Goal: Information Seeking & Learning: Learn about a topic

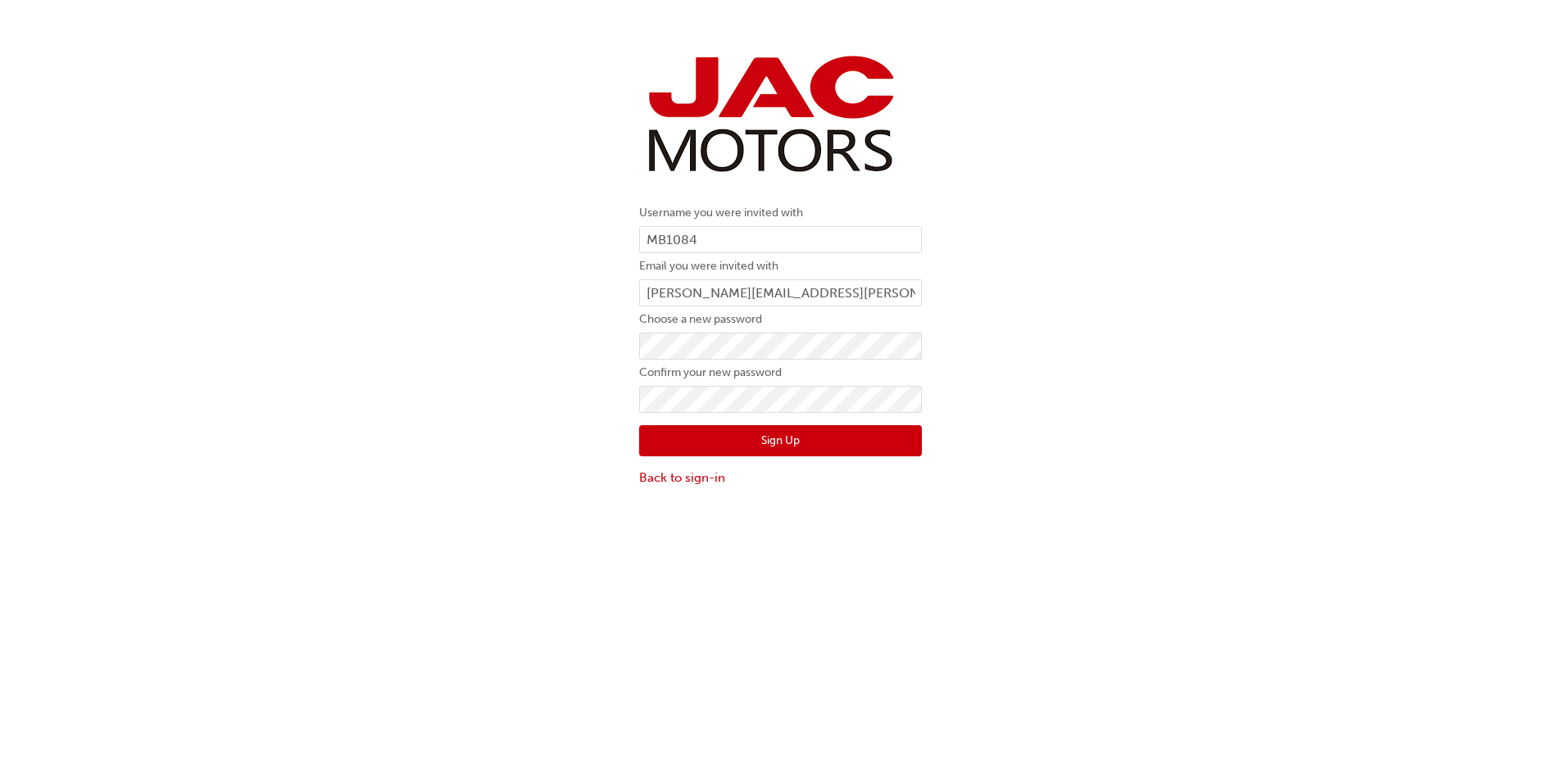
click at [505, 463] on div "Username you were invited with MB1084 Email you were invited with mitchell.bart…" at bounding box center [780, 268] width 1561 height 462
click at [759, 436] on button "Sign Up" at bounding box center [780, 440] width 282 height 31
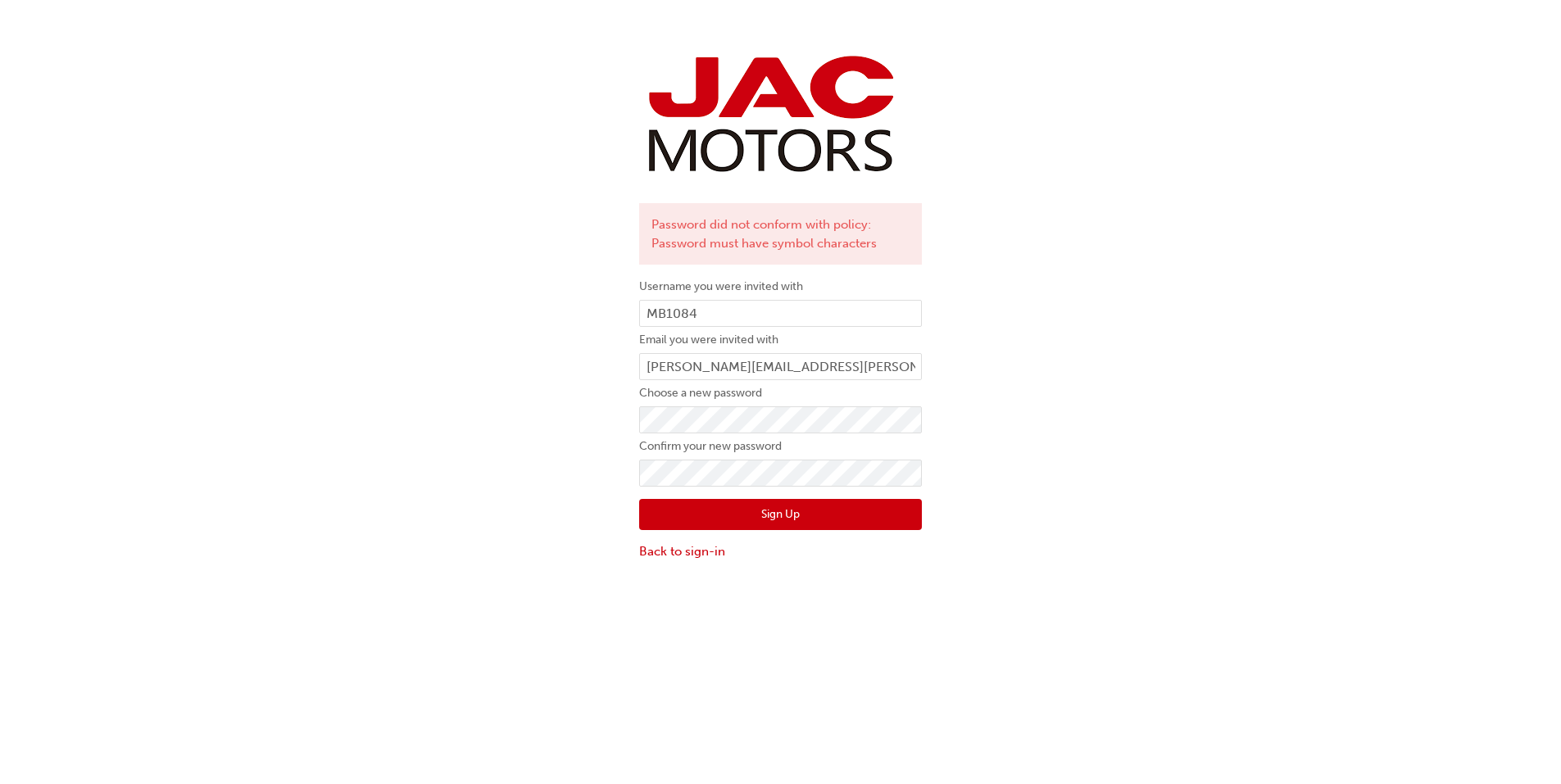
click at [696, 522] on button "Sign Up" at bounding box center [780, 514] width 282 height 31
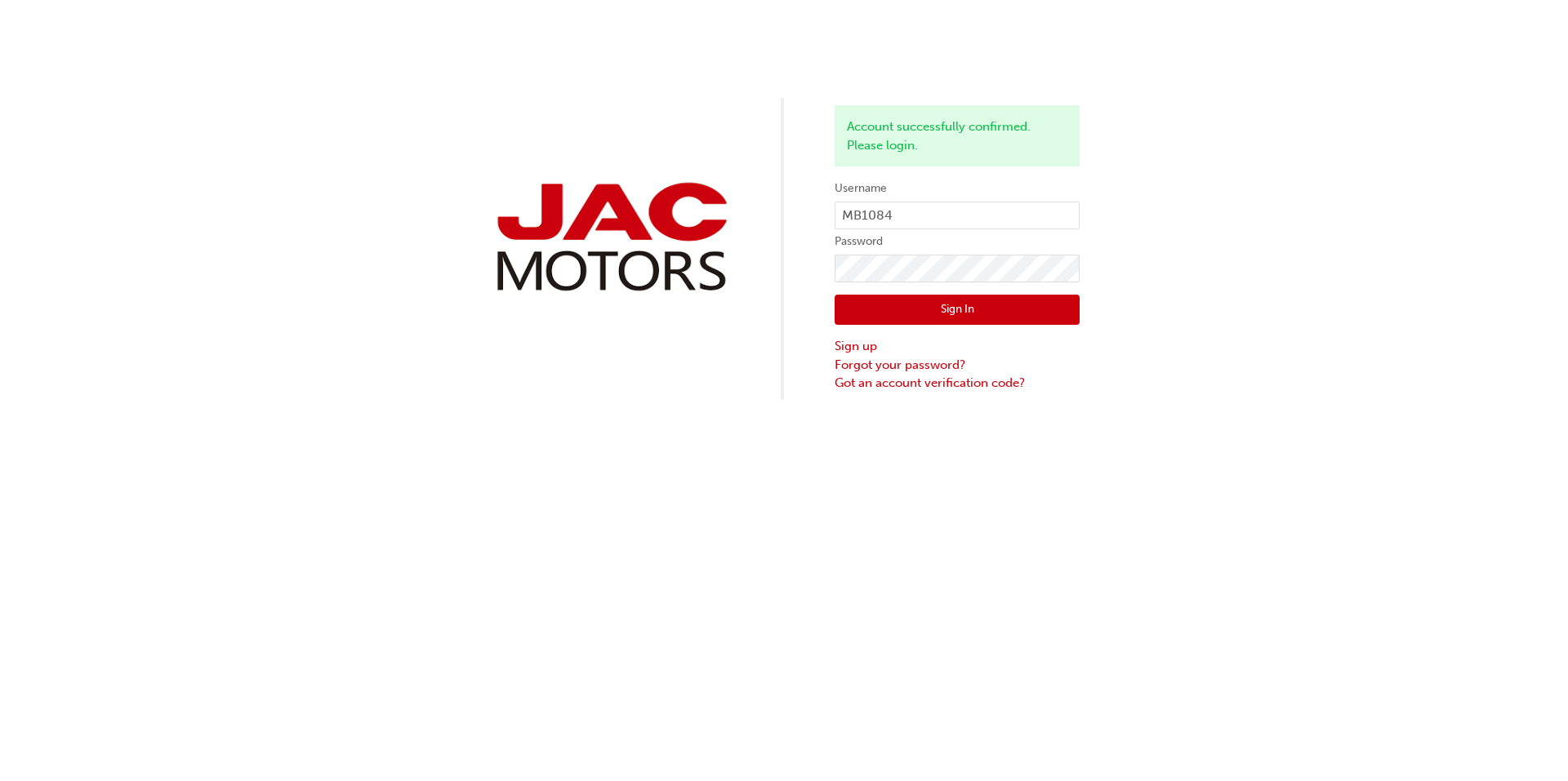
click at [983, 309] on button "Sign In" at bounding box center [957, 310] width 245 height 31
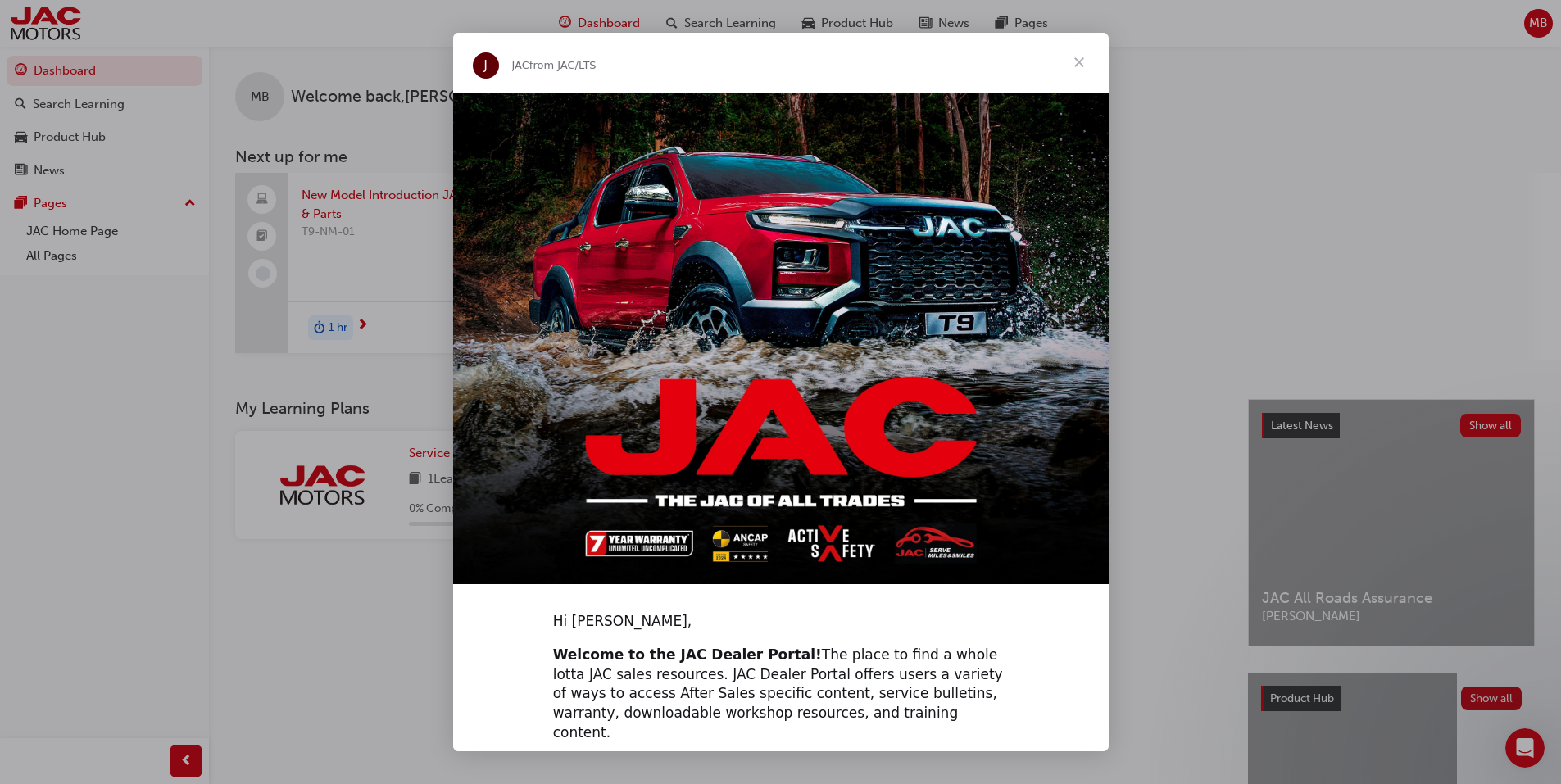
click at [1085, 67] on span "Close" at bounding box center [1079, 62] width 59 height 59
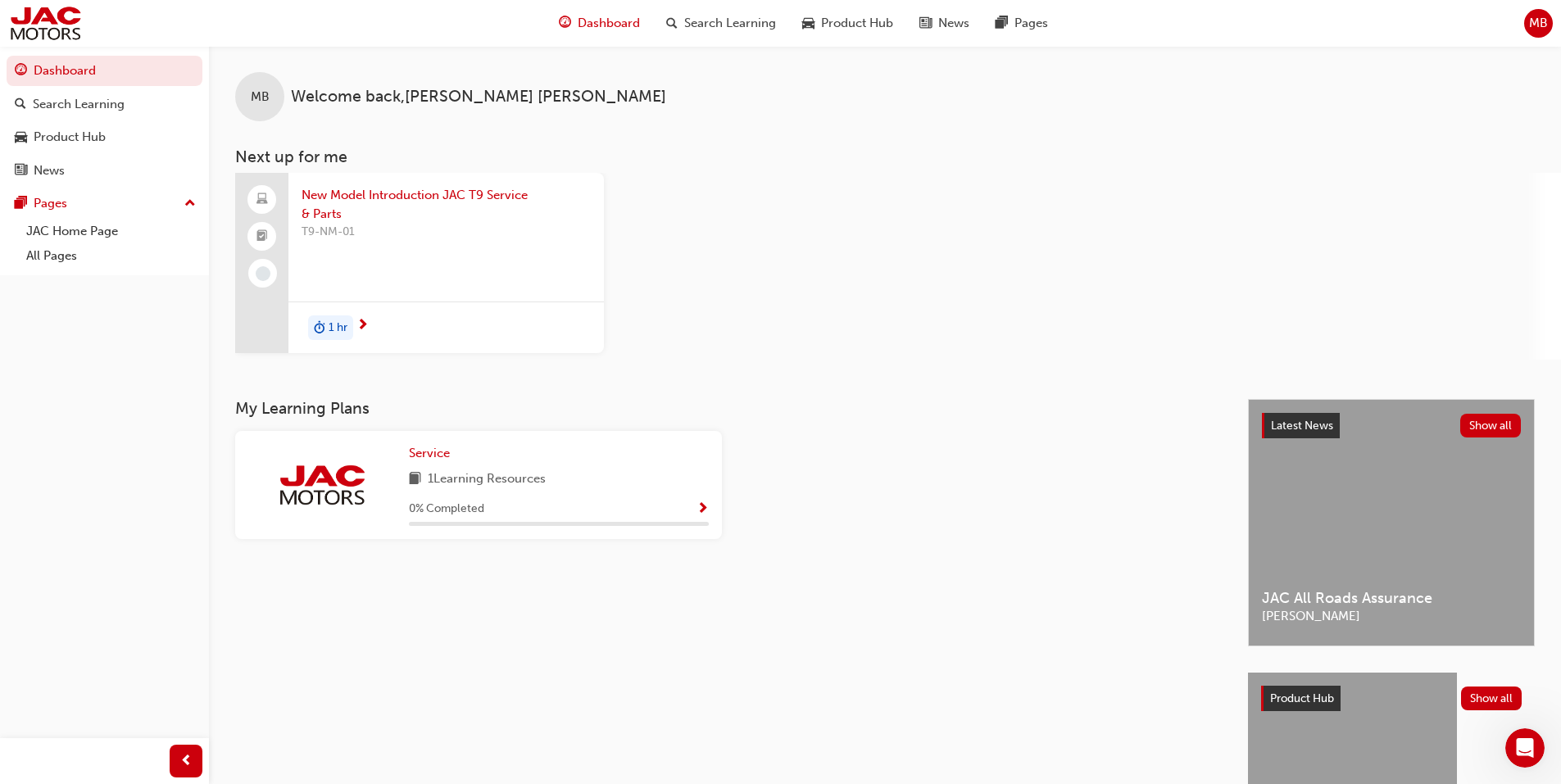
click at [1169, 290] on div "New Model Introduction JAC T9 Service & Parts T9-NM-01 1 hr" at bounding box center [897, 266] width 1326 height 186
click at [337, 254] on div "T9-NM-01" at bounding box center [446, 256] width 290 height 66
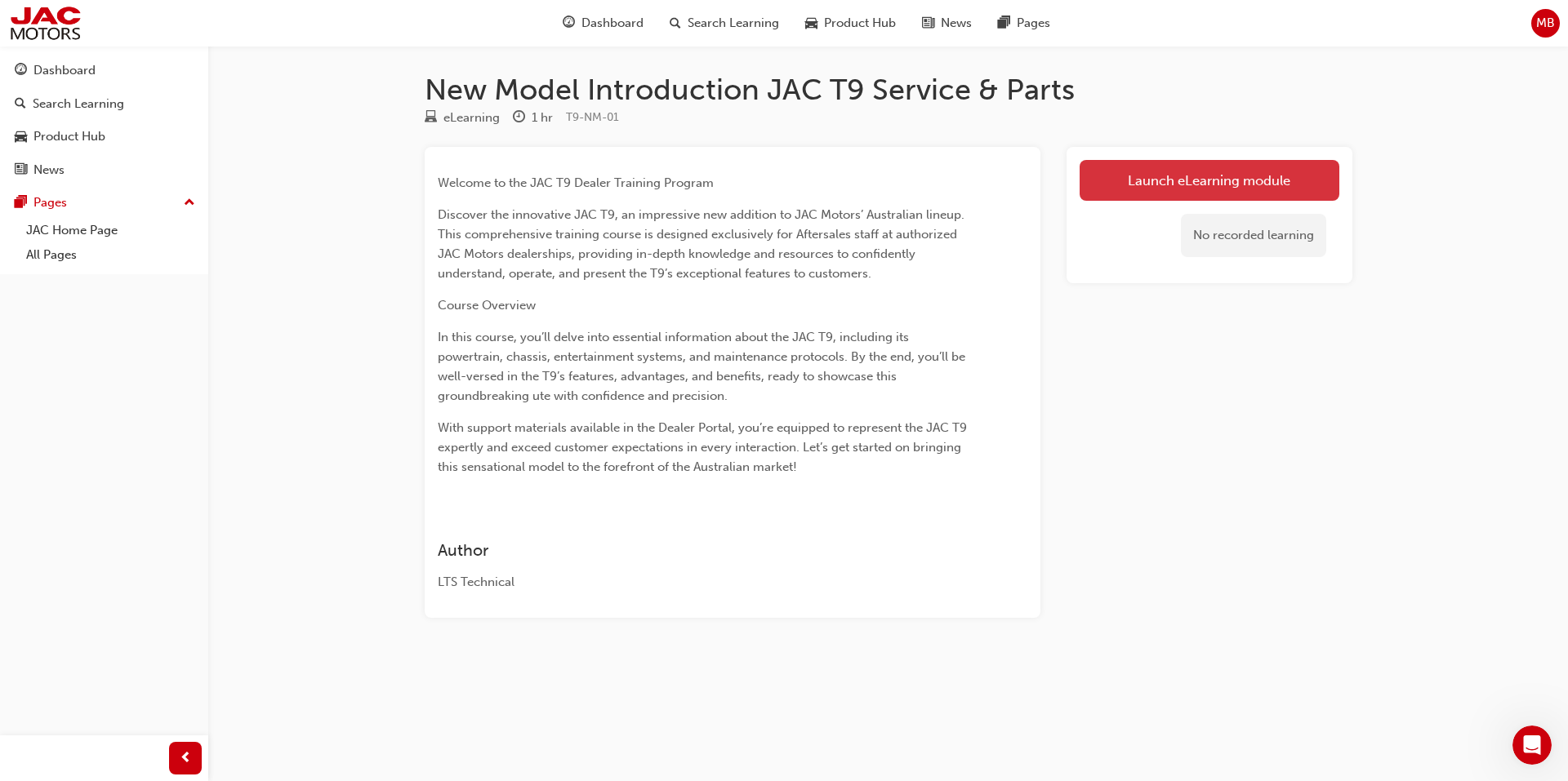
click at [1203, 197] on link "Launch eLearning module" at bounding box center [1209, 180] width 260 height 41
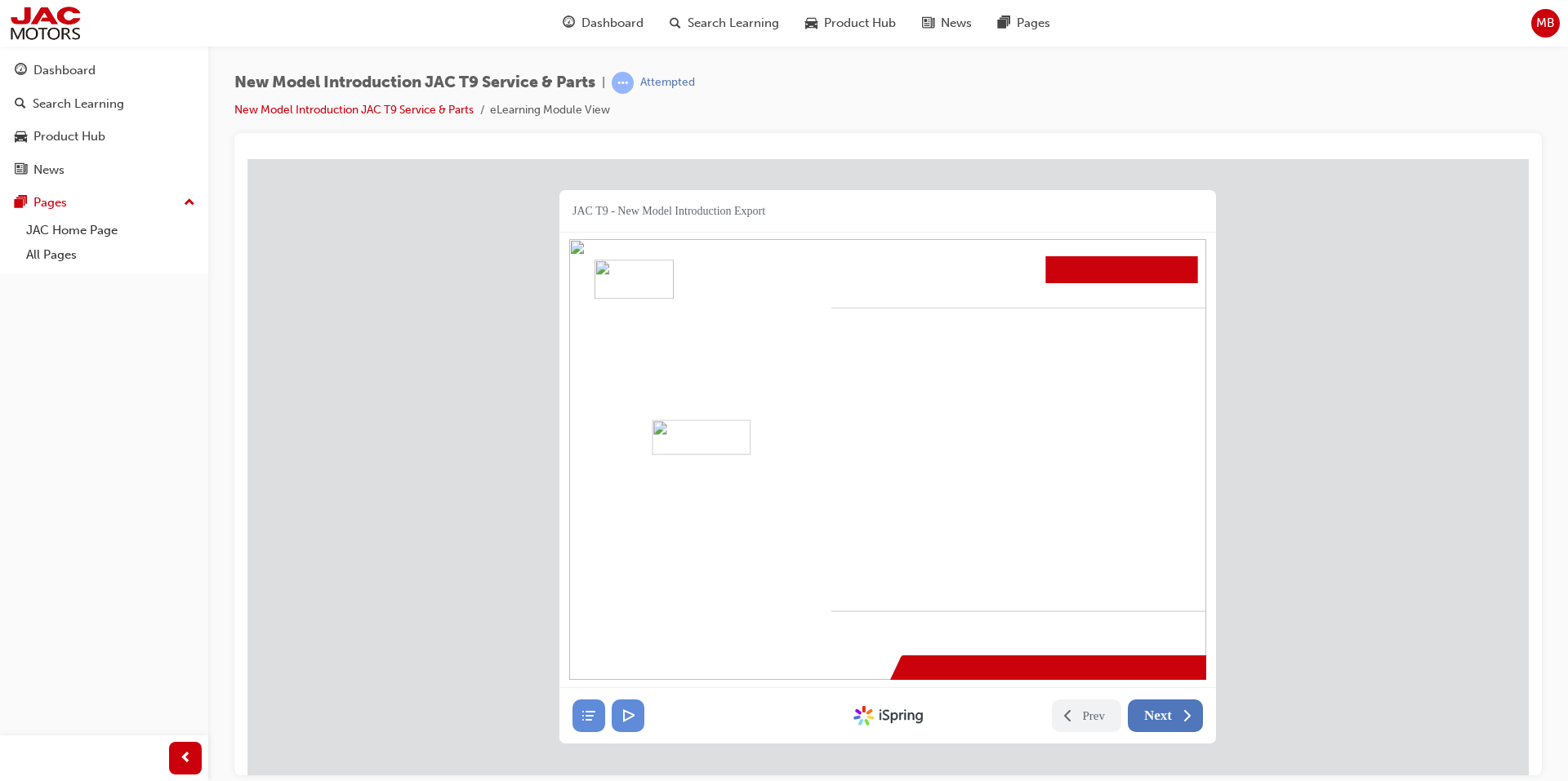
click at [1175, 710] on button "Next" at bounding box center [1166, 715] width 76 height 33
click at [1176, 715] on button "Next" at bounding box center [1166, 715] width 76 height 33
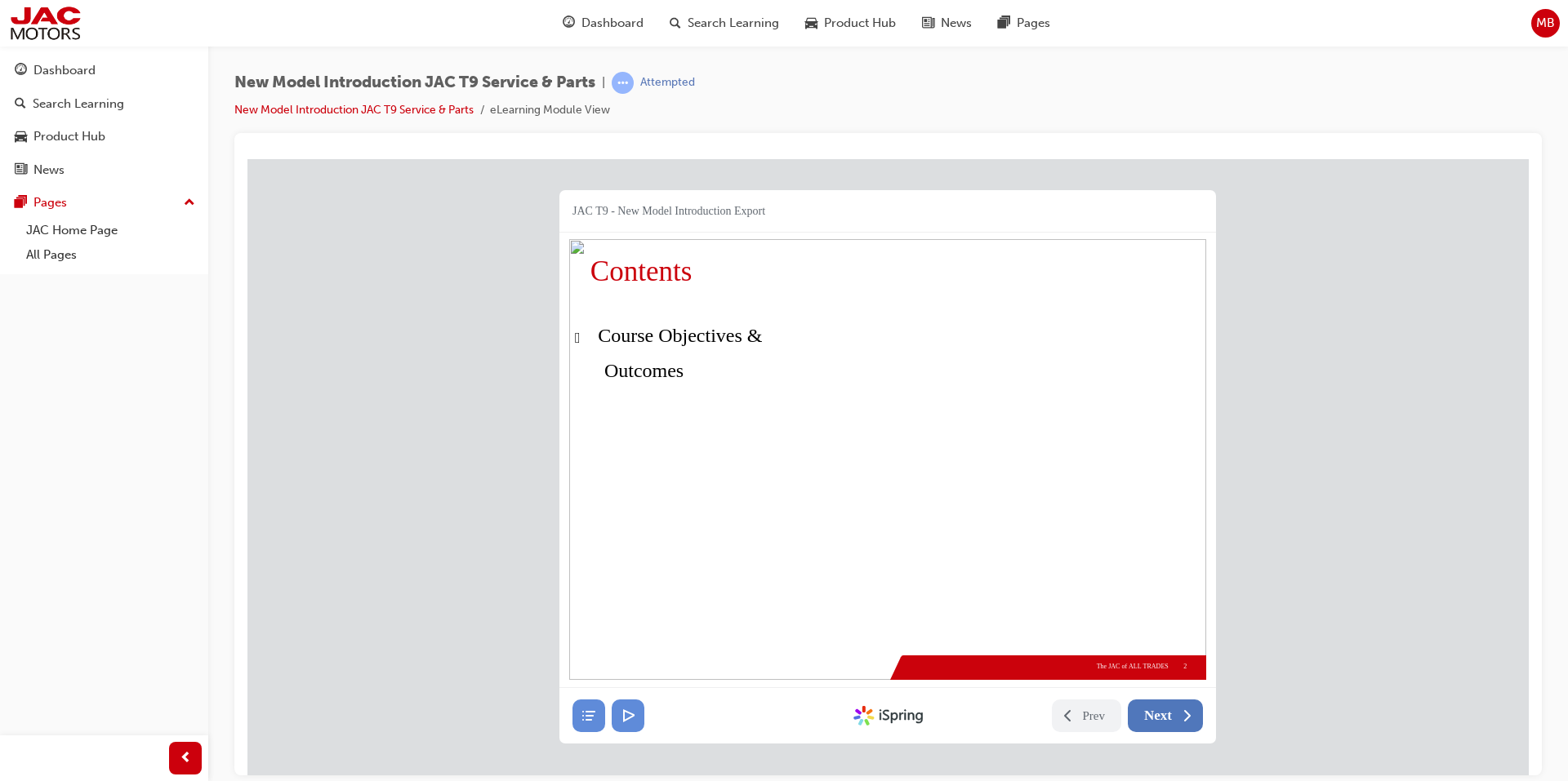
click at [1178, 715] on icon at bounding box center [1186, 715] width 16 height 16
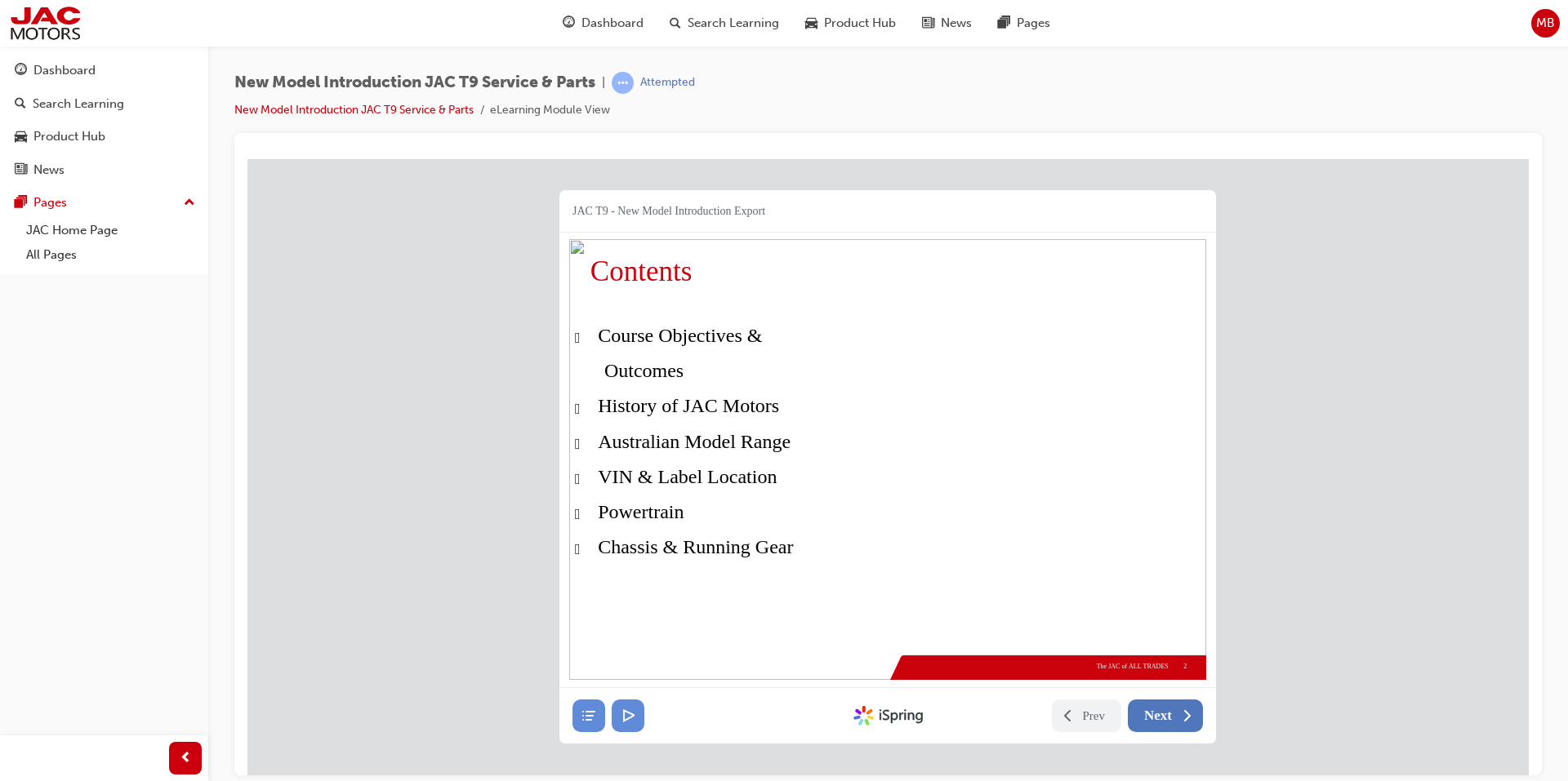
click at [1178, 715] on icon at bounding box center [1186, 715] width 16 height 16
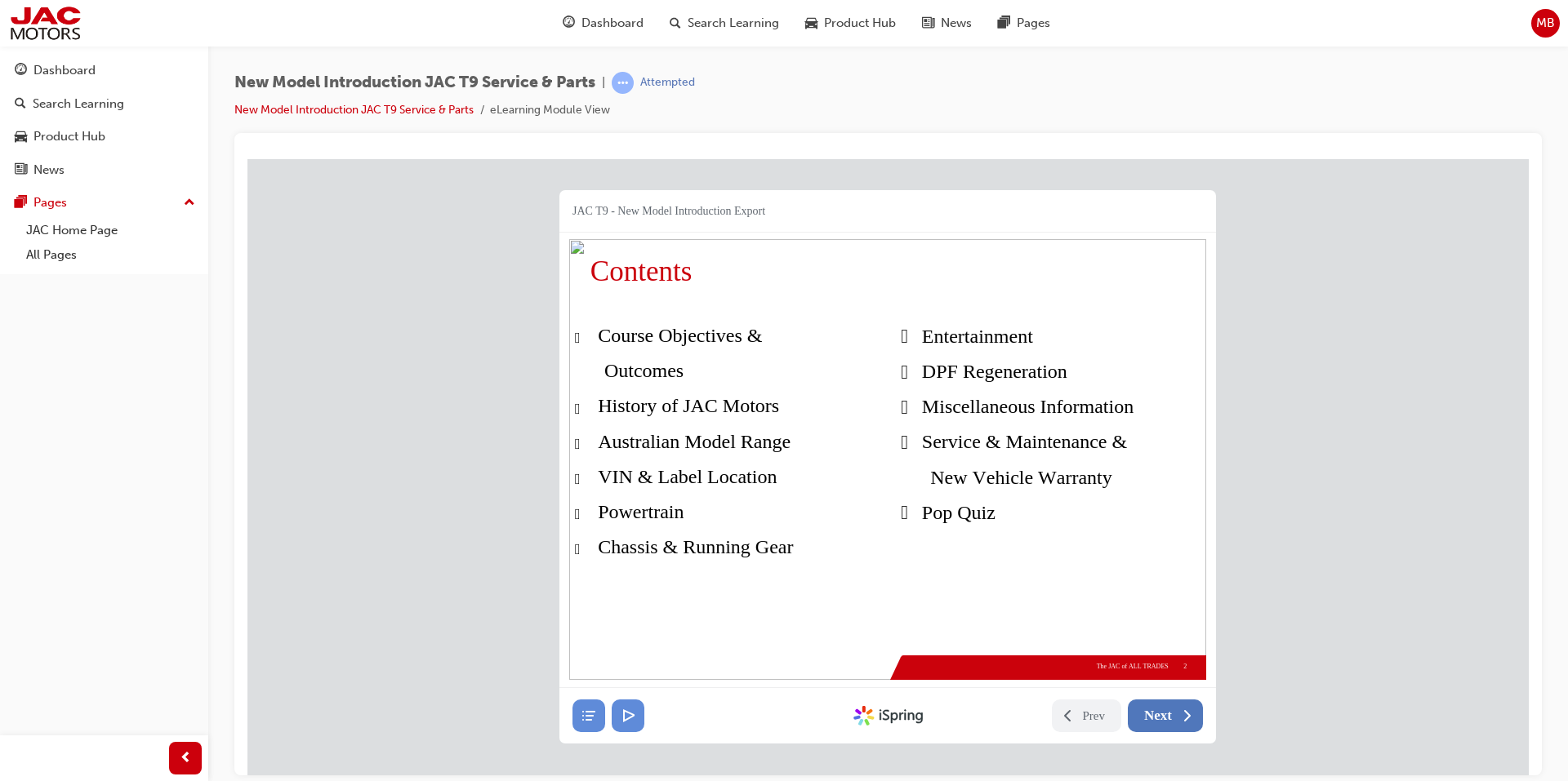
click at [1178, 715] on icon at bounding box center [1186, 715] width 16 height 16
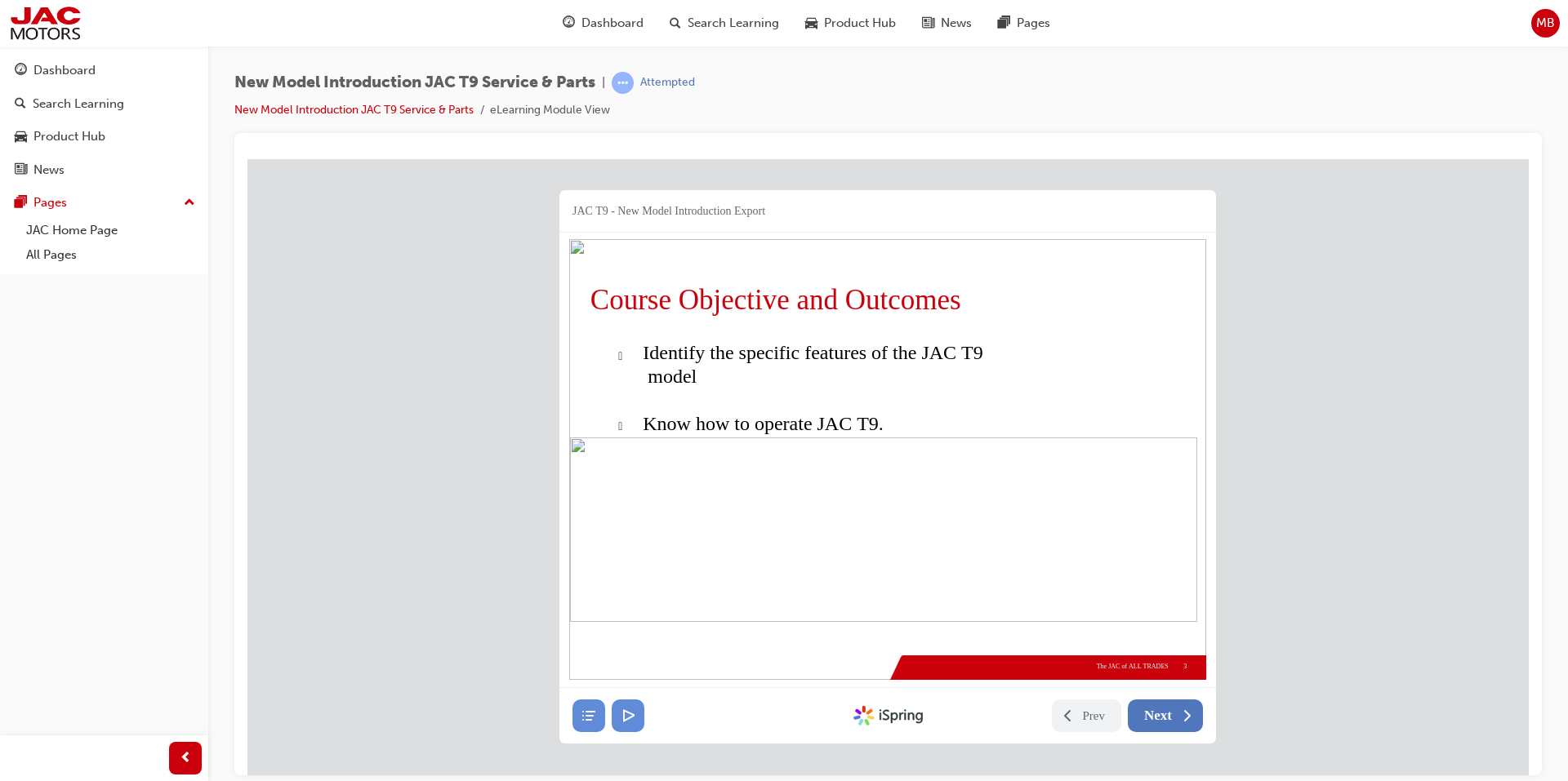
click at [1178, 715] on icon at bounding box center [1186, 715] width 16 height 16
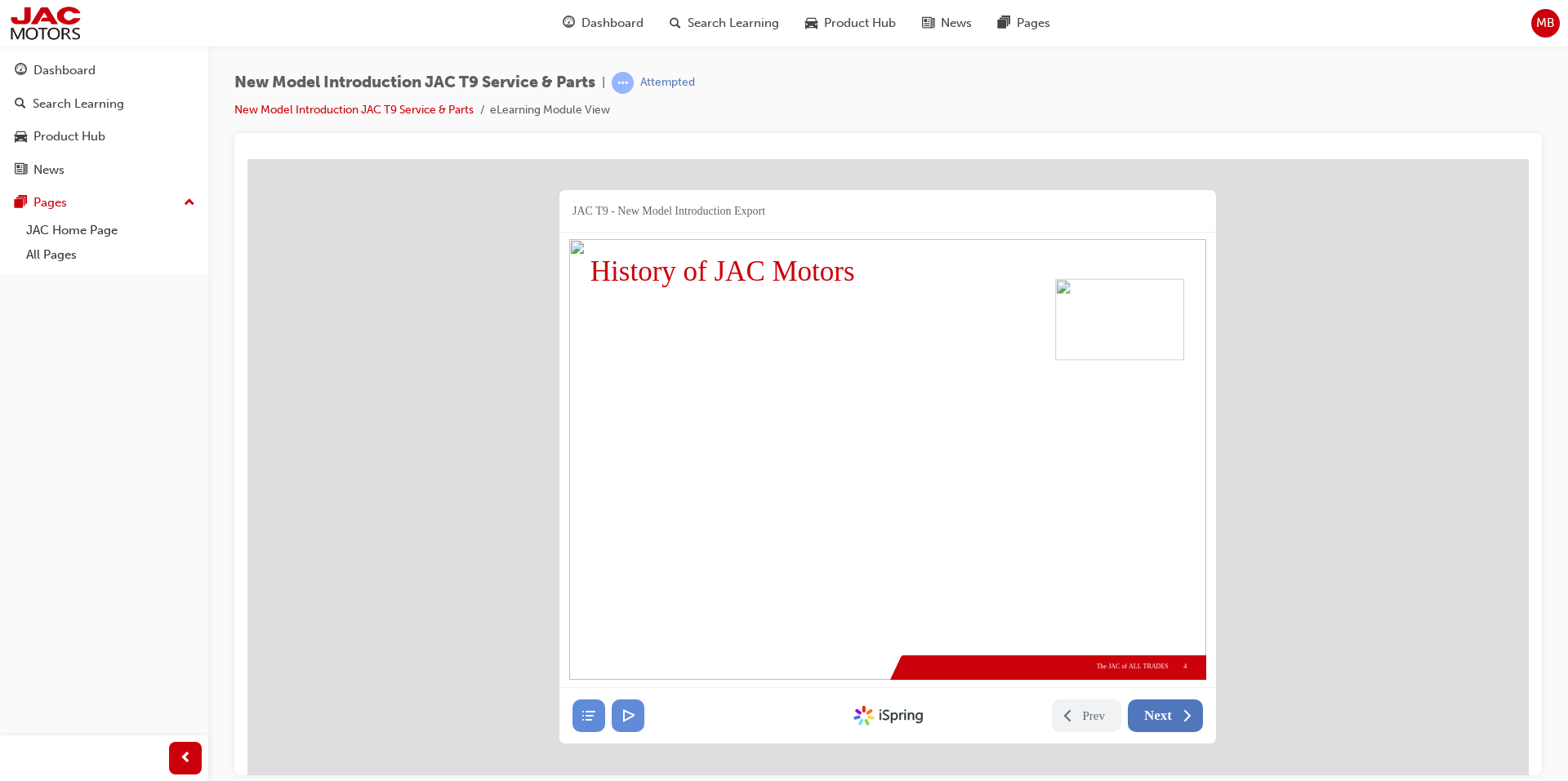
click at [1178, 715] on icon at bounding box center [1186, 715] width 16 height 16
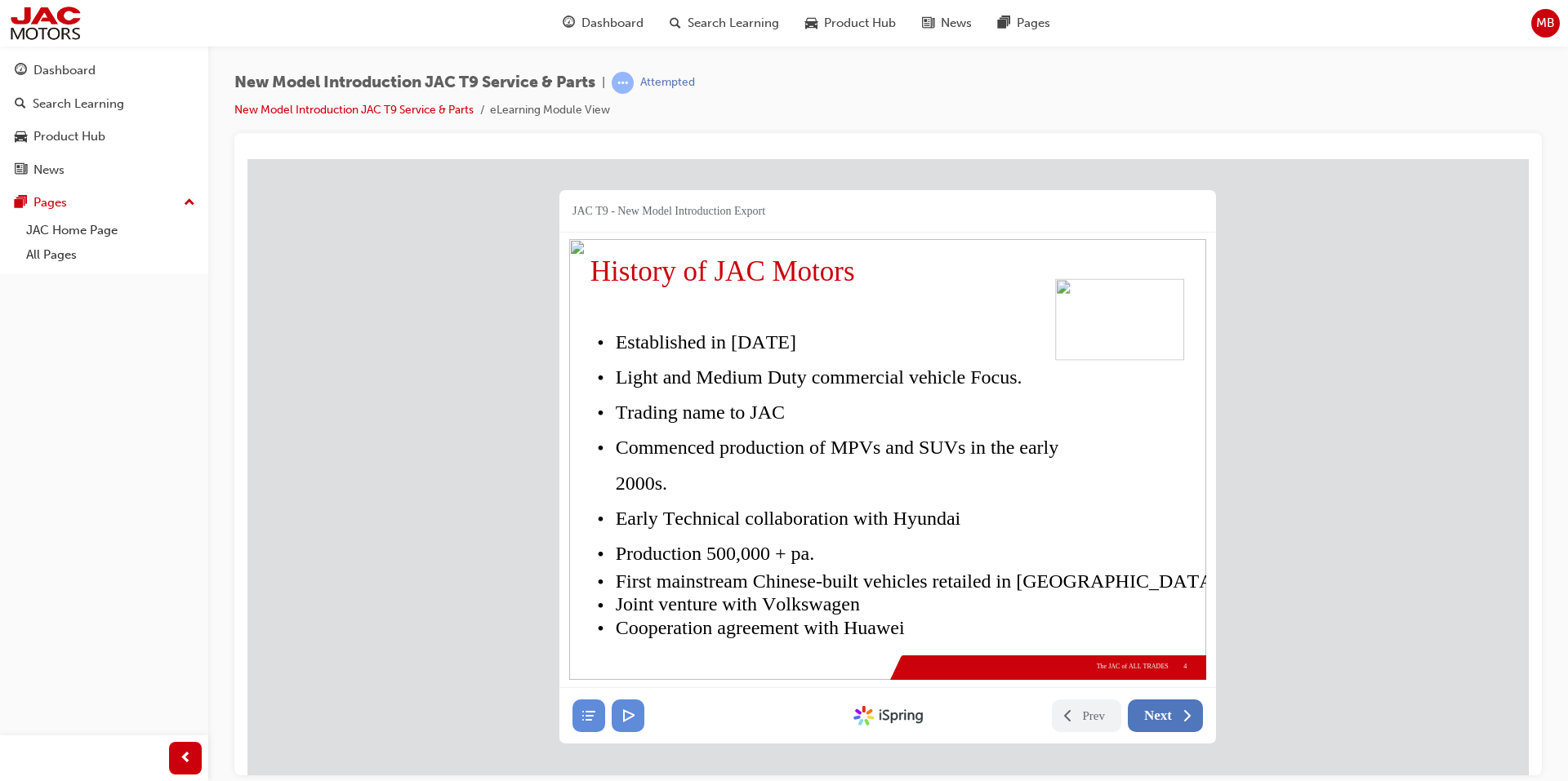
click at [1178, 715] on icon at bounding box center [1186, 715] width 16 height 16
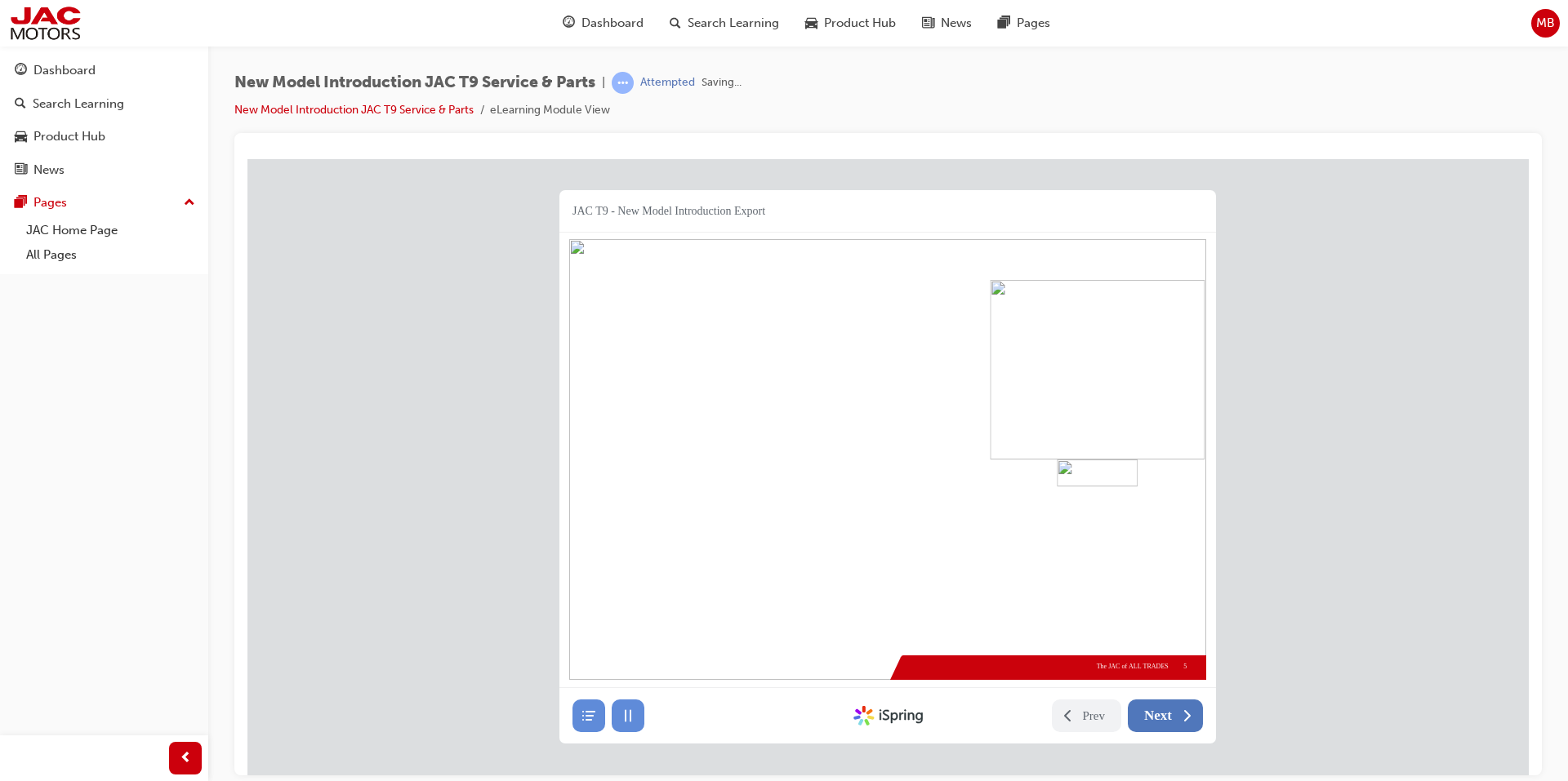
click at [1178, 715] on icon at bounding box center [1186, 715] width 16 height 16
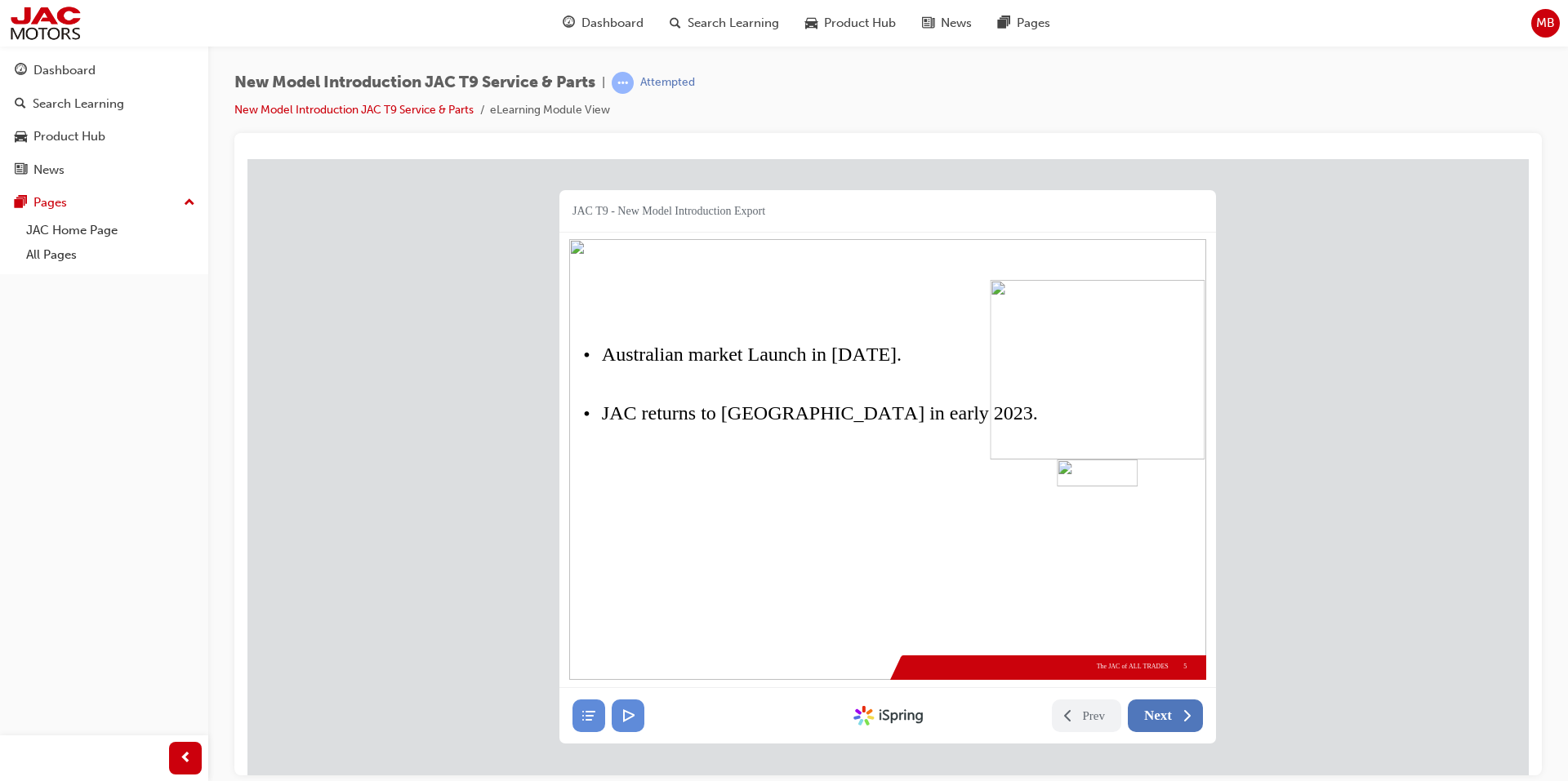
click at [1178, 715] on icon at bounding box center [1186, 715] width 16 height 16
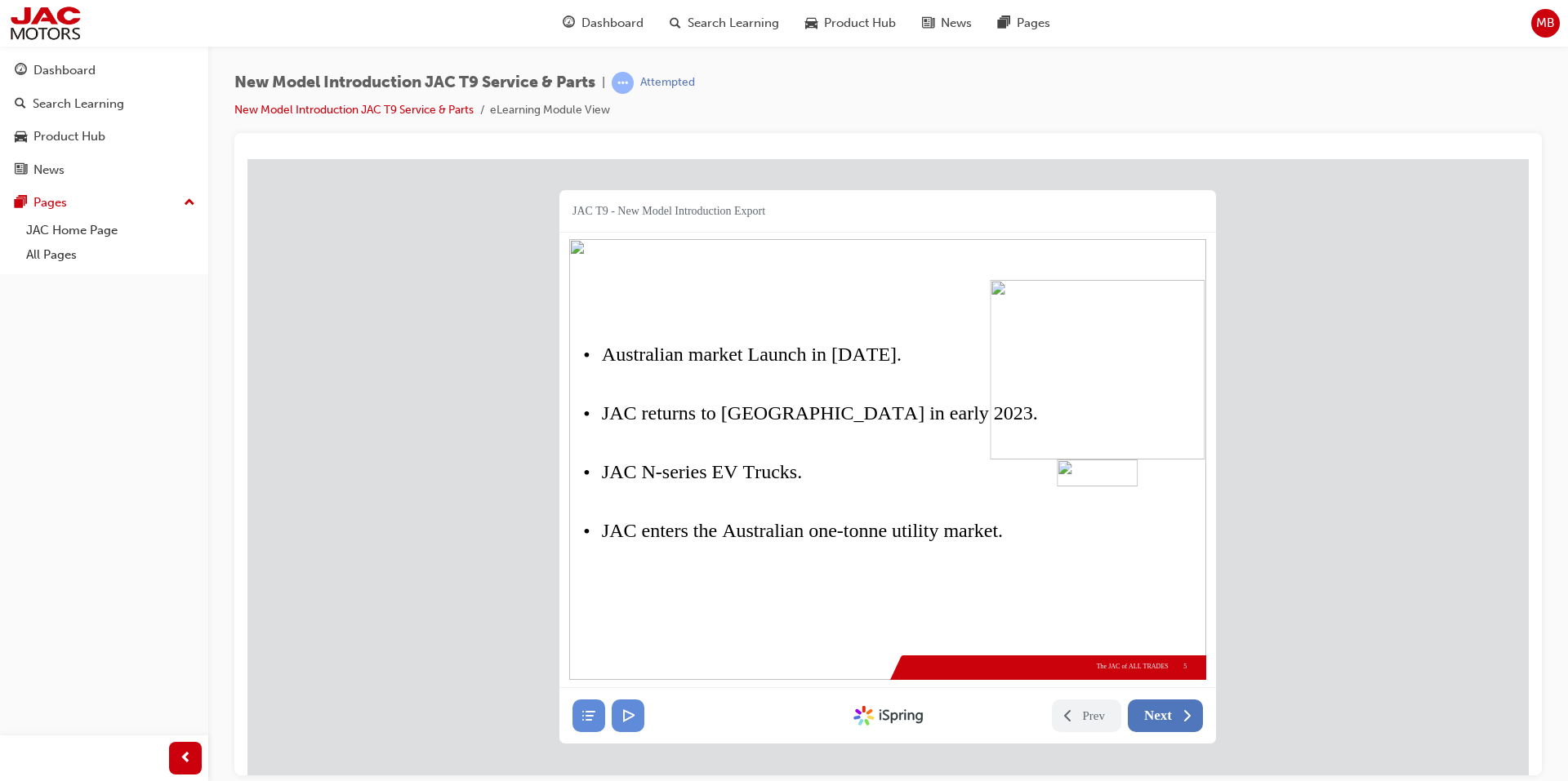
click at [1178, 715] on icon at bounding box center [1186, 715] width 16 height 16
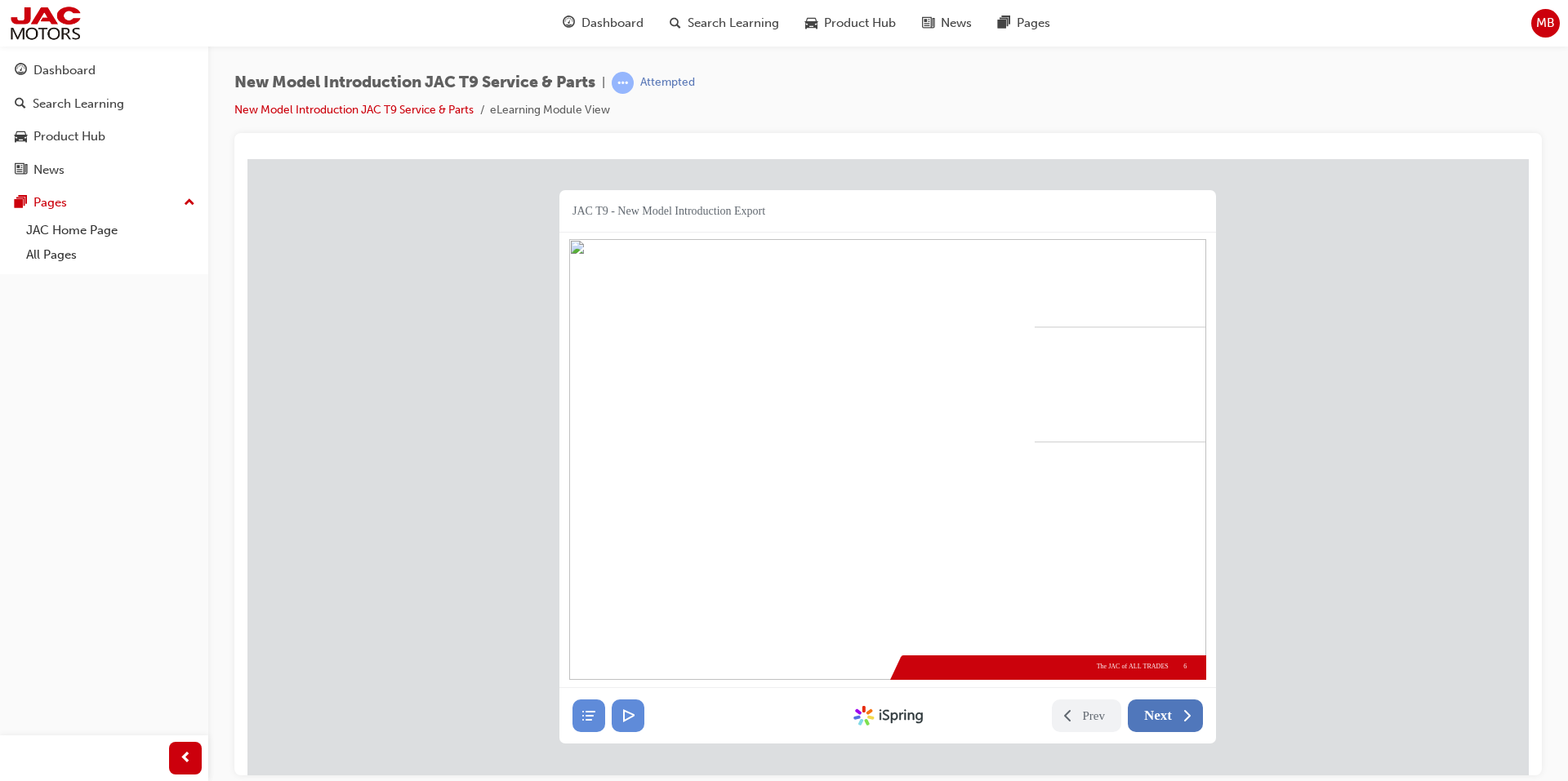
click at [1178, 715] on icon at bounding box center [1186, 715] width 16 height 16
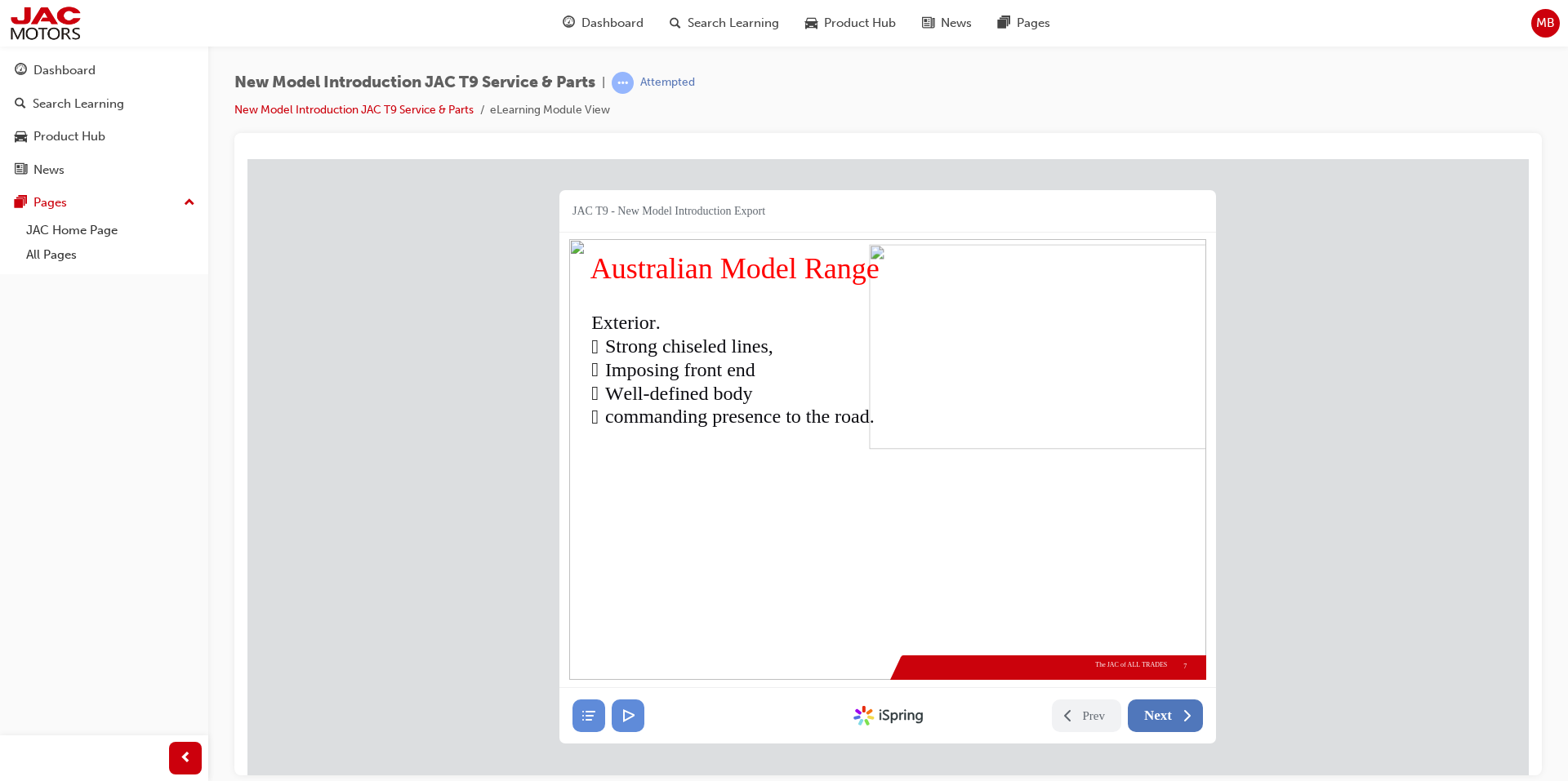
click at [1178, 715] on icon at bounding box center [1186, 715] width 16 height 16
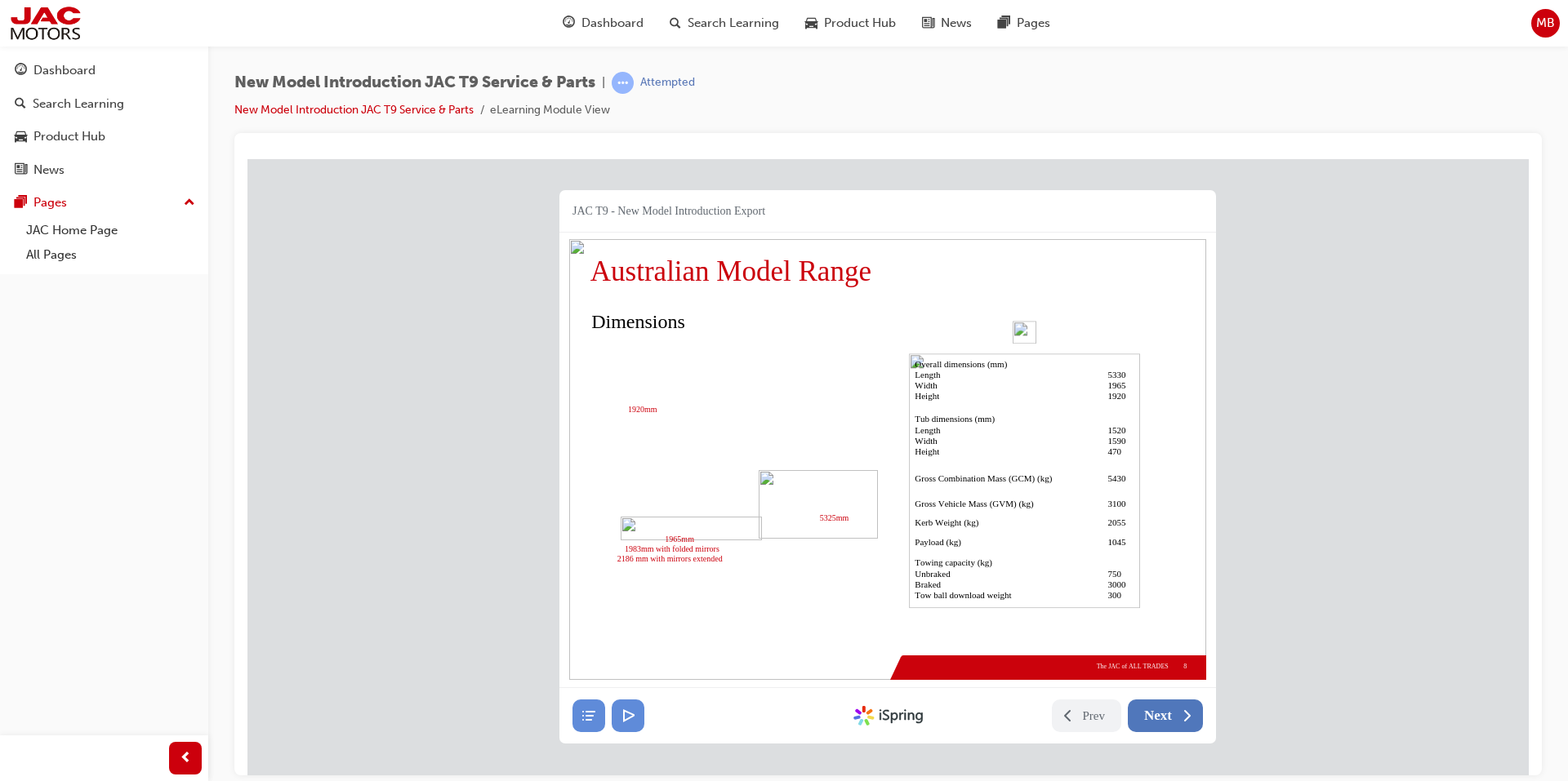
click at [1178, 715] on icon at bounding box center [1186, 715] width 16 height 16
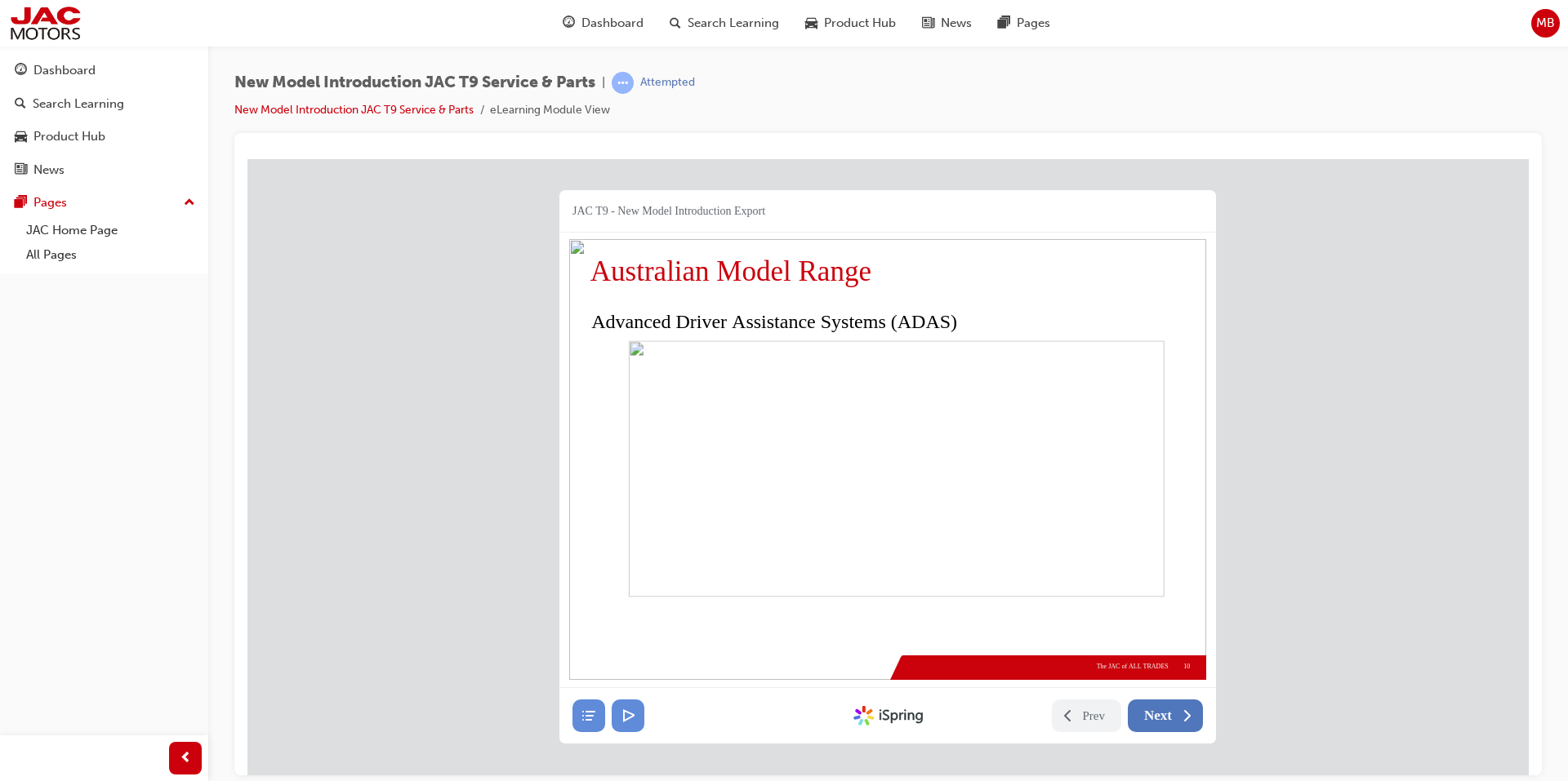
click at [1178, 715] on icon at bounding box center [1186, 715] width 16 height 16
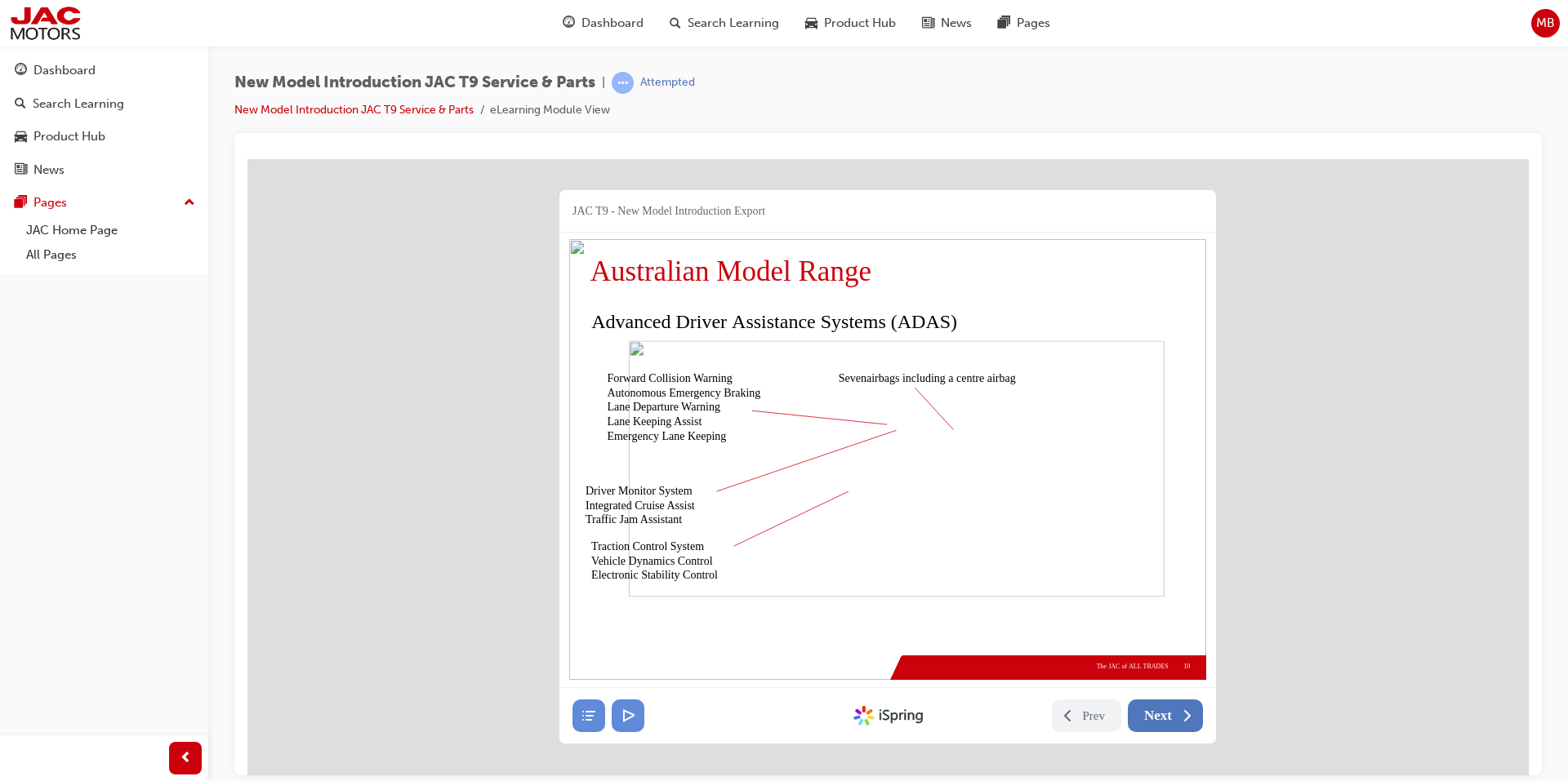
click at [1178, 715] on icon at bounding box center [1186, 715] width 16 height 16
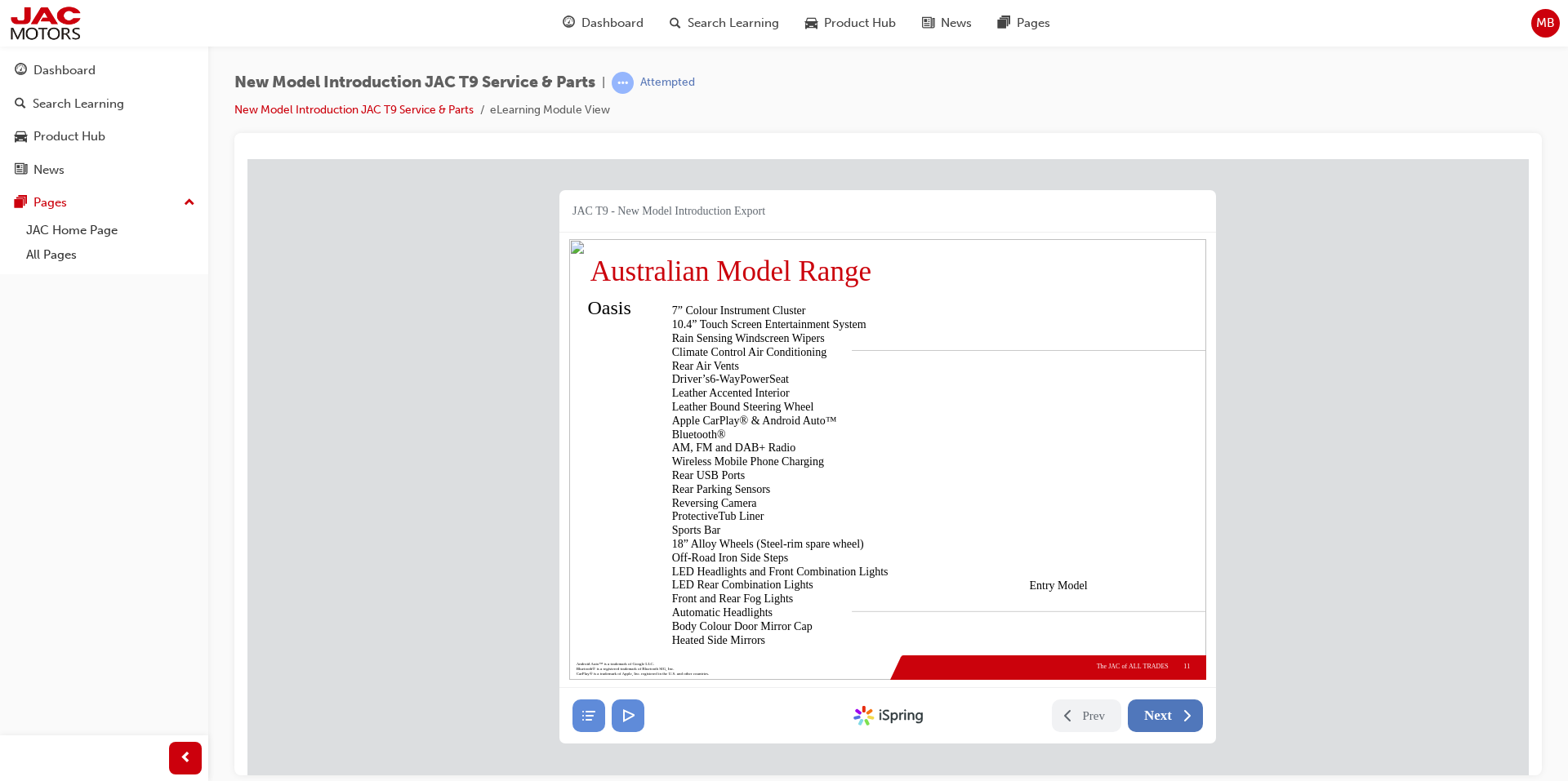
click at [1178, 715] on icon at bounding box center [1186, 715] width 16 height 16
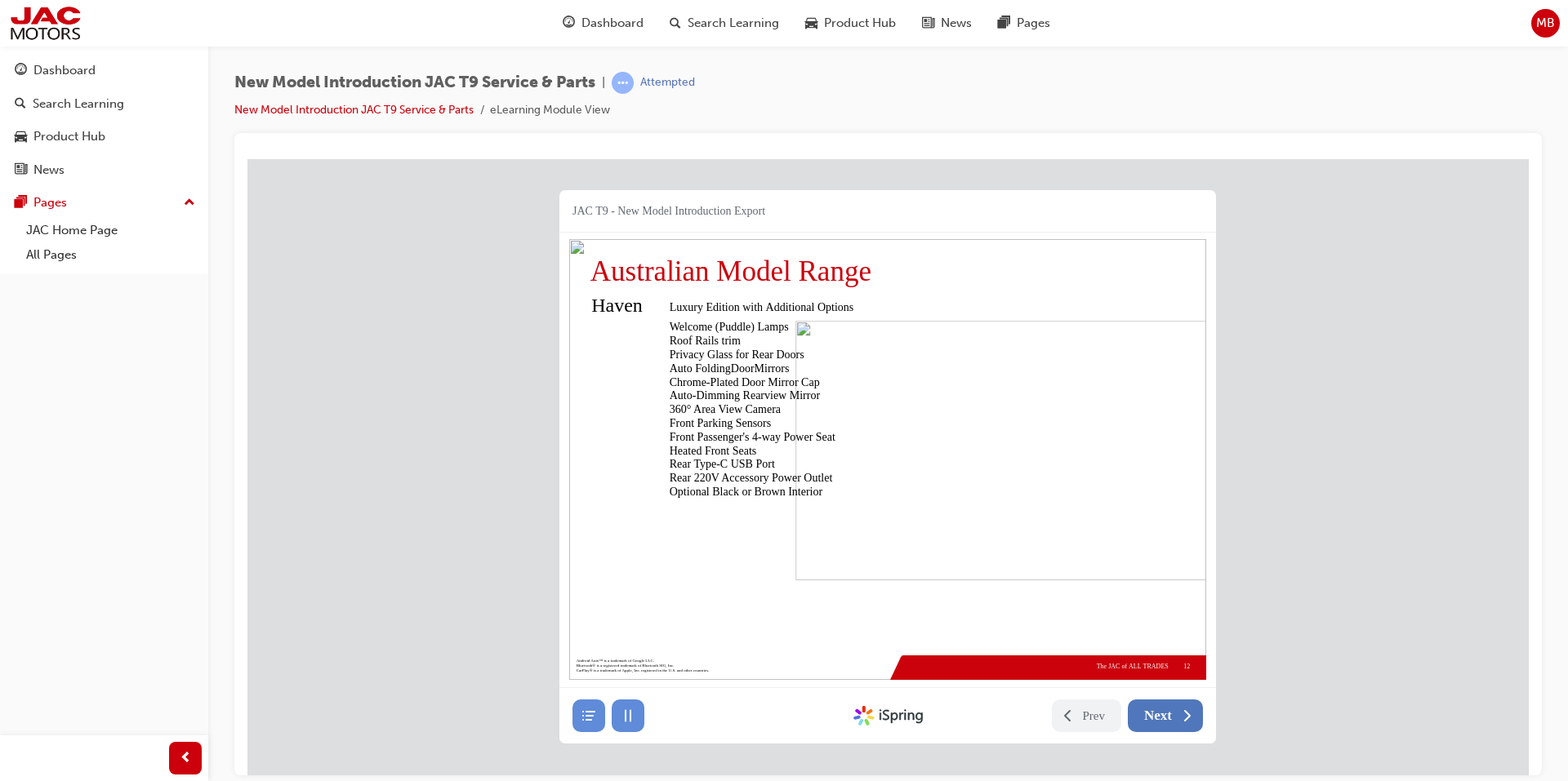
click at [1178, 715] on icon at bounding box center [1186, 715] width 16 height 16
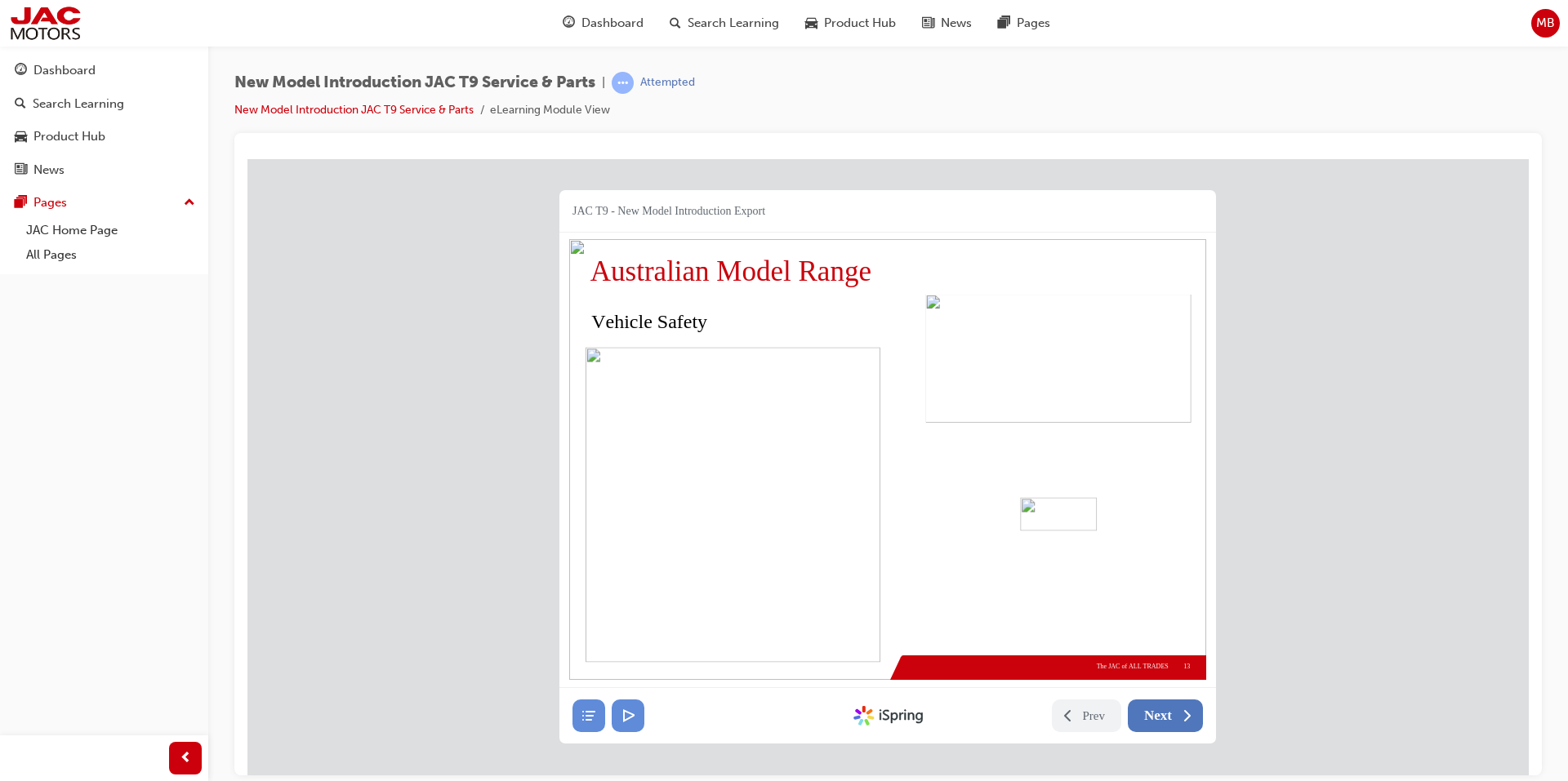
click at [1172, 719] on button "Next" at bounding box center [1166, 715] width 76 height 33
click at [1172, 726] on button "Next" at bounding box center [1166, 715] width 76 height 33
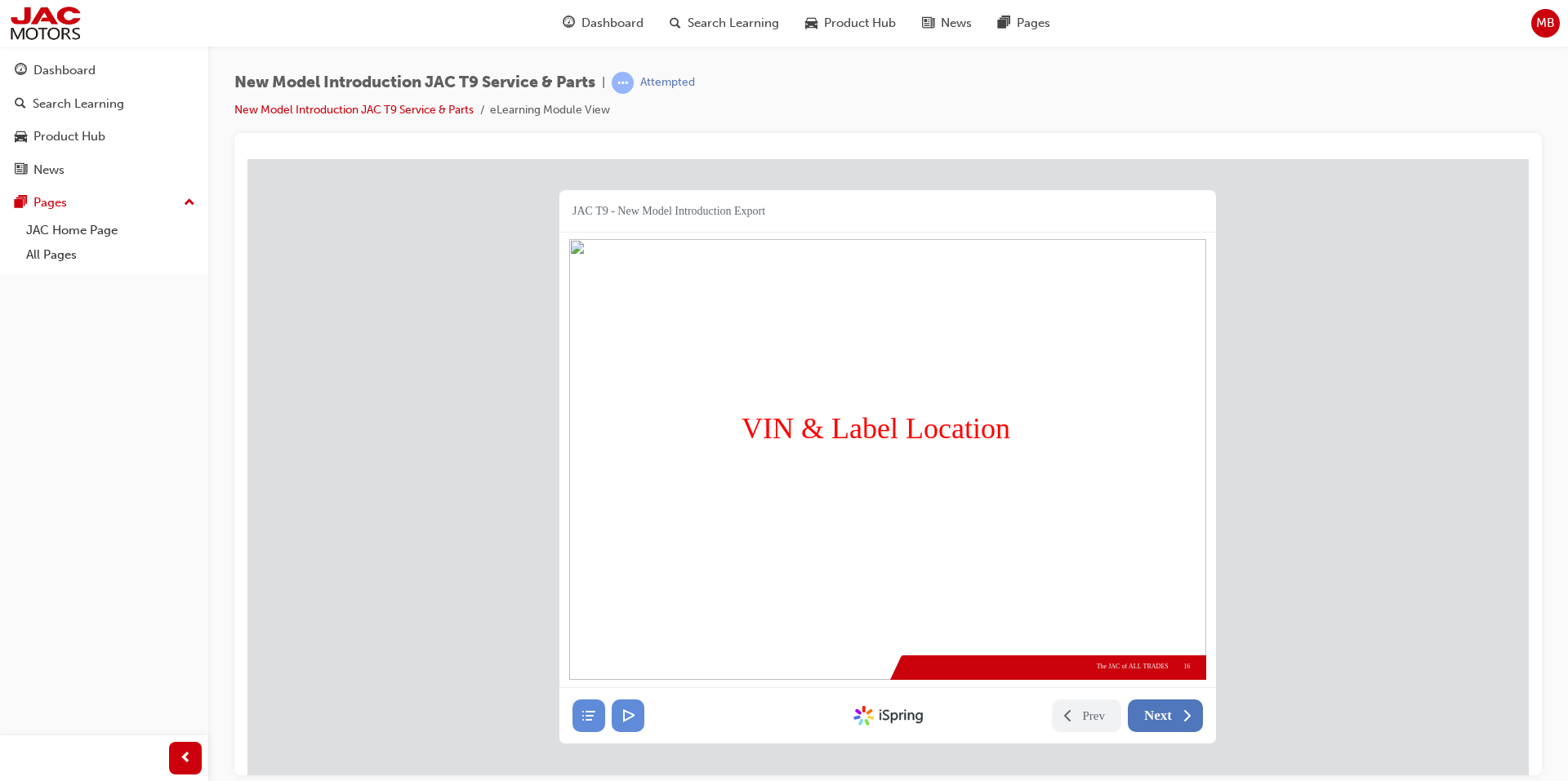
click at [1172, 726] on button "Next" at bounding box center [1166, 715] width 76 height 33
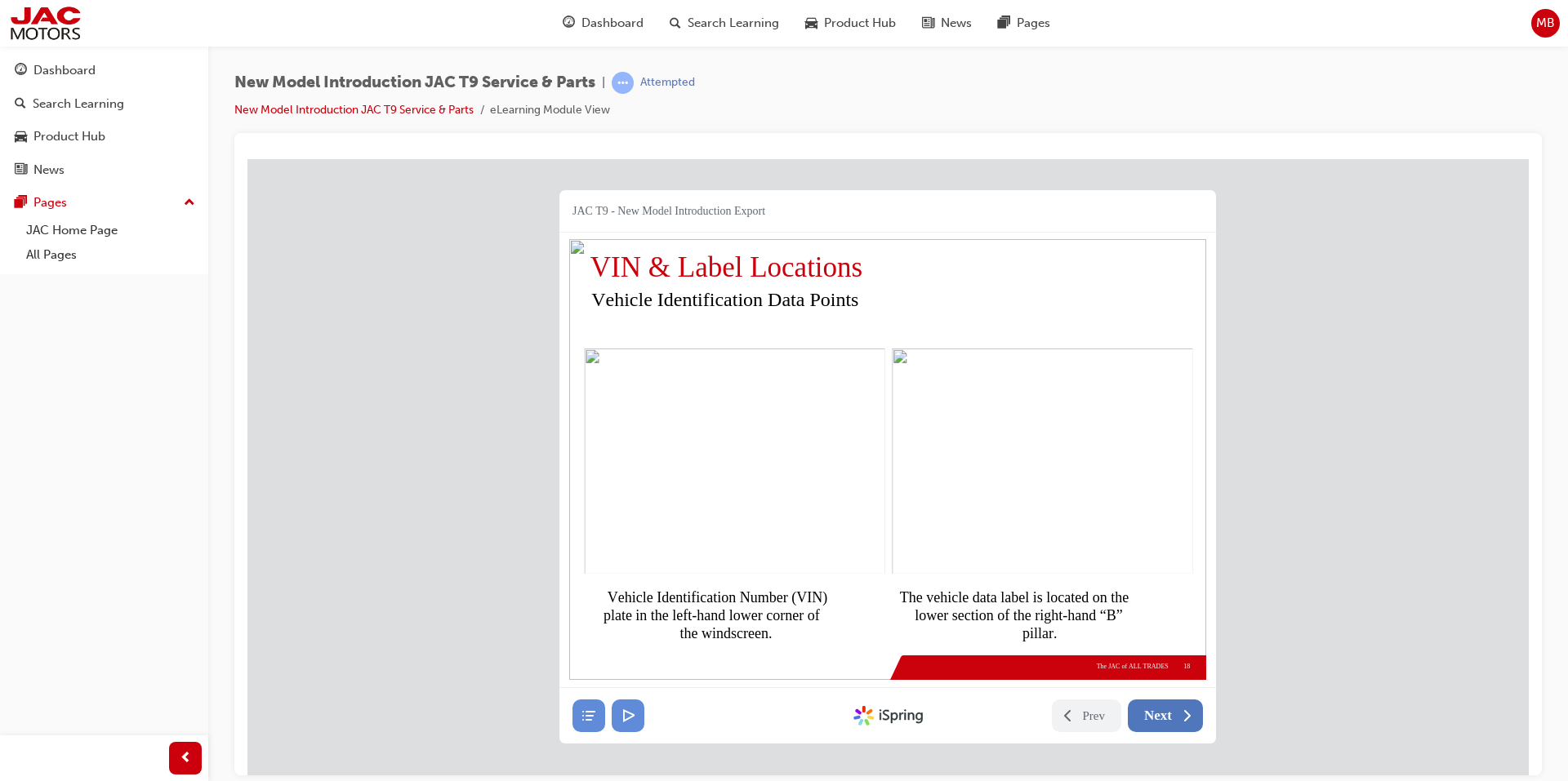
click at [1172, 726] on button "Next" at bounding box center [1166, 715] width 76 height 33
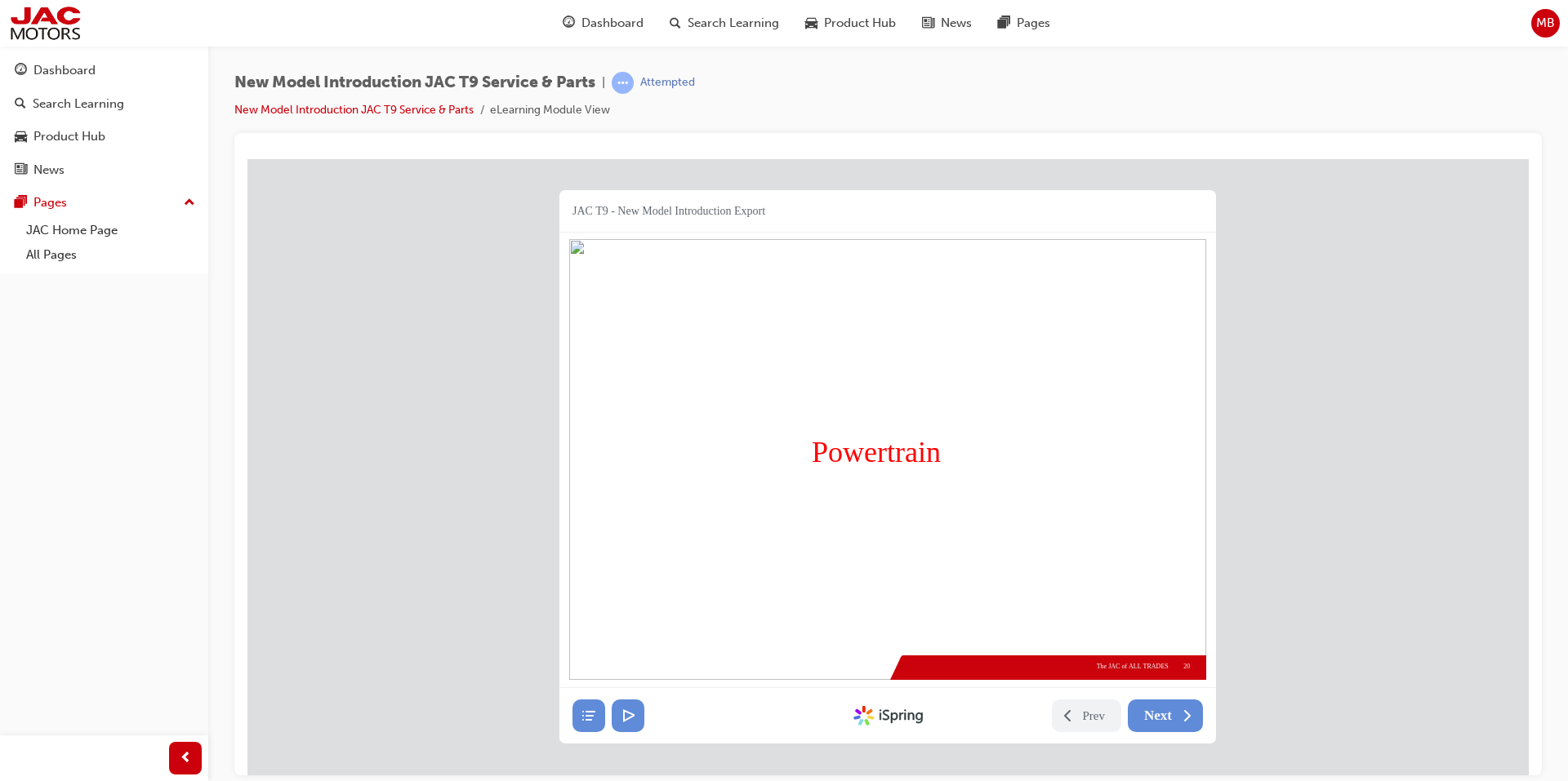
click at [1146, 744] on body "JAC T9 - New Model Introduction Export Powertrain Powertrain 20 The JAC of ALL …" at bounding box center [888, 466] width 1281 height 616
click at [1144, 749] on body "JAC T9 - New Model Introduction Export Powertrain Powertrain 20 The JAC of ALL …" at bounding box center [888, 466] width 1281 height 616
click at [1182, 717] on icon at bounding box center [1186, 715] width 16 height 16
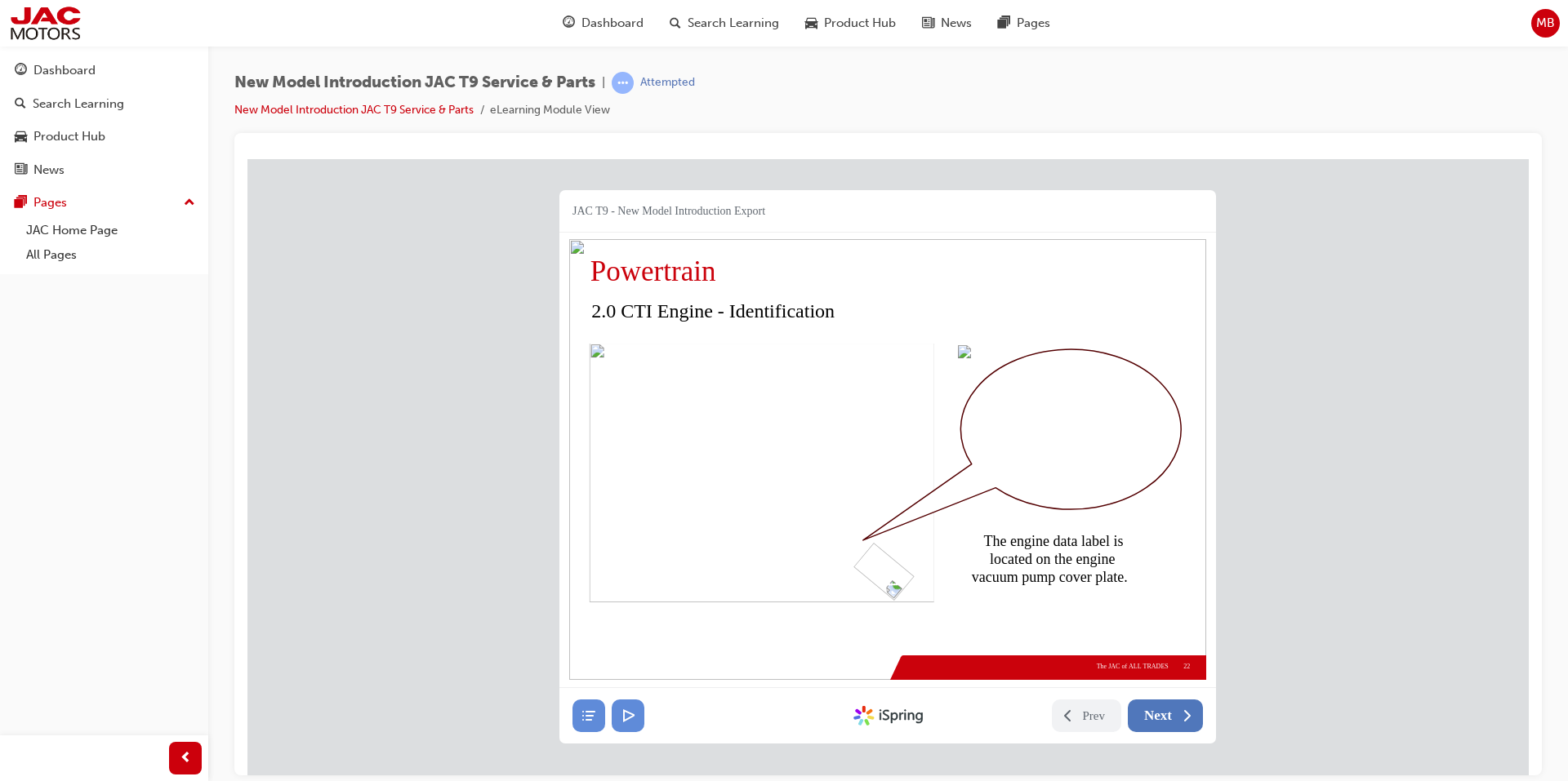
click at [1182, 717] on icon at bounding box center [1186, 715] width 16 height 16
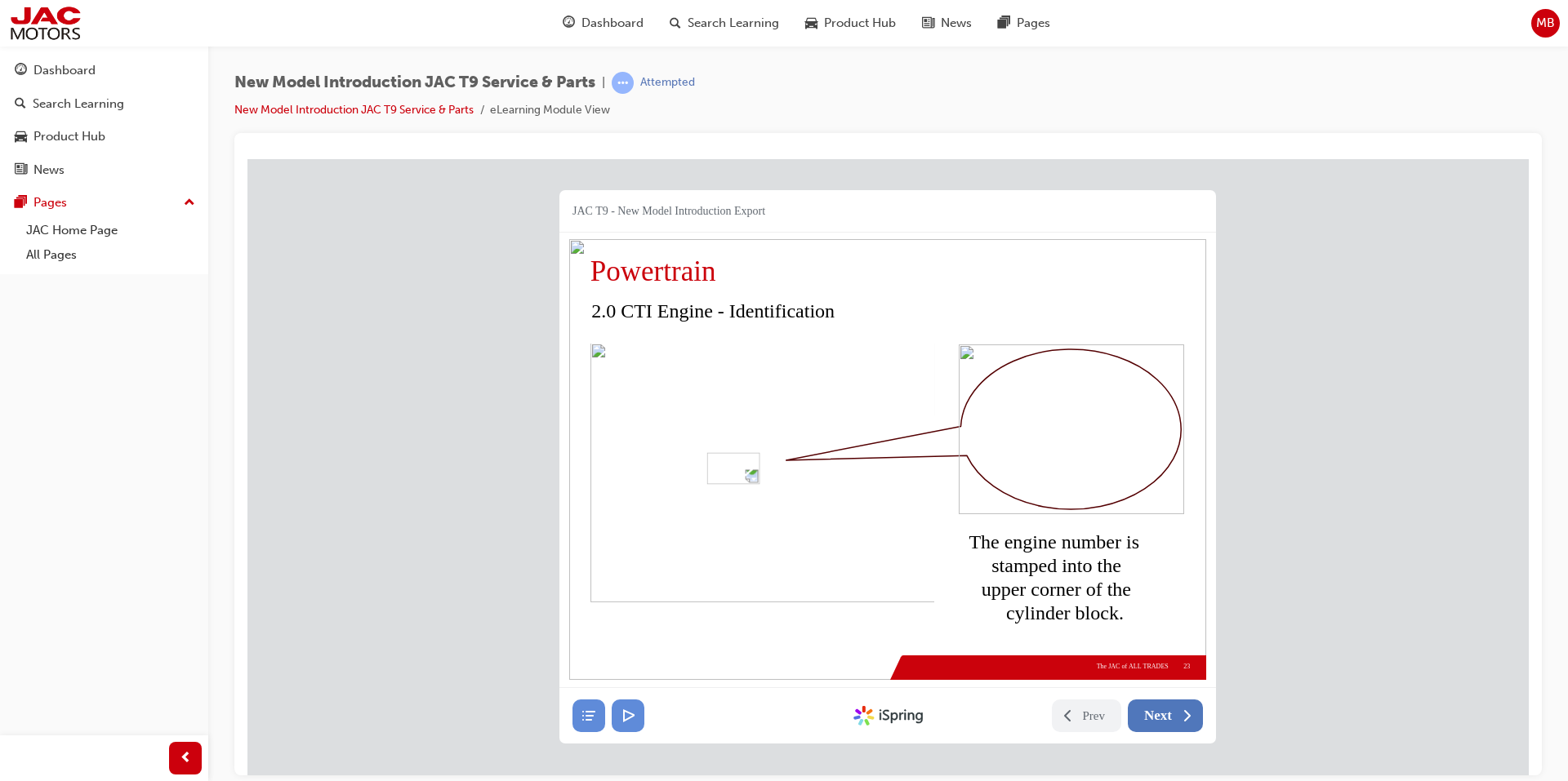
click at [1182, 717] on icon at bounding box center [1186, 715] width 16 height 16
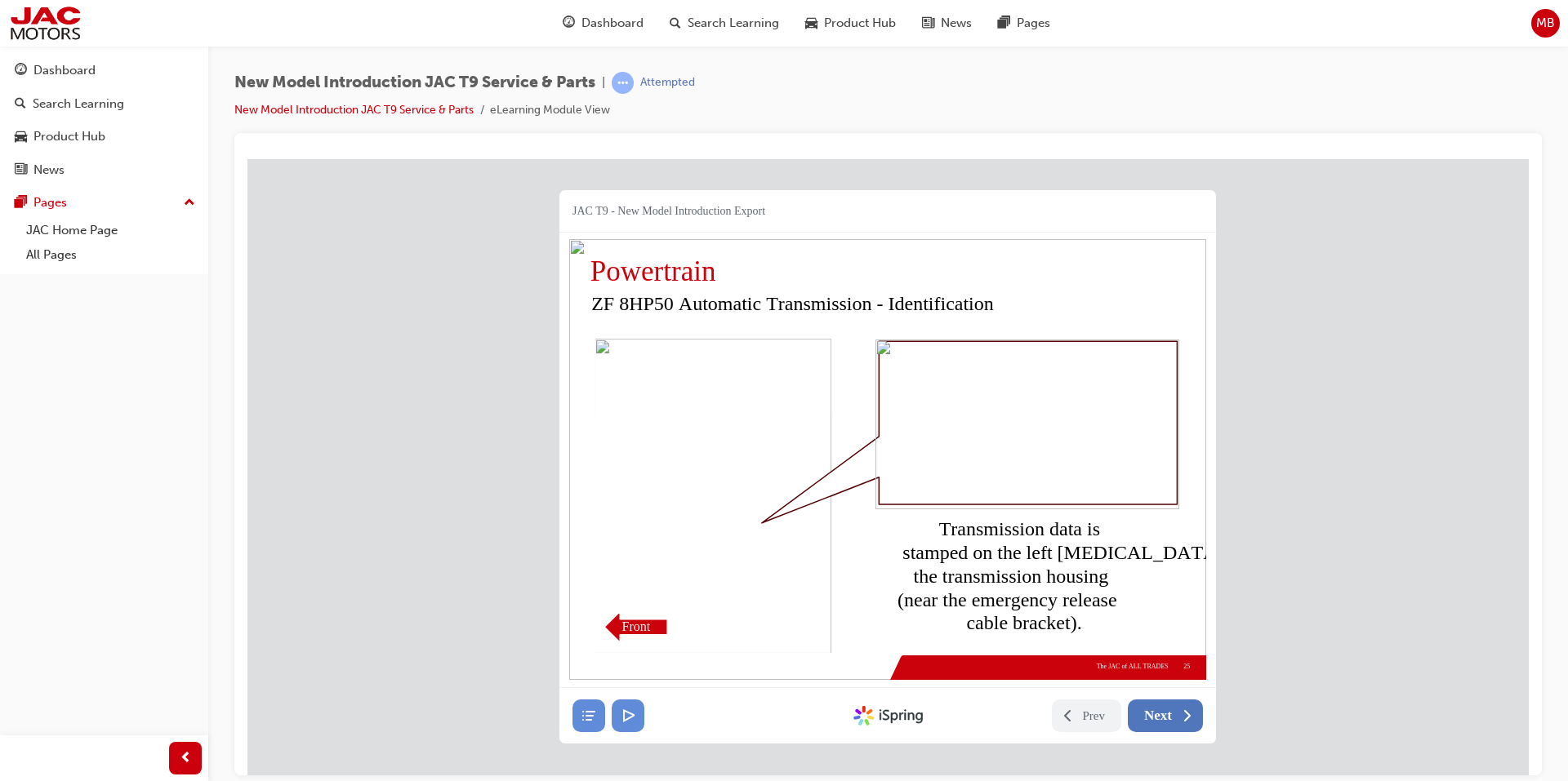
click at [1182, 717] on icon at bounding box center [1186, 715] width 16 height 16
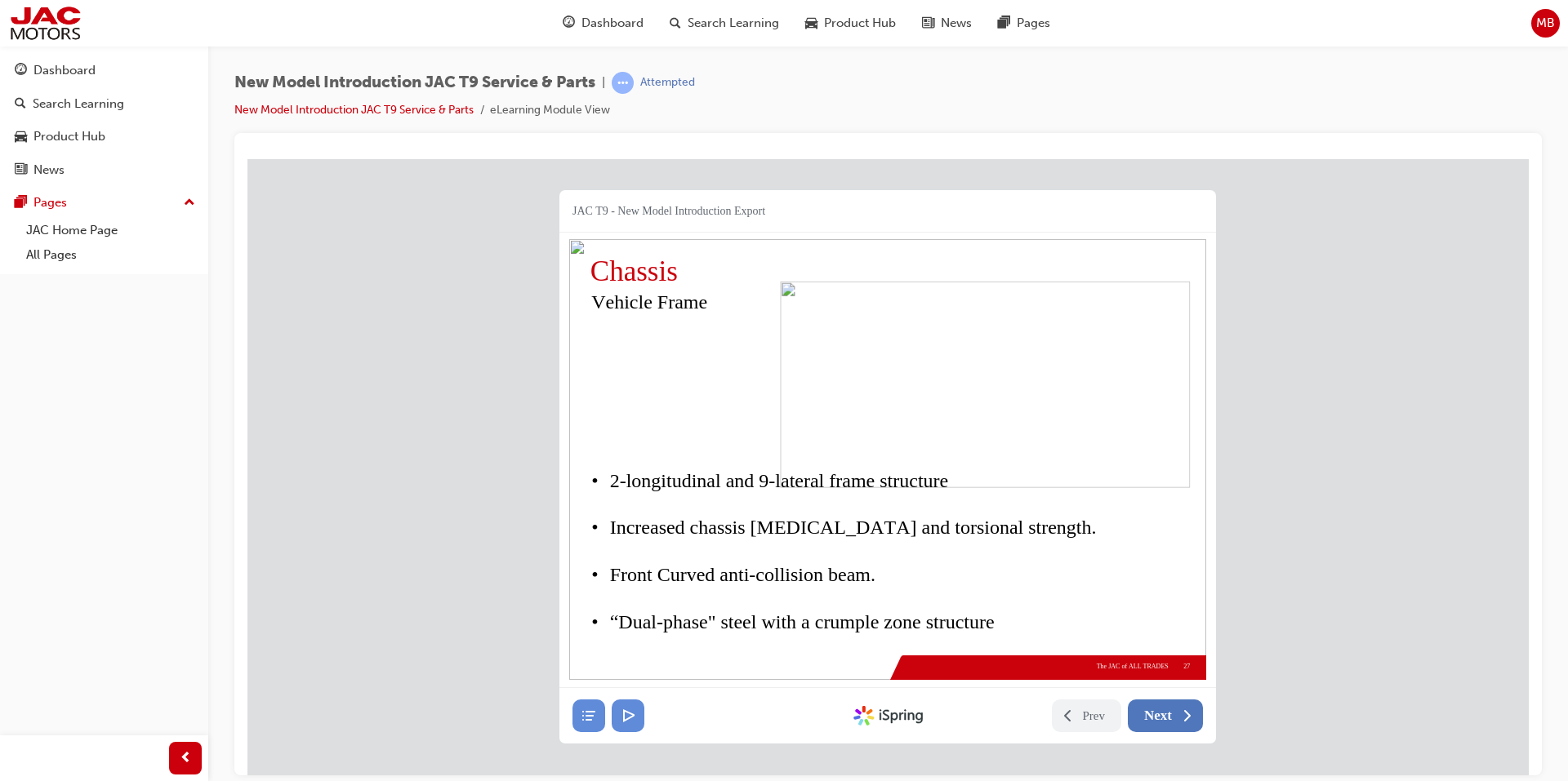
click at [1182, 717] on icon at bounding box center [1186, 715] width 16 height 16
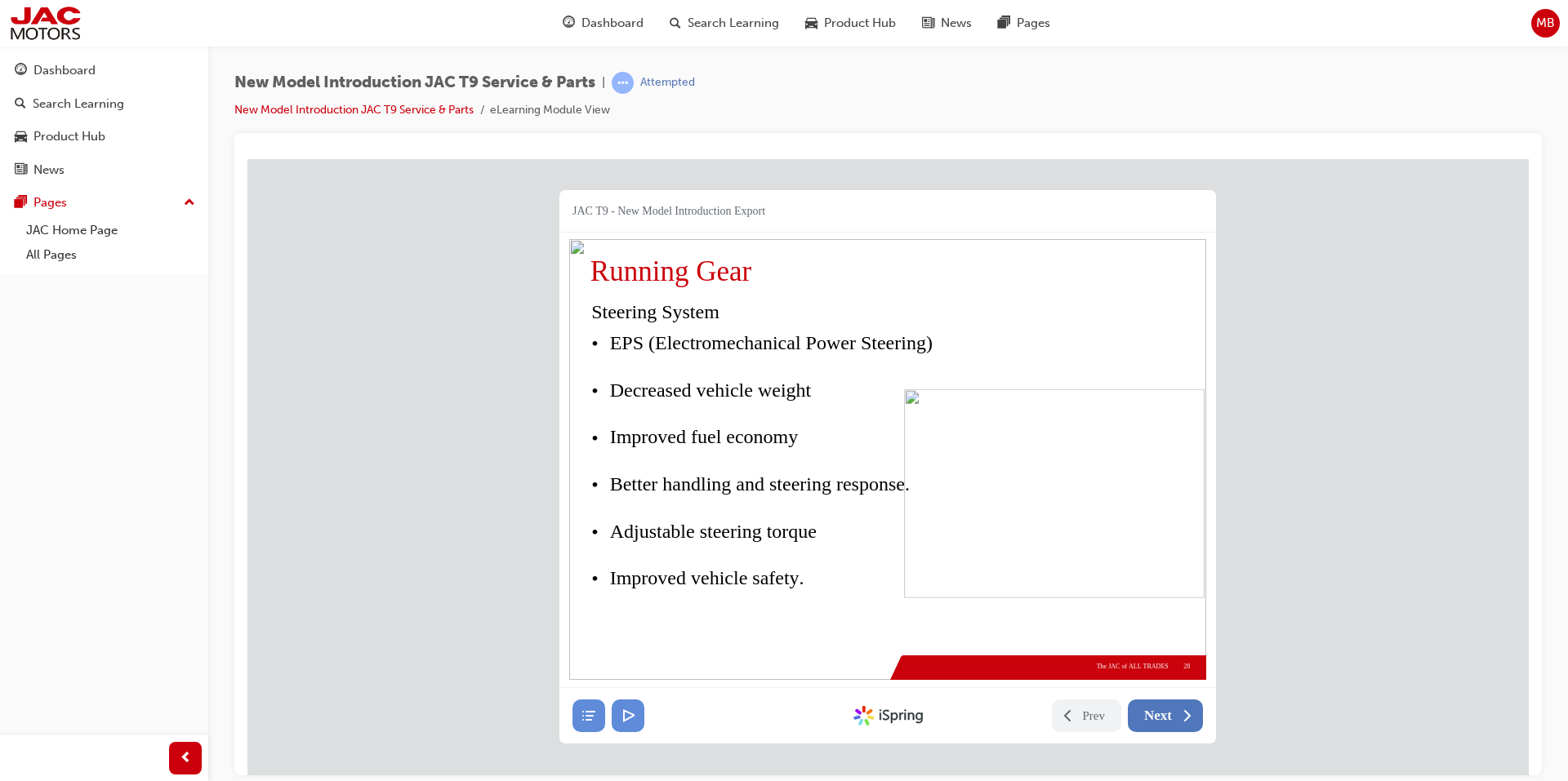
click at [1149, 707] on span "Next" at bounding box center [1157, 715] width 27 height 16
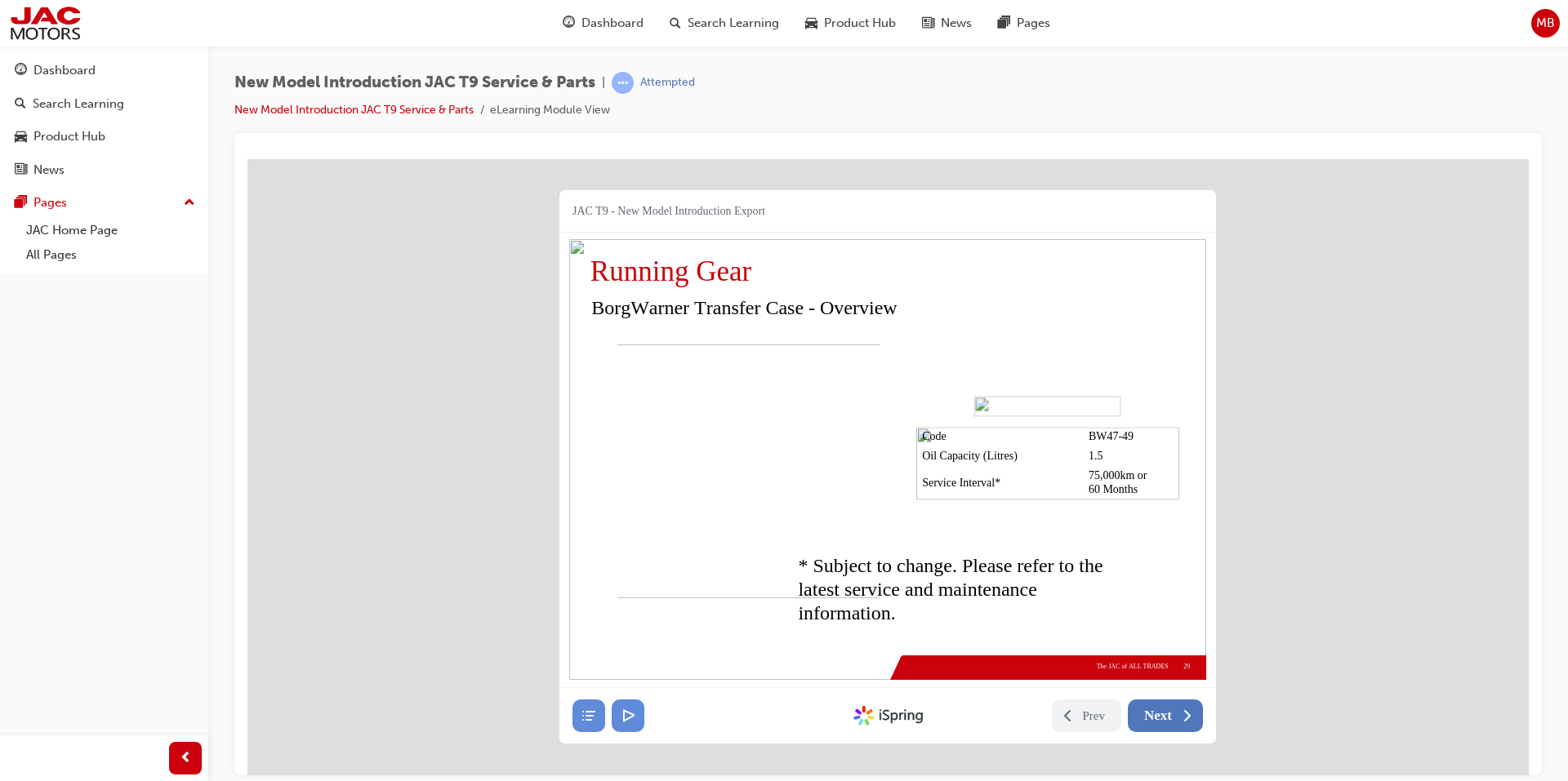
click at [1149, 707] on span "Next" at bounding box center [1157, 715] width 27 height 16
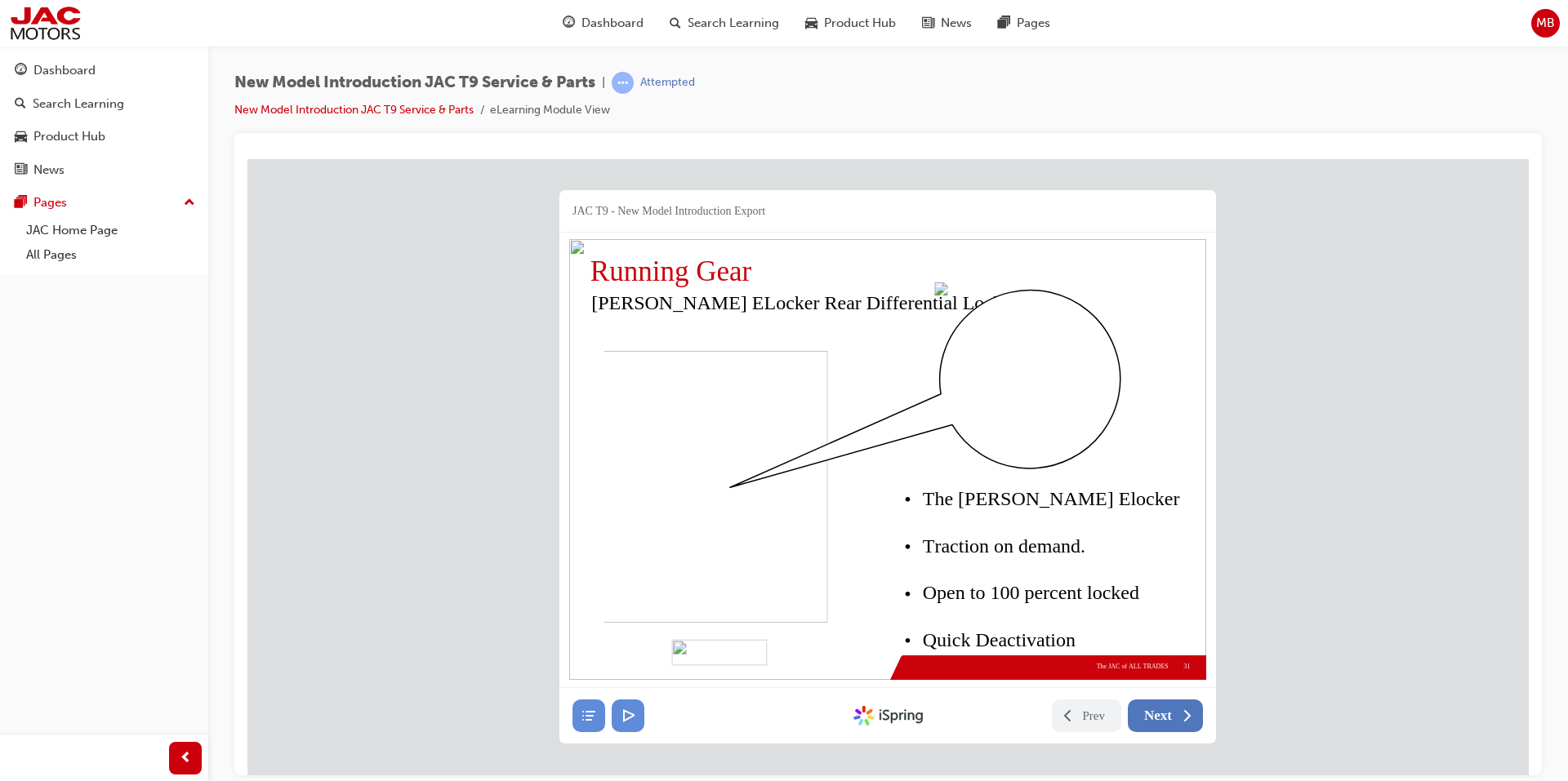
click at [1149, 707] on span "Next" at bounding box center [1157, 715] width 27 height 16
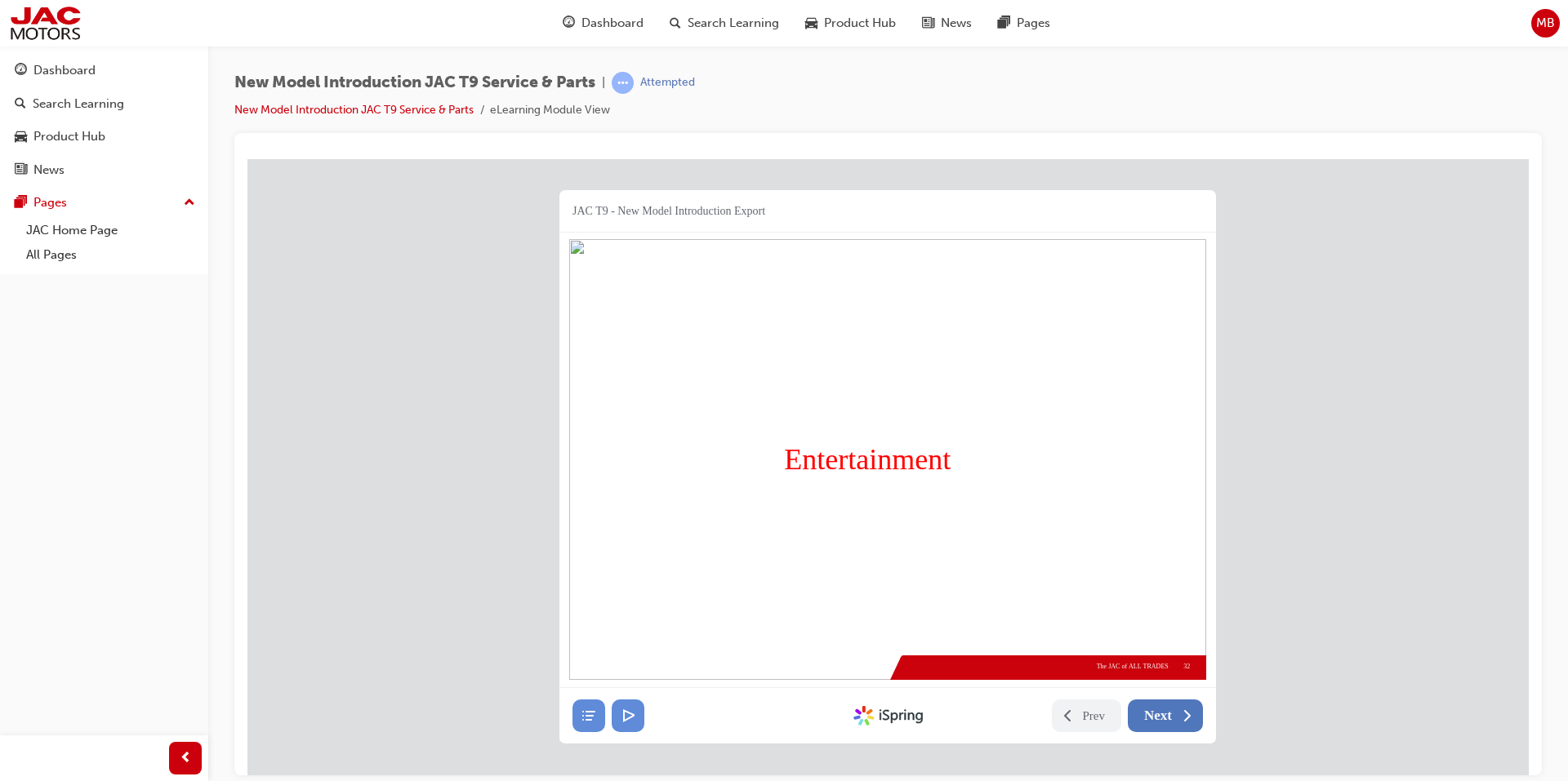
click at [1149, 707] on span "Next" at bounding box center [1157, 715] width 27 height 16
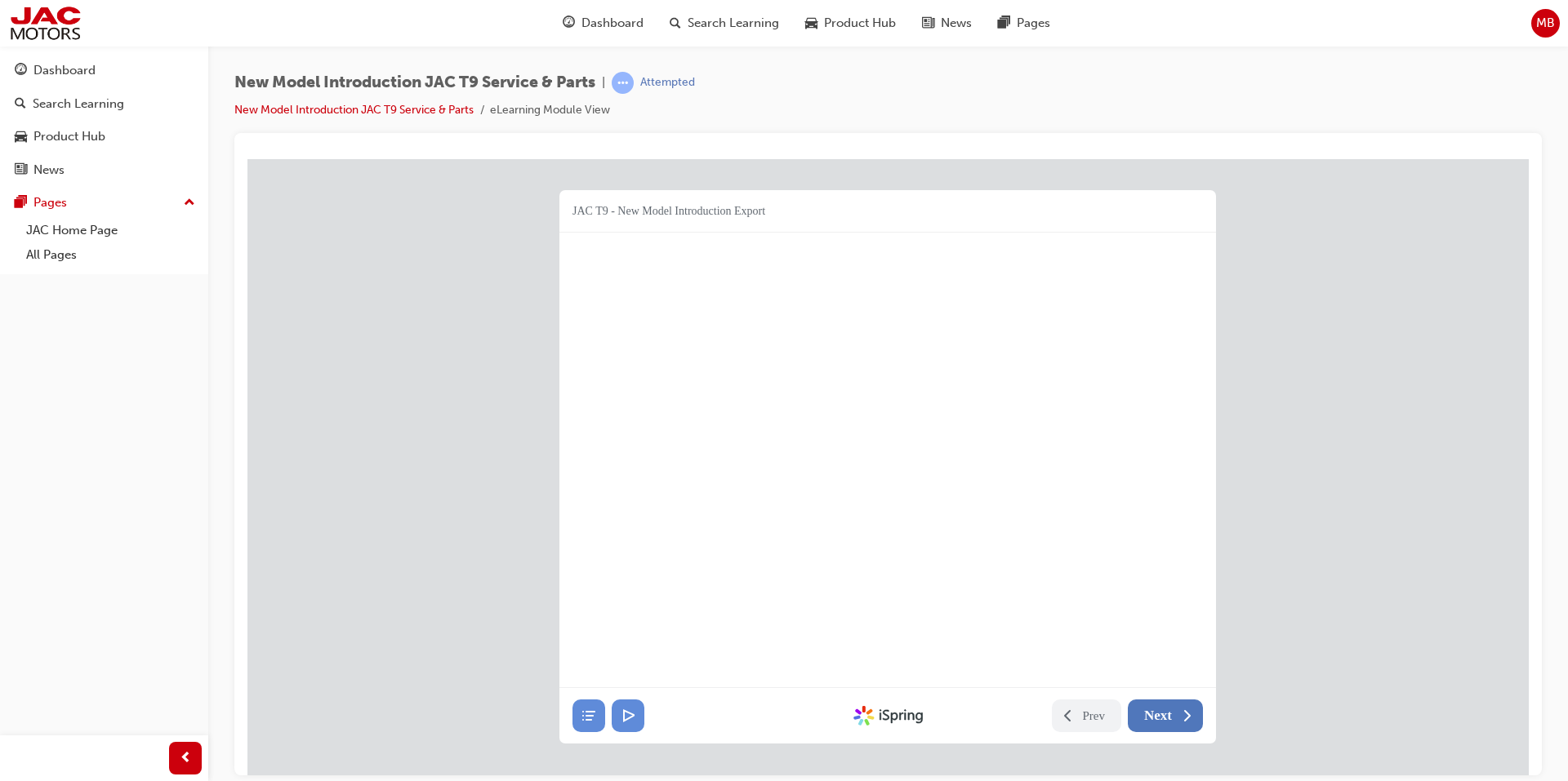
click at [1149, 707] on span "Next" at bounding box center [1157, 715] width 27 height 16
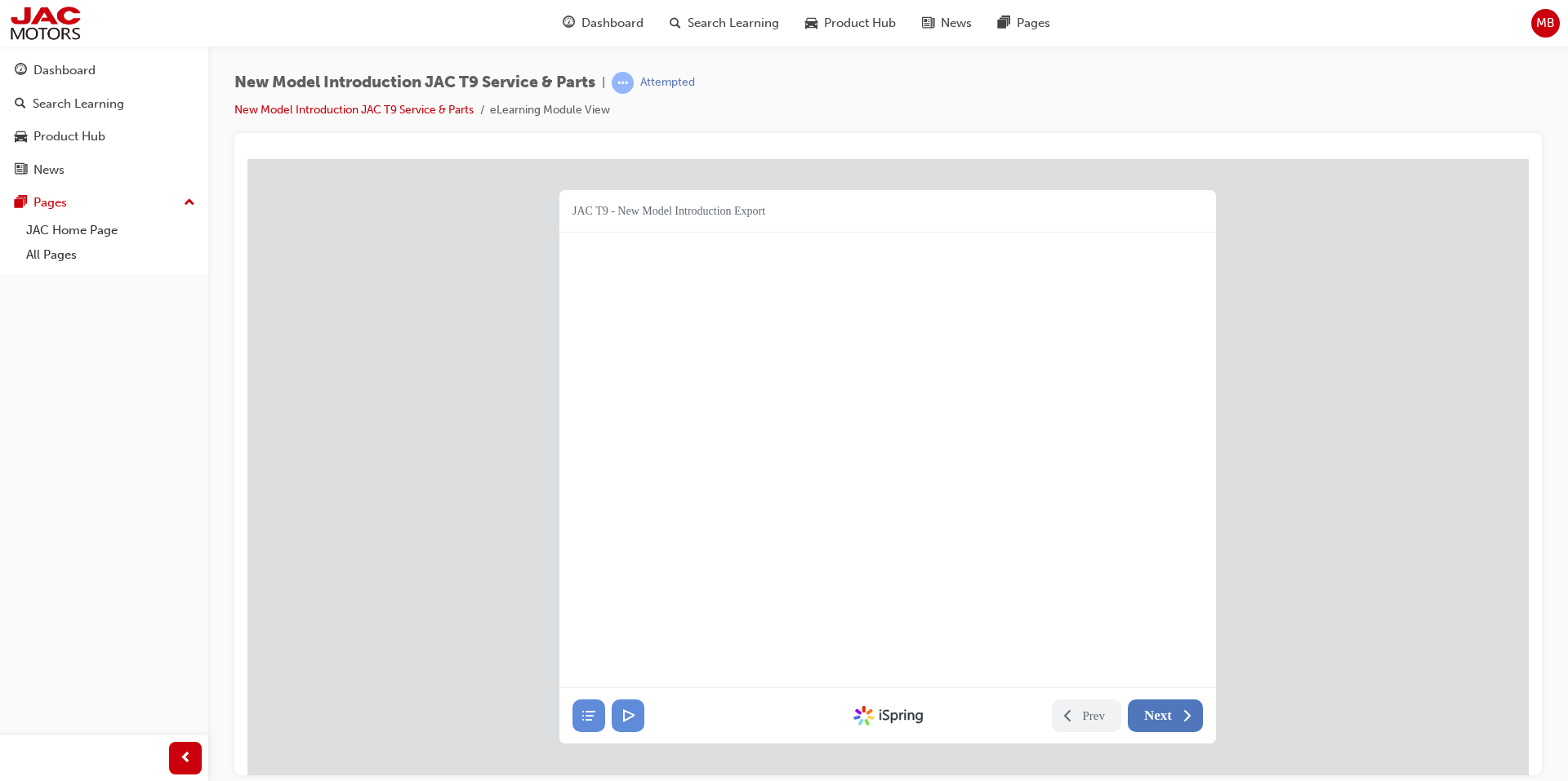
click at [1149, 707] on span "Next" at bounding box center [1157, 715] width 27 height 16
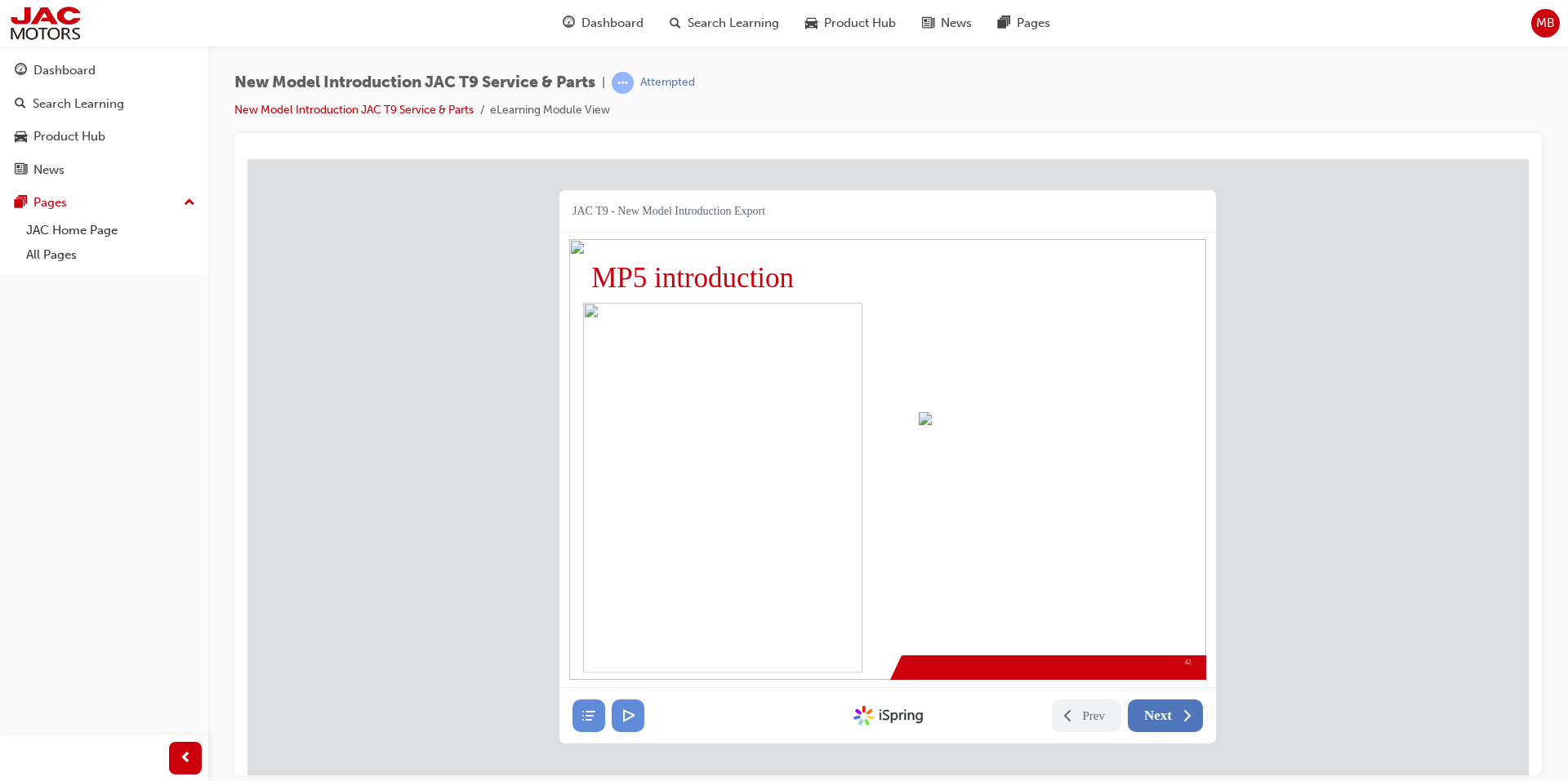
click at [1149, 707] on span "Next" at bounding box center [1157, 715] width 27 height 16
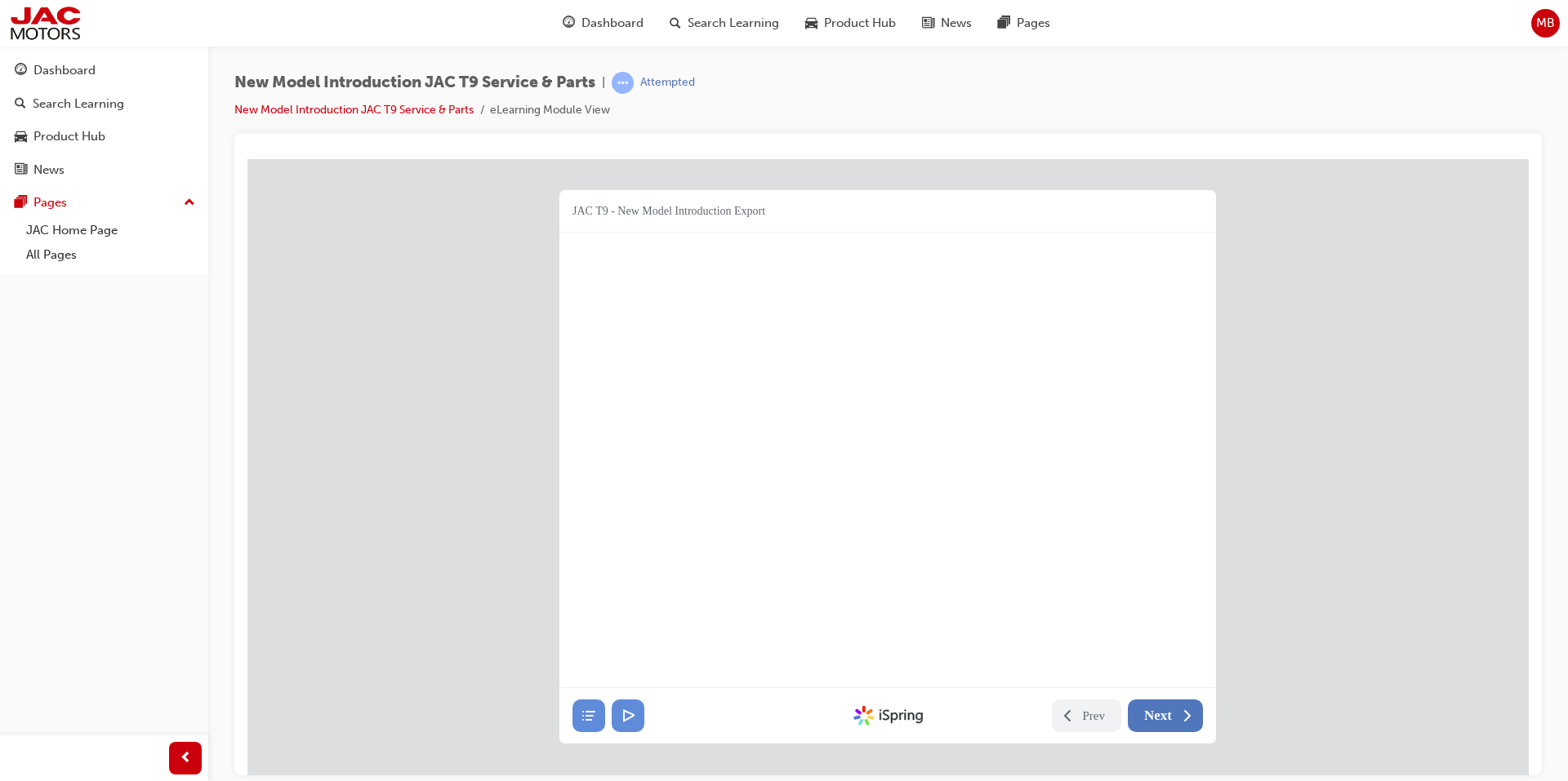
click at [1149, 707] on span "Next" at bounding box center [1157, 715] width 27 height 16
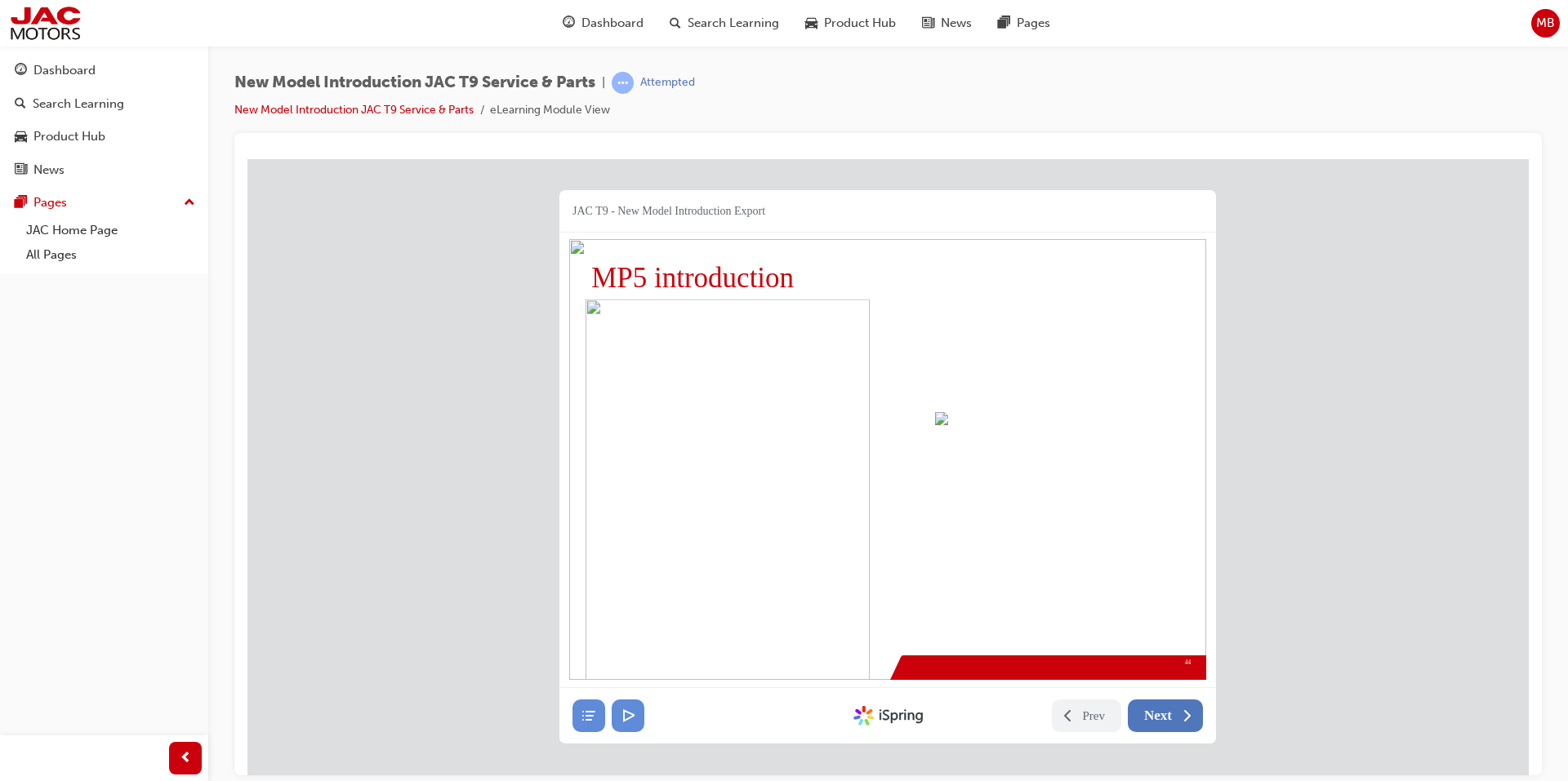
click at [1149, 707] on span "Next" at bounding box center [1157, 715] width 27 height 16
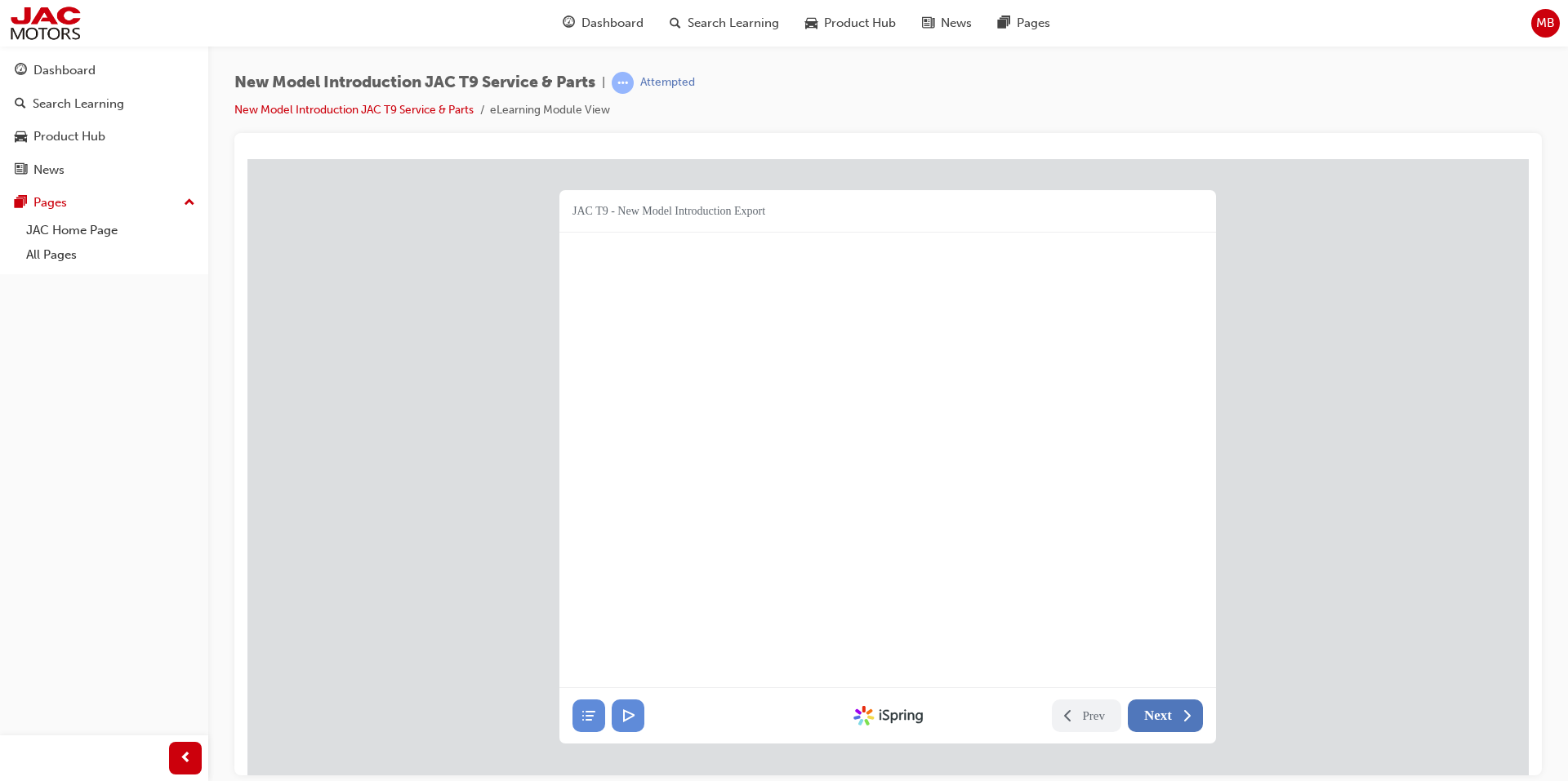
click at [1149, 707] on span "Next" at bounding box center [1157, 715] width 27 height 16
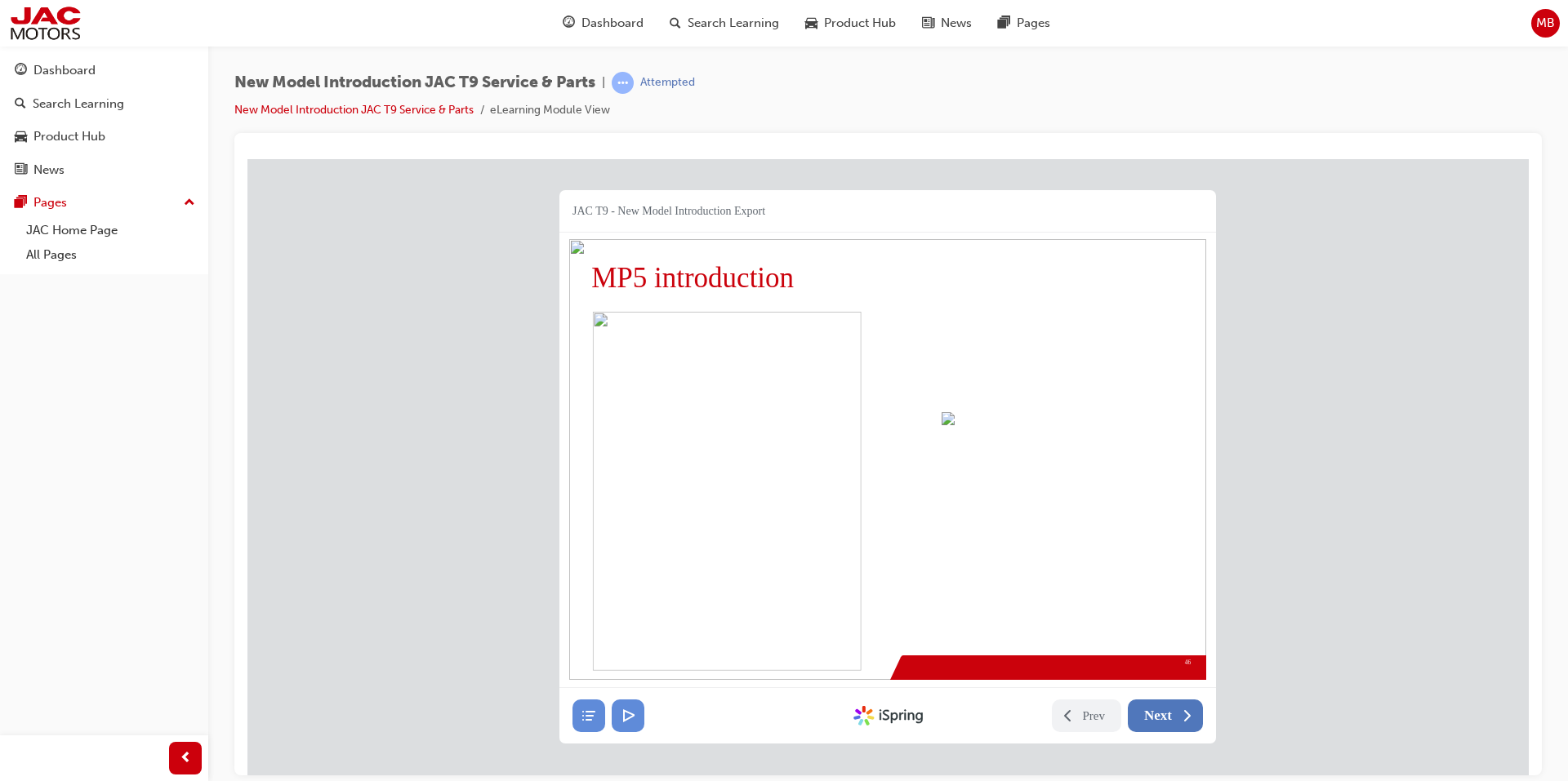
click at [1154, 707] on span "Next" at bounding box center [1157, 715] width 27 height 16
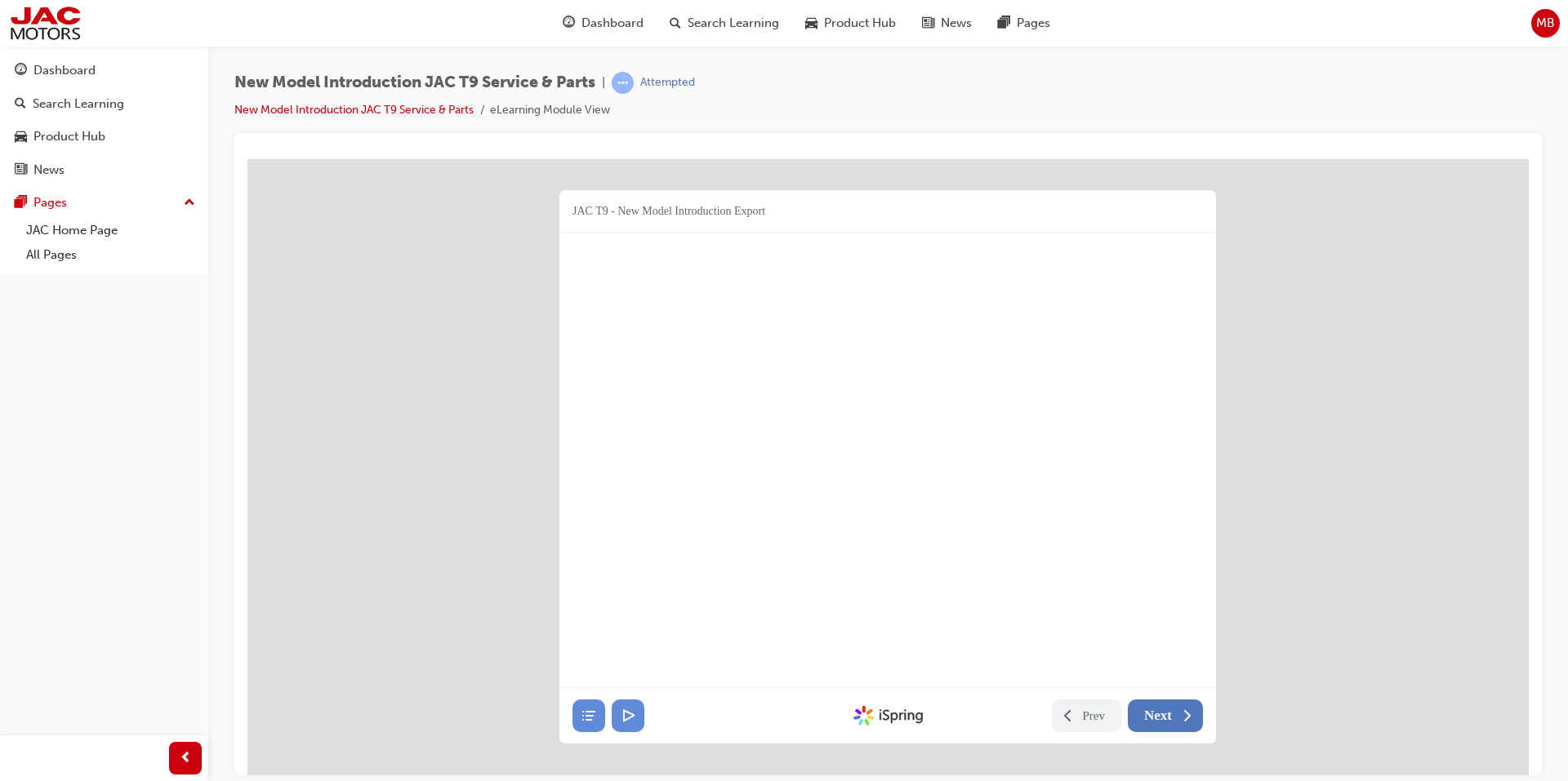
click at [1154, 707] on span "Next" at bounding box center [1157, 715] width 27 height 16
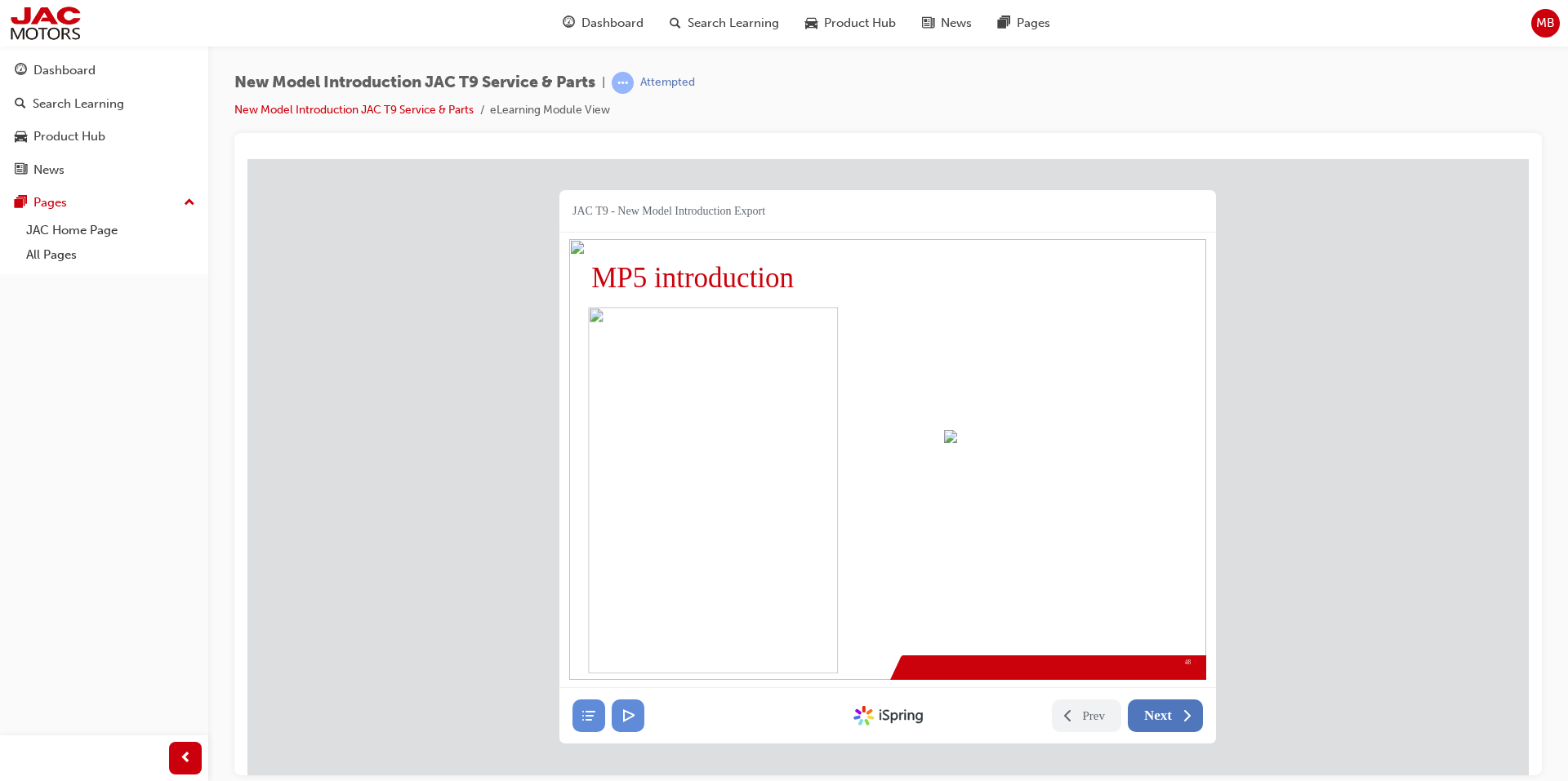
click at [1155, 708] on span "Next" at bounding box center [1157, 715] width 27 height 16
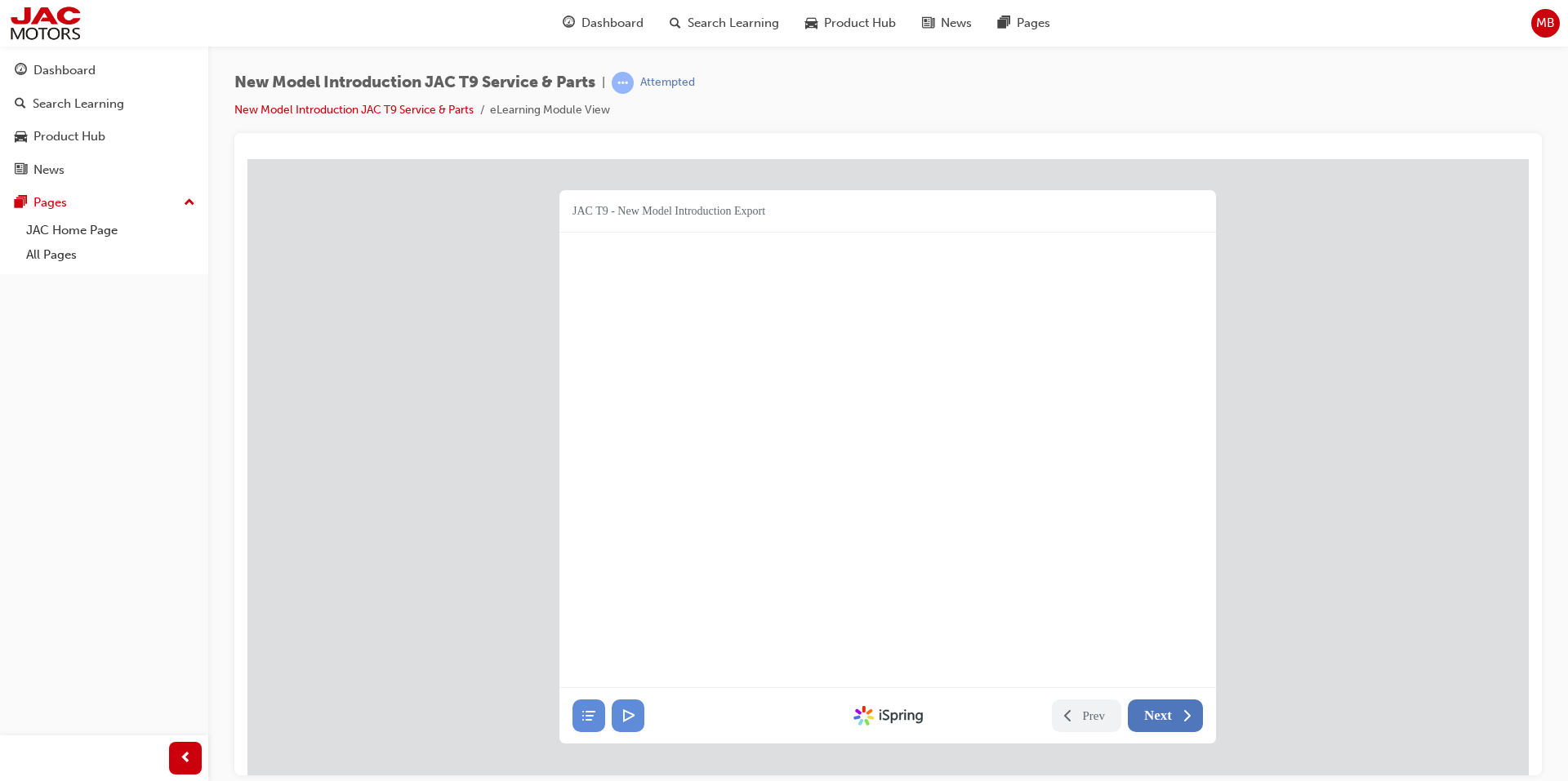
click at [1155, 708] on span "Next" at bounding box center [1157, 715] width 27 height 16
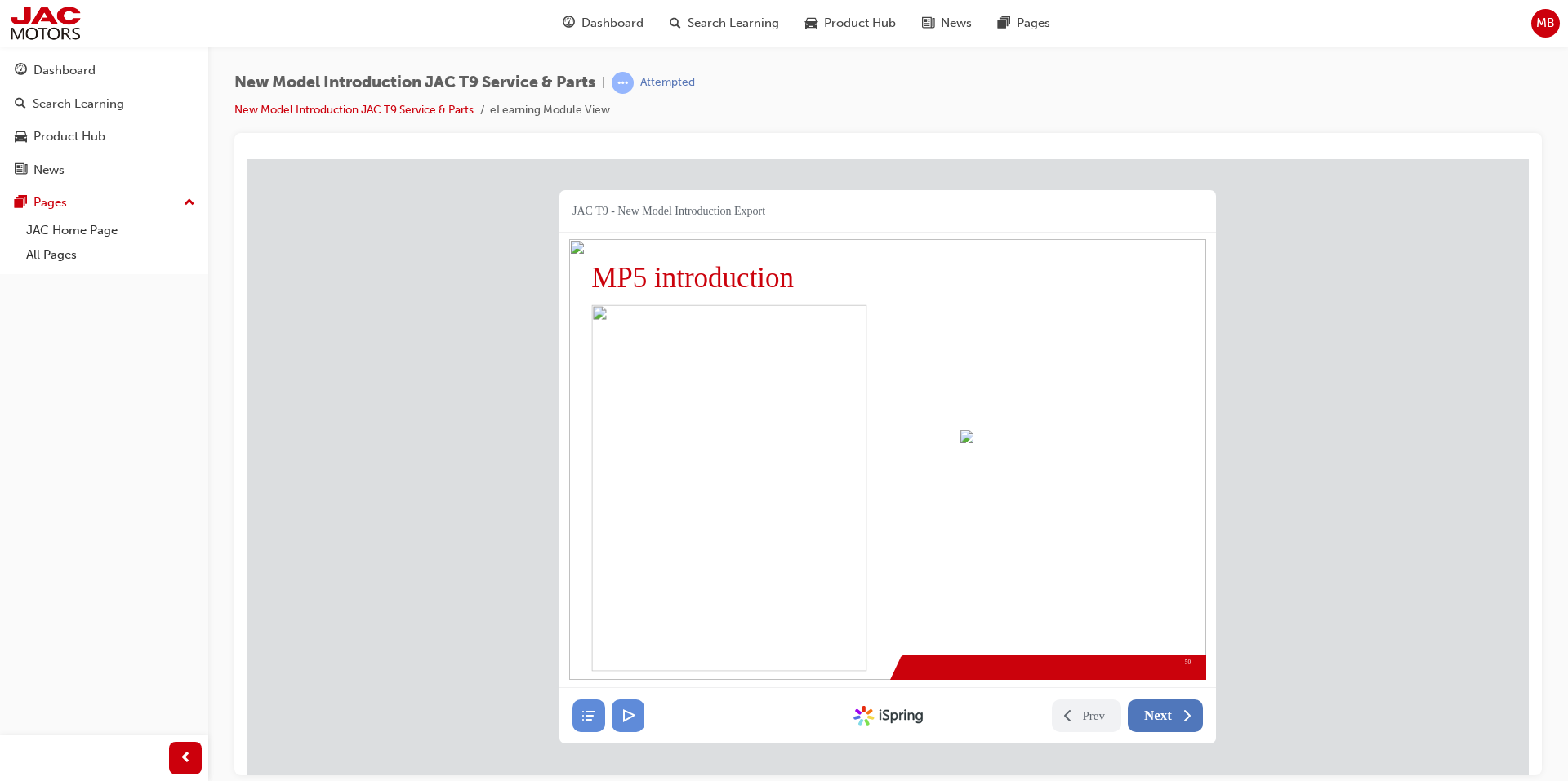
click at [1155, 708] on span "Next" at bounding box center [1157, 715] width 27 height 16
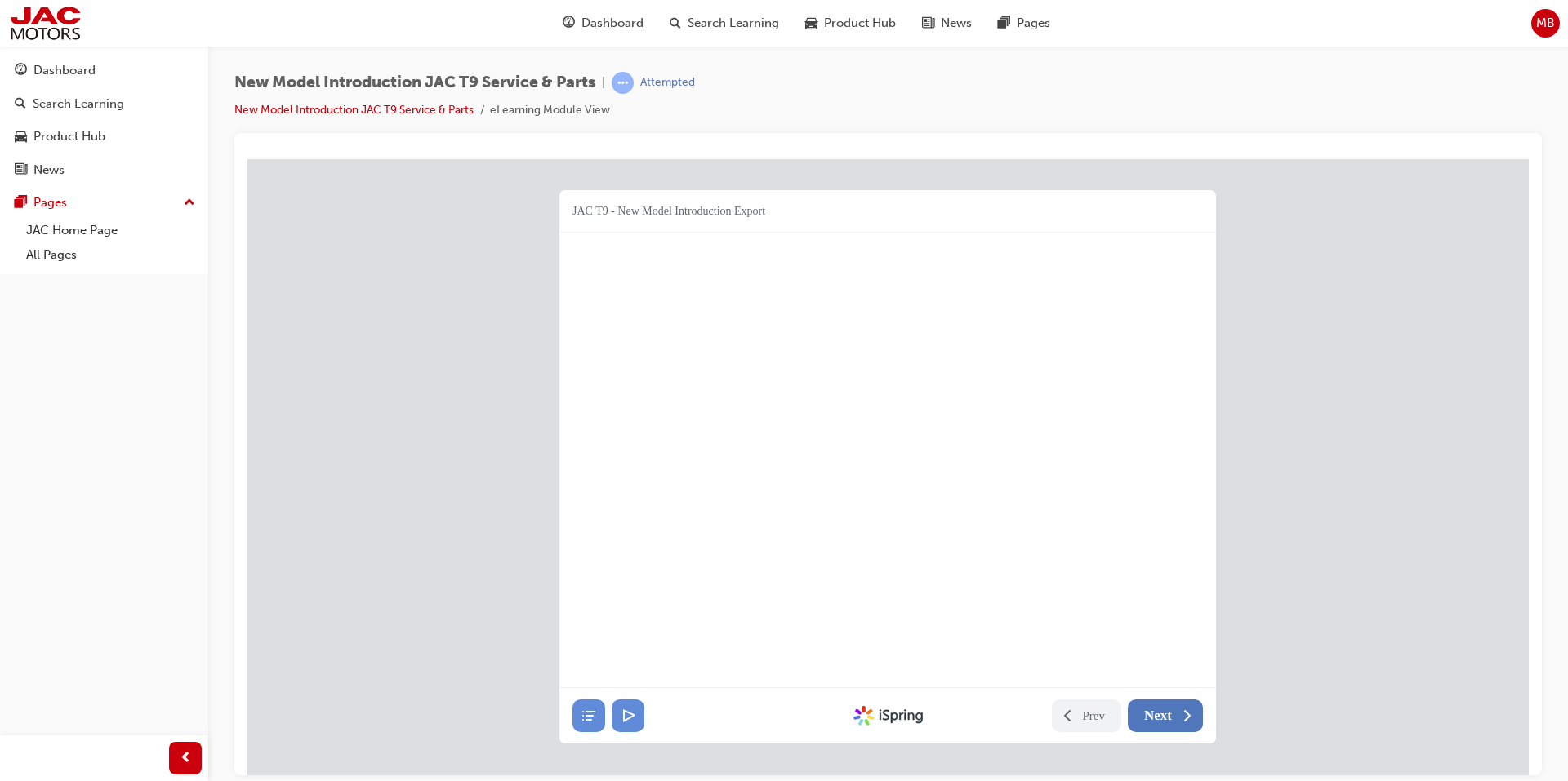
click at [1155, 708] on span "Next" at bounding box center [1157, 715] width 27 height 16
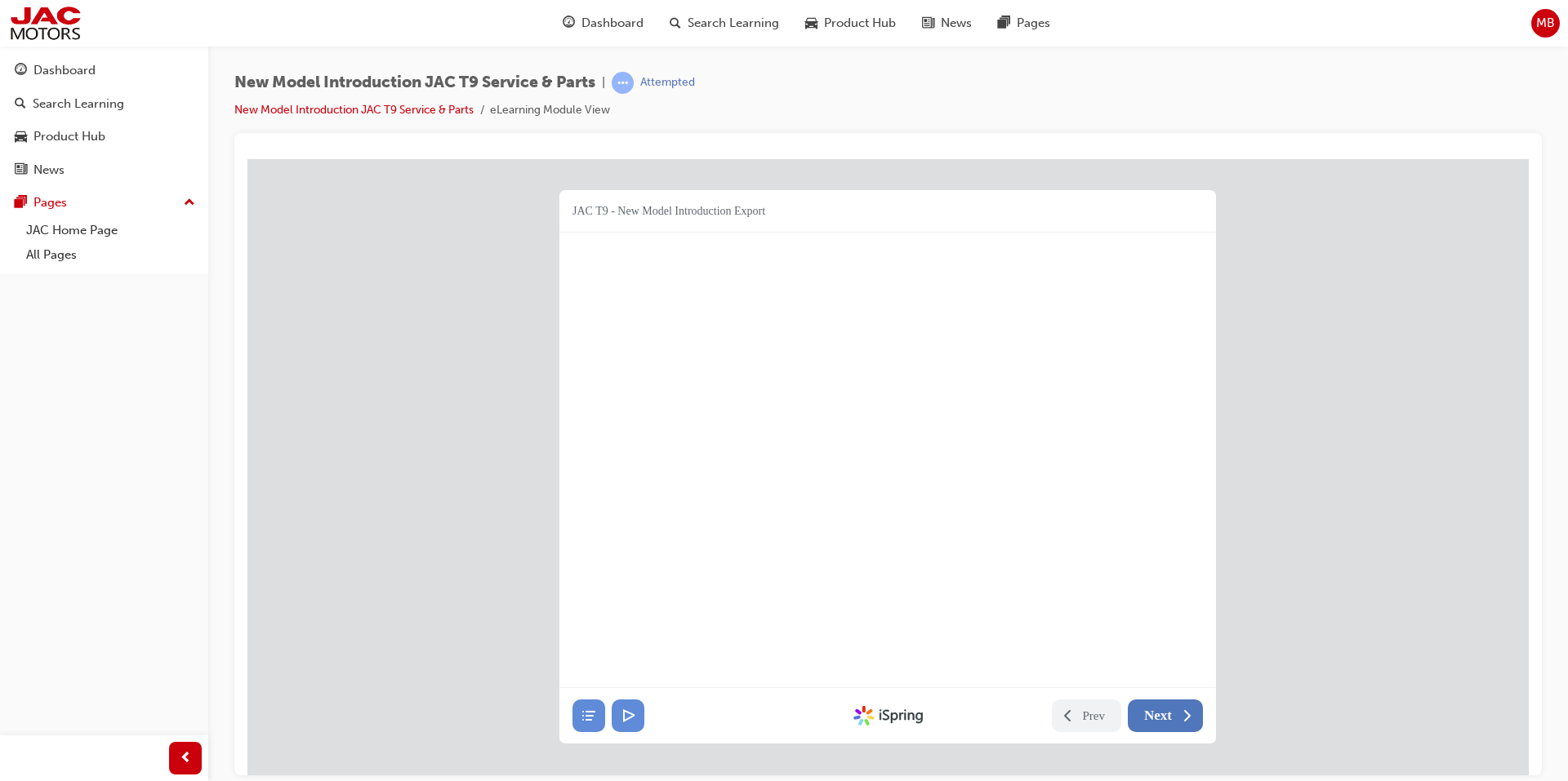
click at [1155, 708] on span "Next" at bounding box center [1157, 715] width 27 height 16
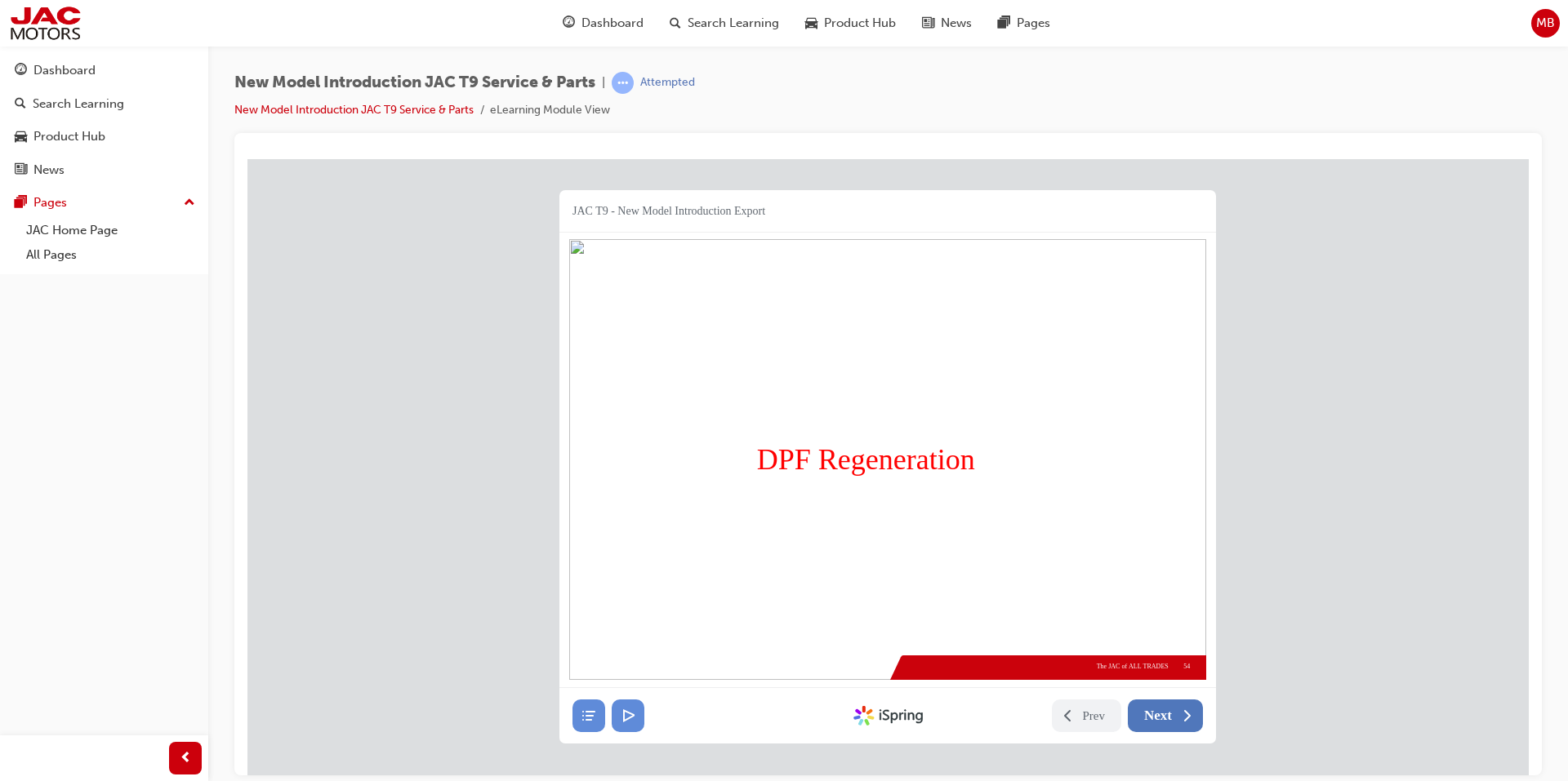
click at [1155, 708] on span "Next" at bounding box center [1157, 715] width 27 height 16
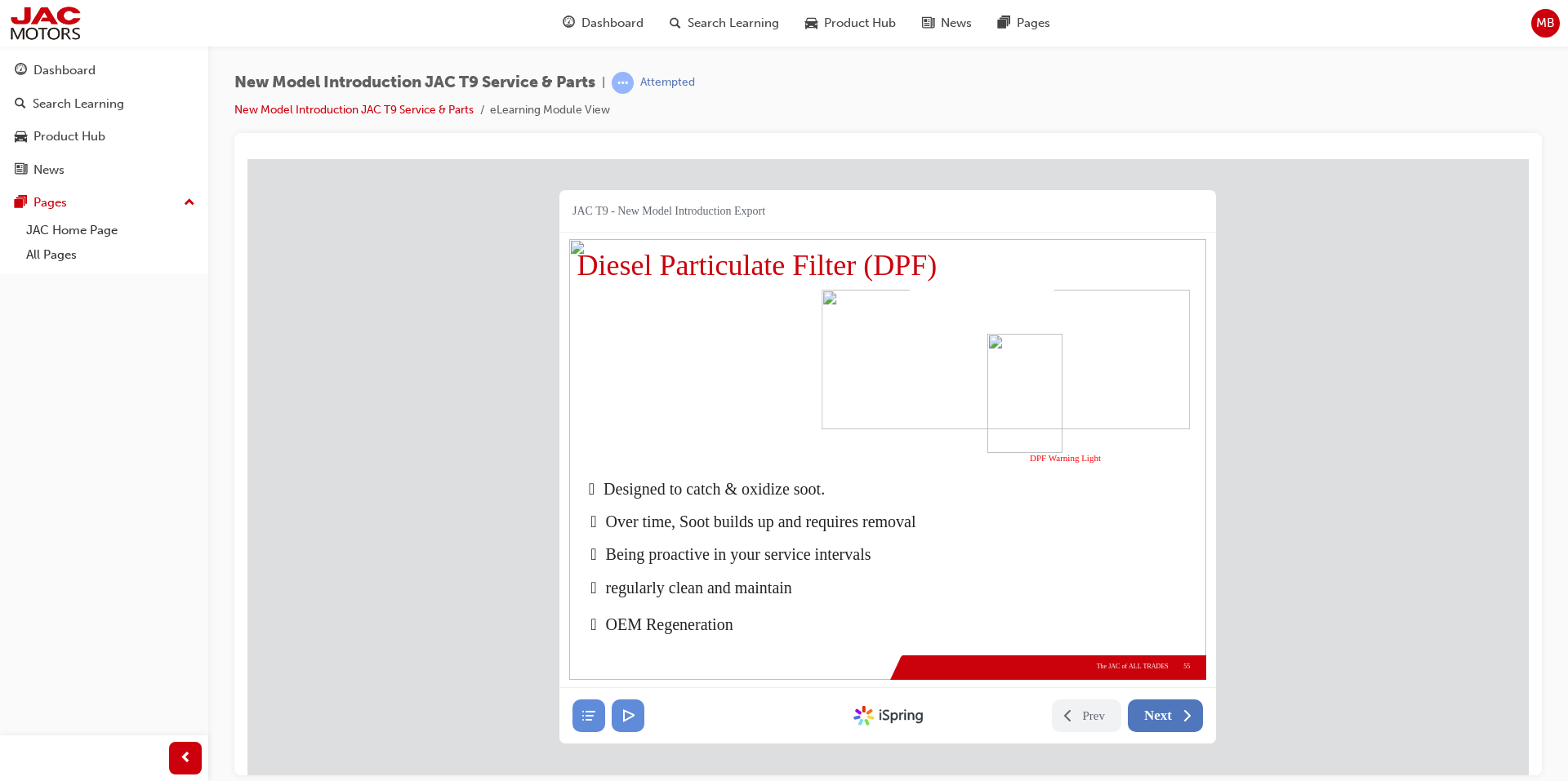
click at [1155, 708] on span "Next" at bounding box center [1157, 715] width 27 height 16
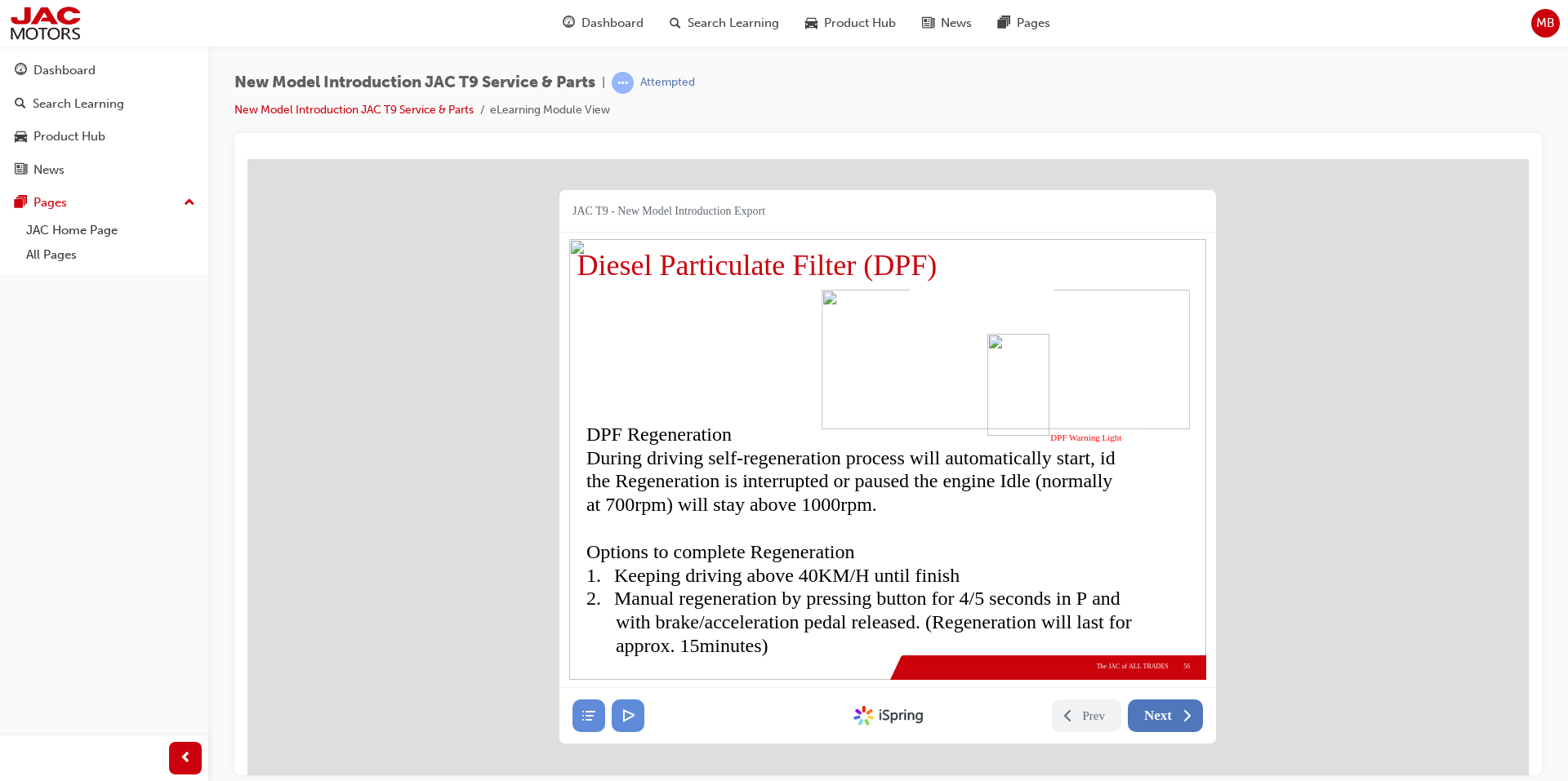
click at [1155, 708] on span "Next" at bounding box center [1157, 715] width 27 height 16
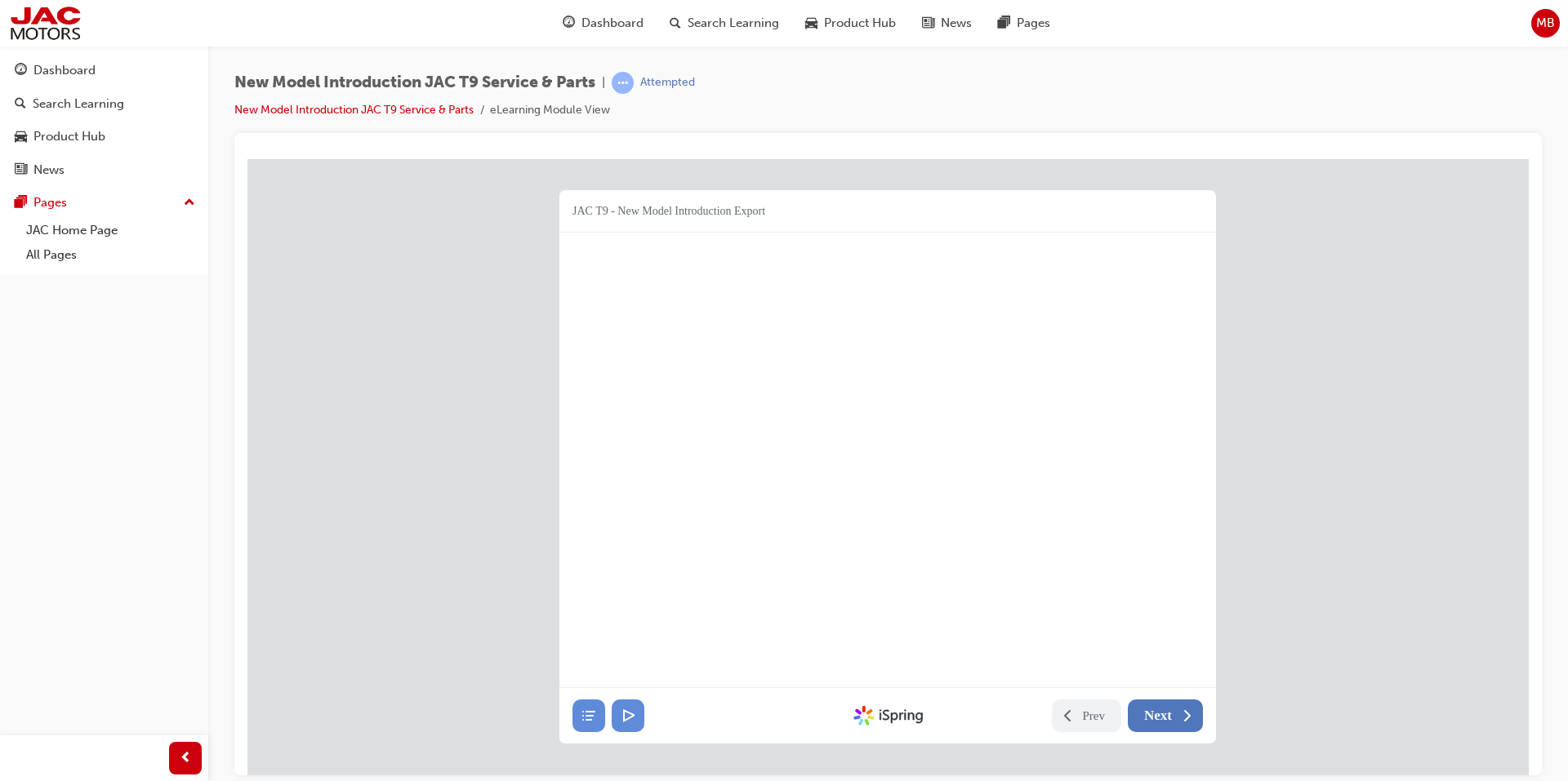
click at [1155, 708] on span "Next" at bounding box center [1157, 715] width 27 height 16
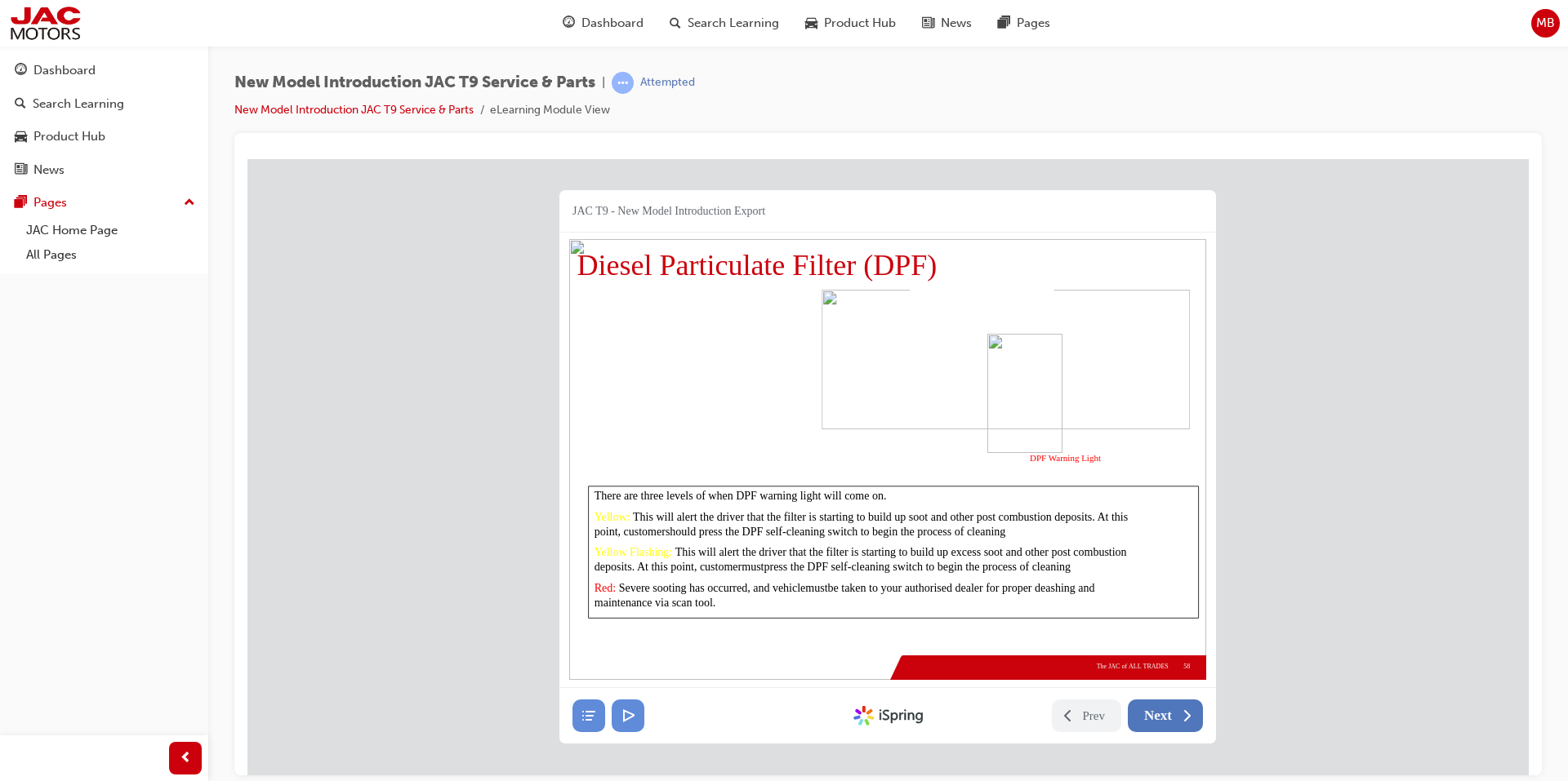
click at [1155, 708] on span "Next" at bounding box center [1157, 715] width 27 height 16
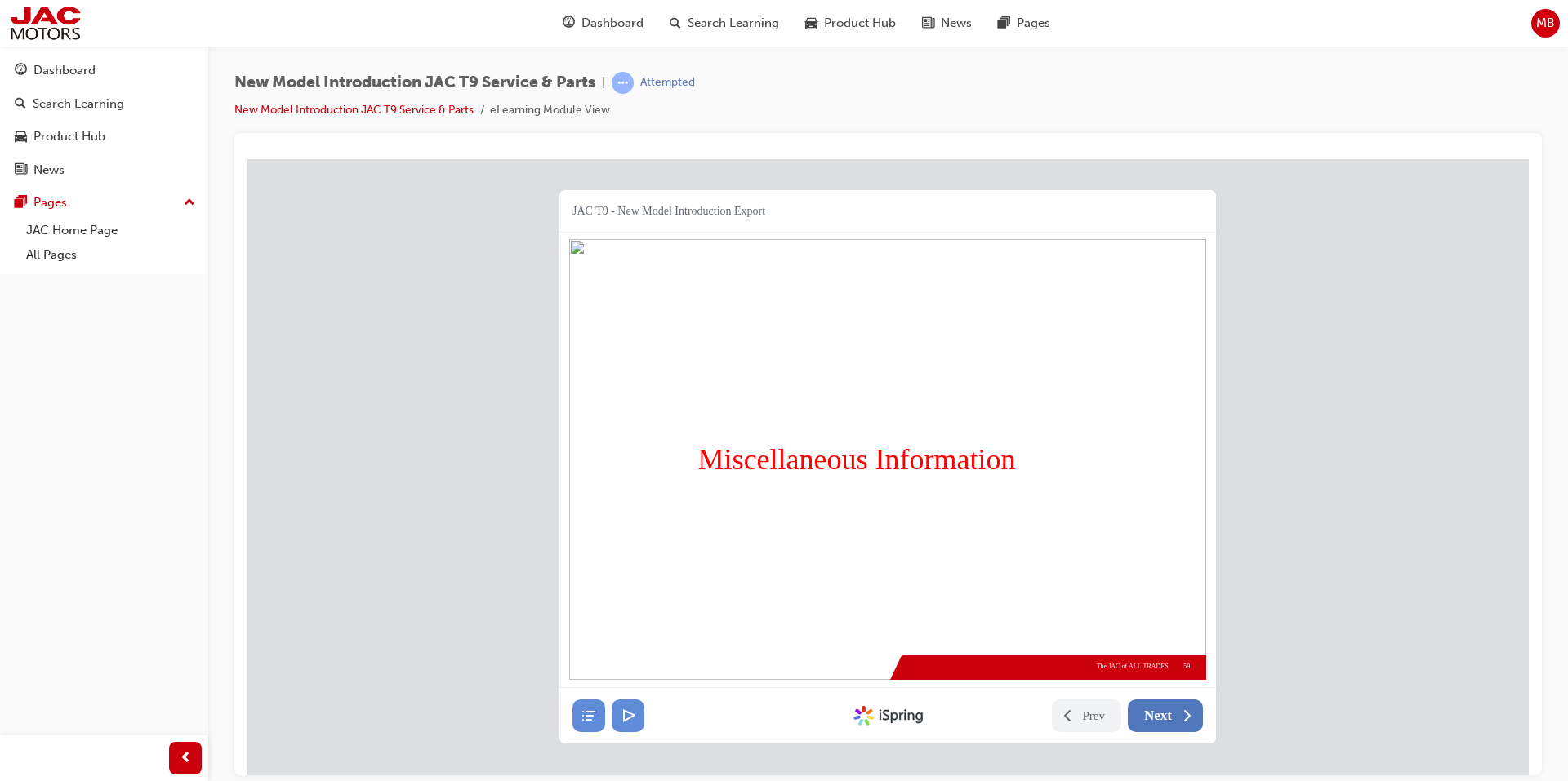
click at [1155, 708] on span "Next" at bounding box center [1157, 715] width 27 height 16
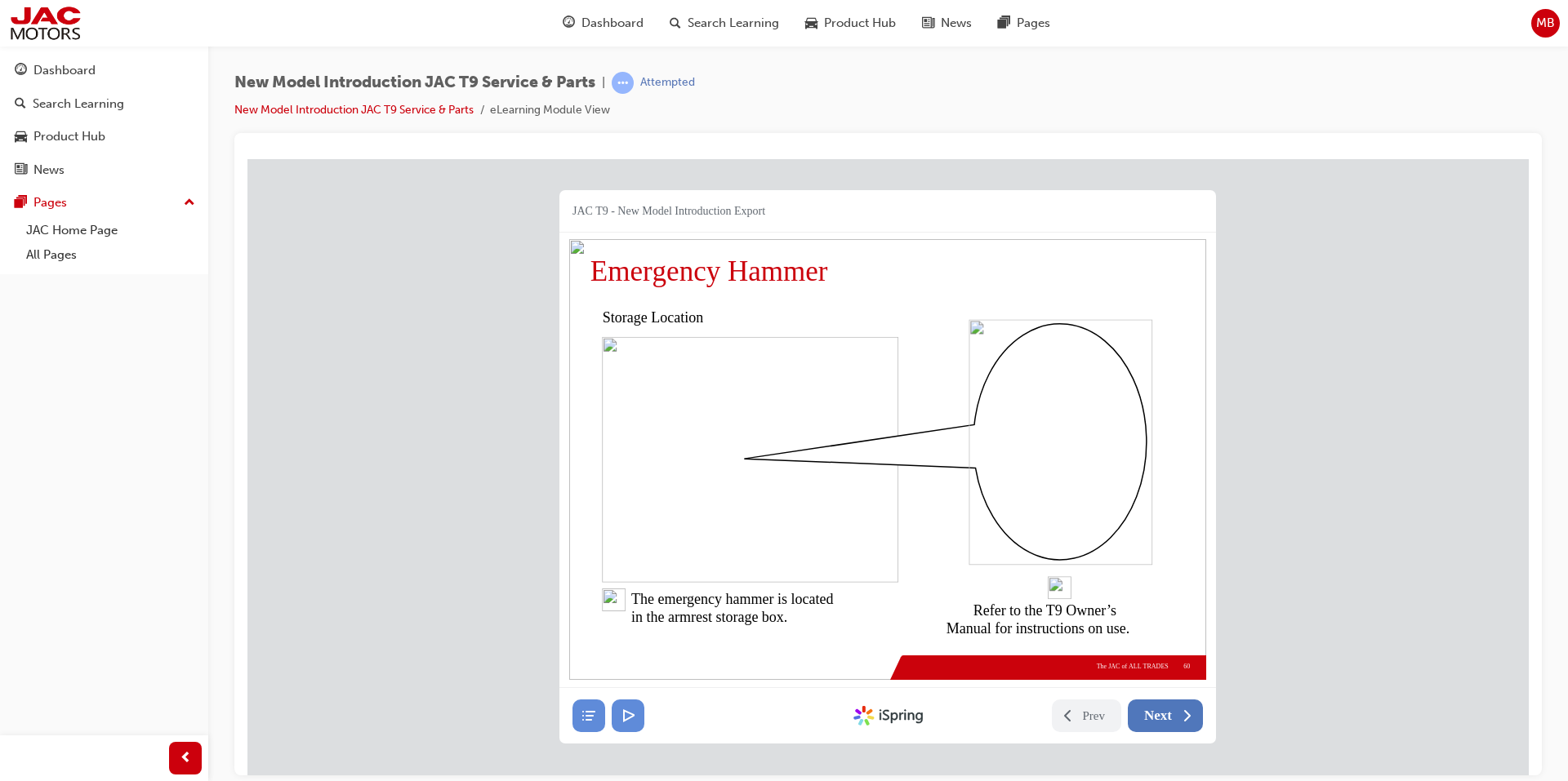
click at [1155, 708] on span "Next" at bounding box center [1157, 715] width 27 height 16
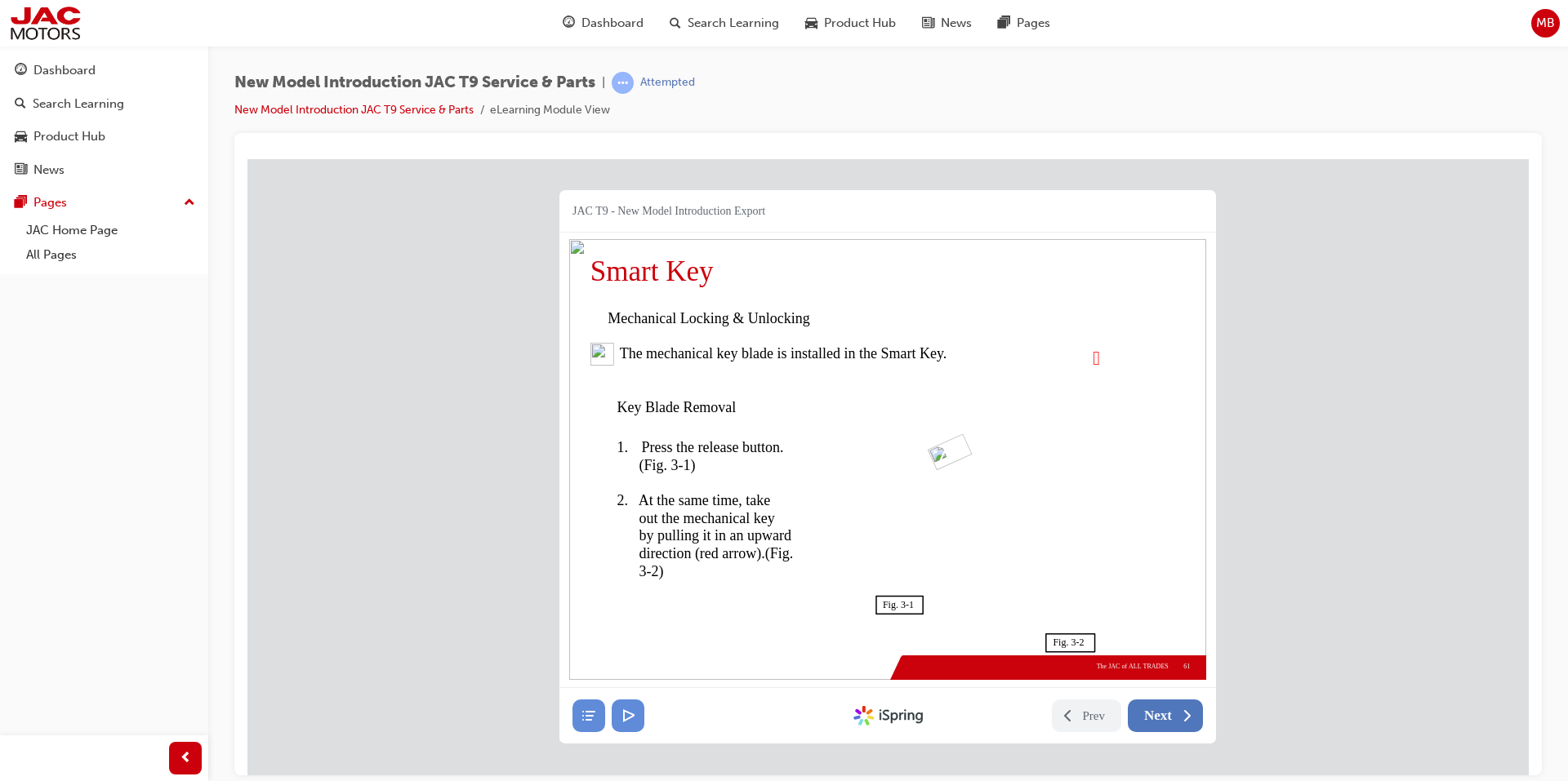
click at [1155, 708] on span "Next" at bounding box center [1157, 715] width 27 height 16
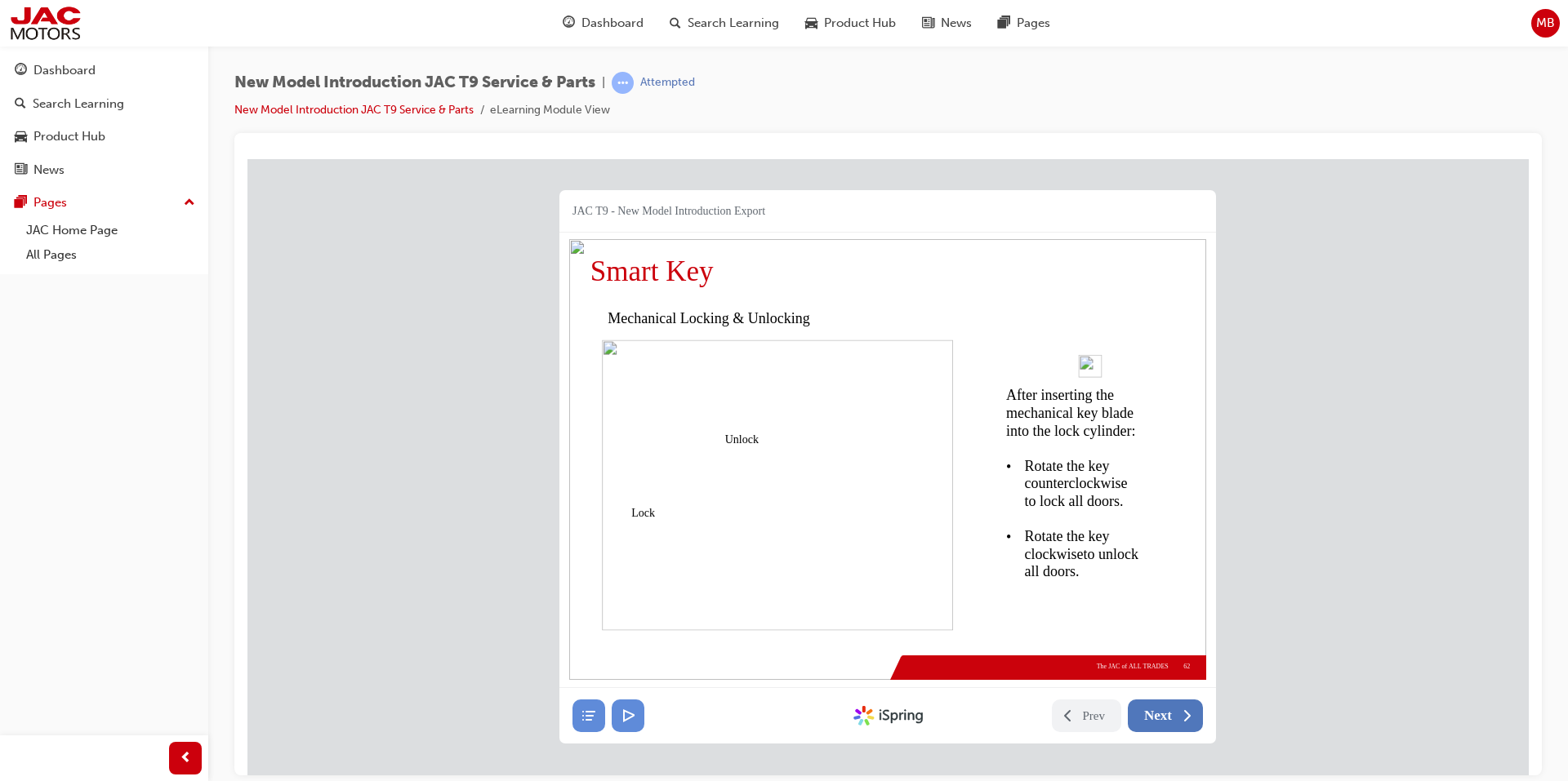
click at [1155, 708] on span "Next" at bounding box center [1157, 715] width 27 height 16
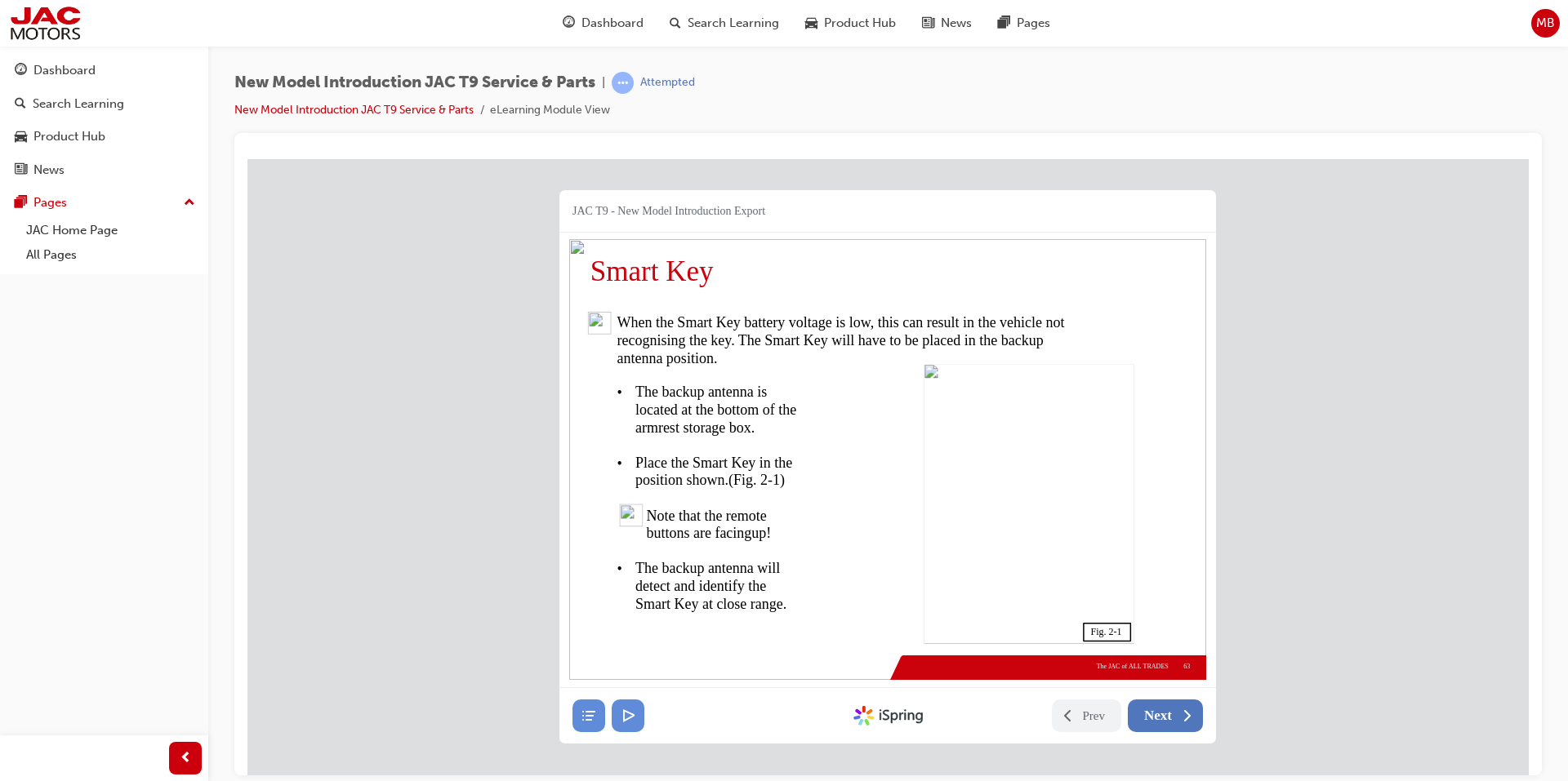
click at [1155, 708] on span "Next" at bounding box center [1157, 715] width 27 height 16
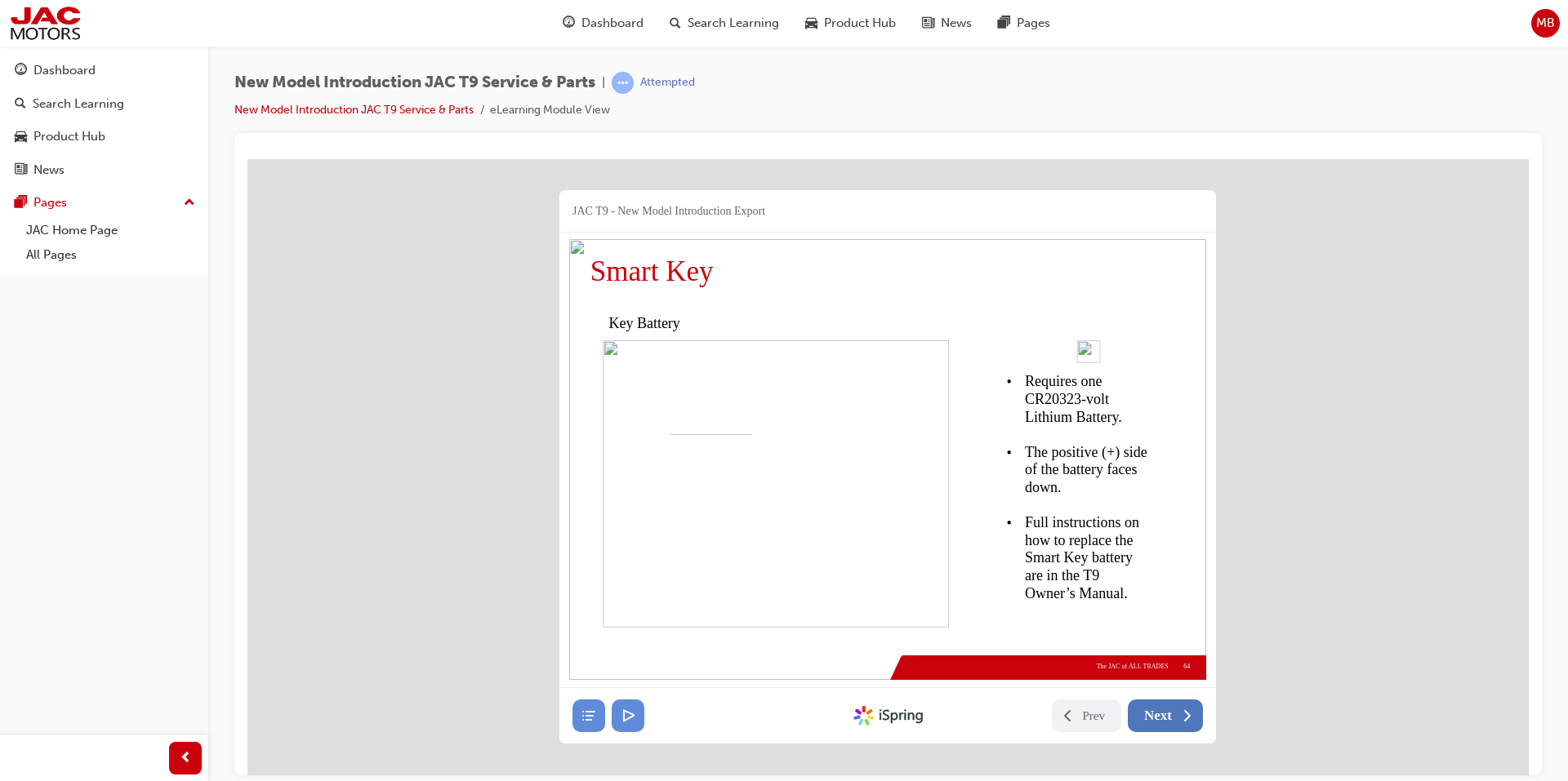
click at [1155, 708] on span "Next" at bounding box center [1157, 715] width 27 height 16
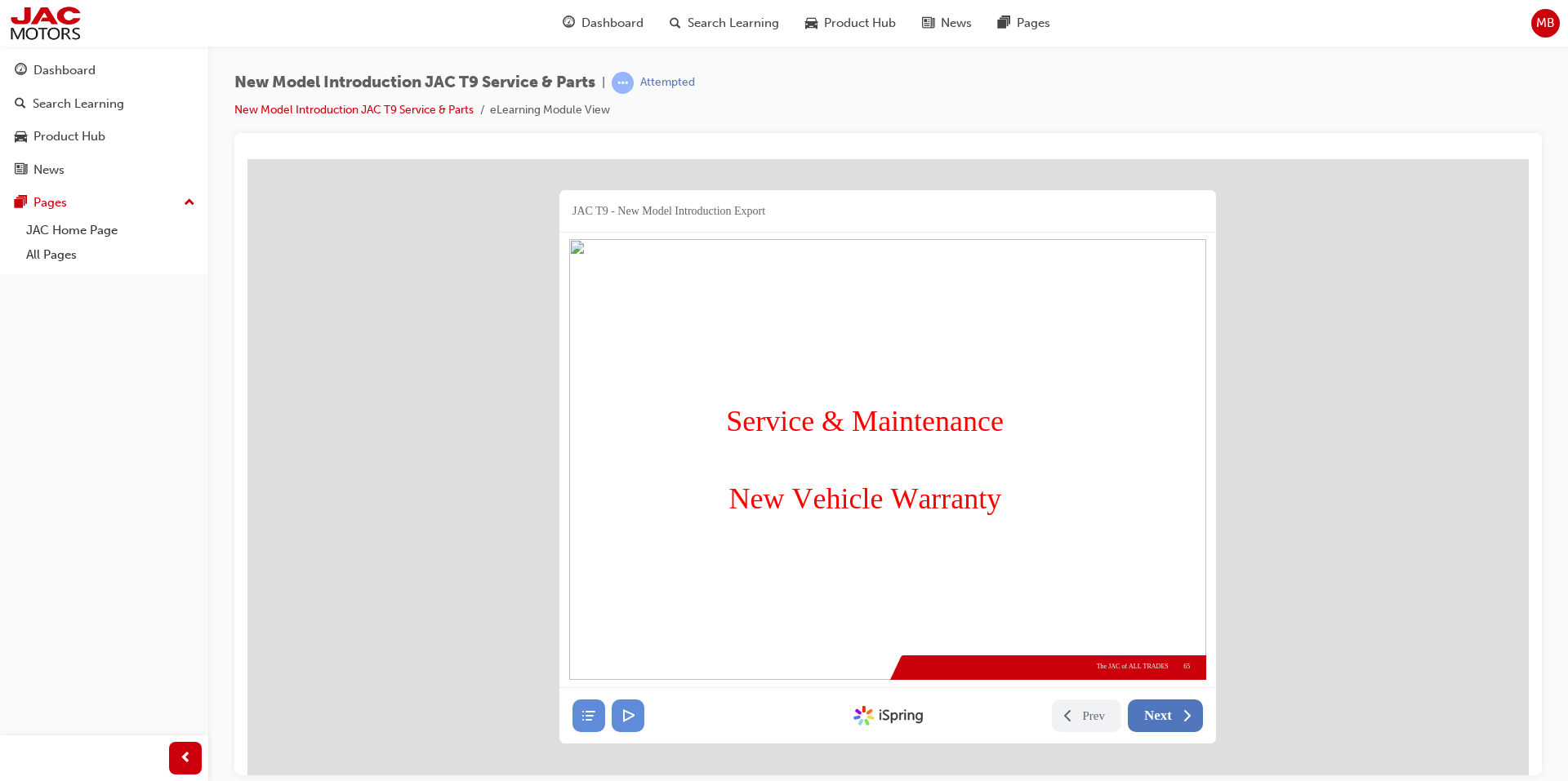
click at [1155, 708] on span "Next" at bounding box center [1157, 715] width 27 height 16
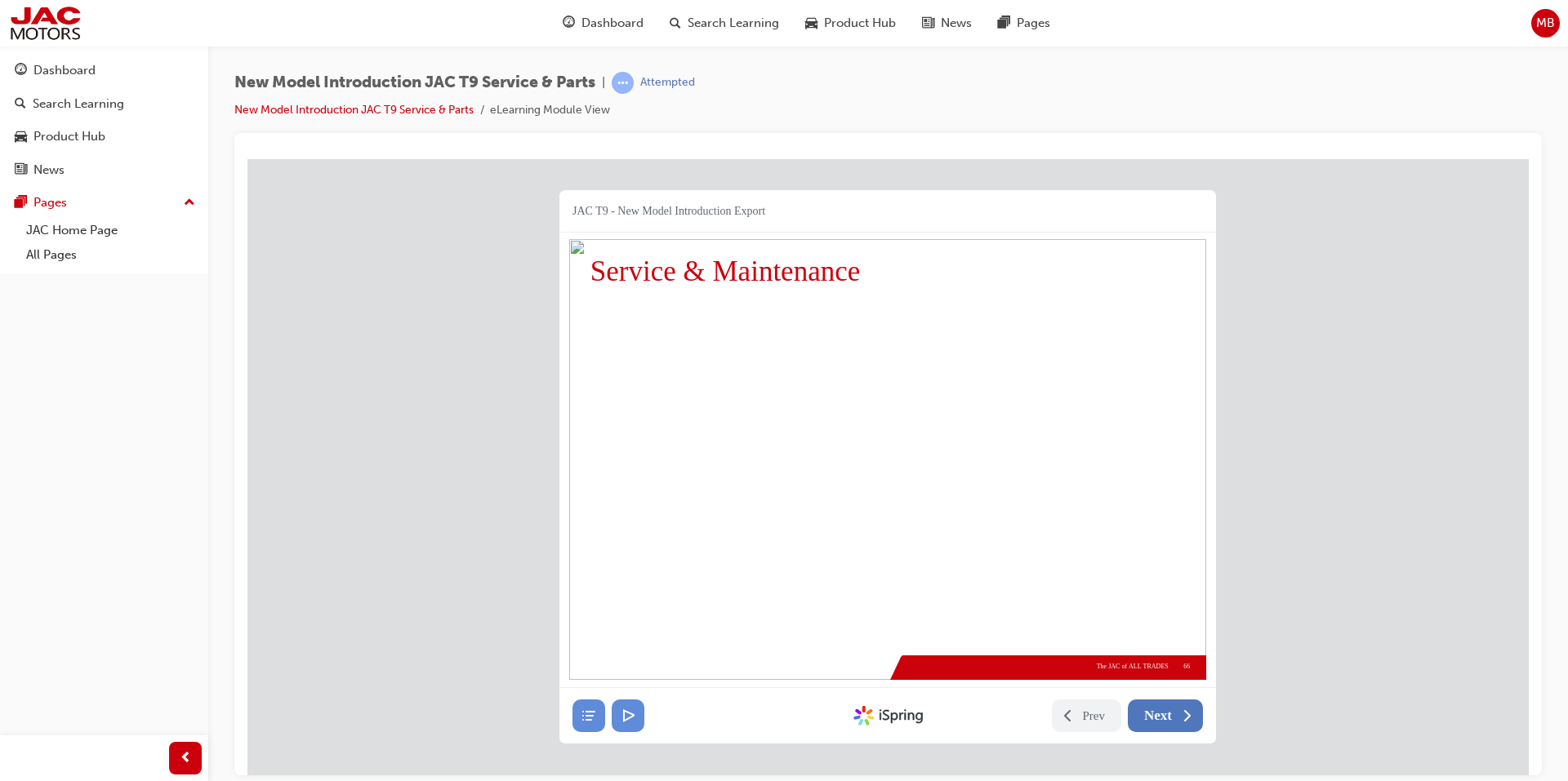
click at [1155, 708] on span "Next" at bounding box center [1157, 715] width 27 height 16
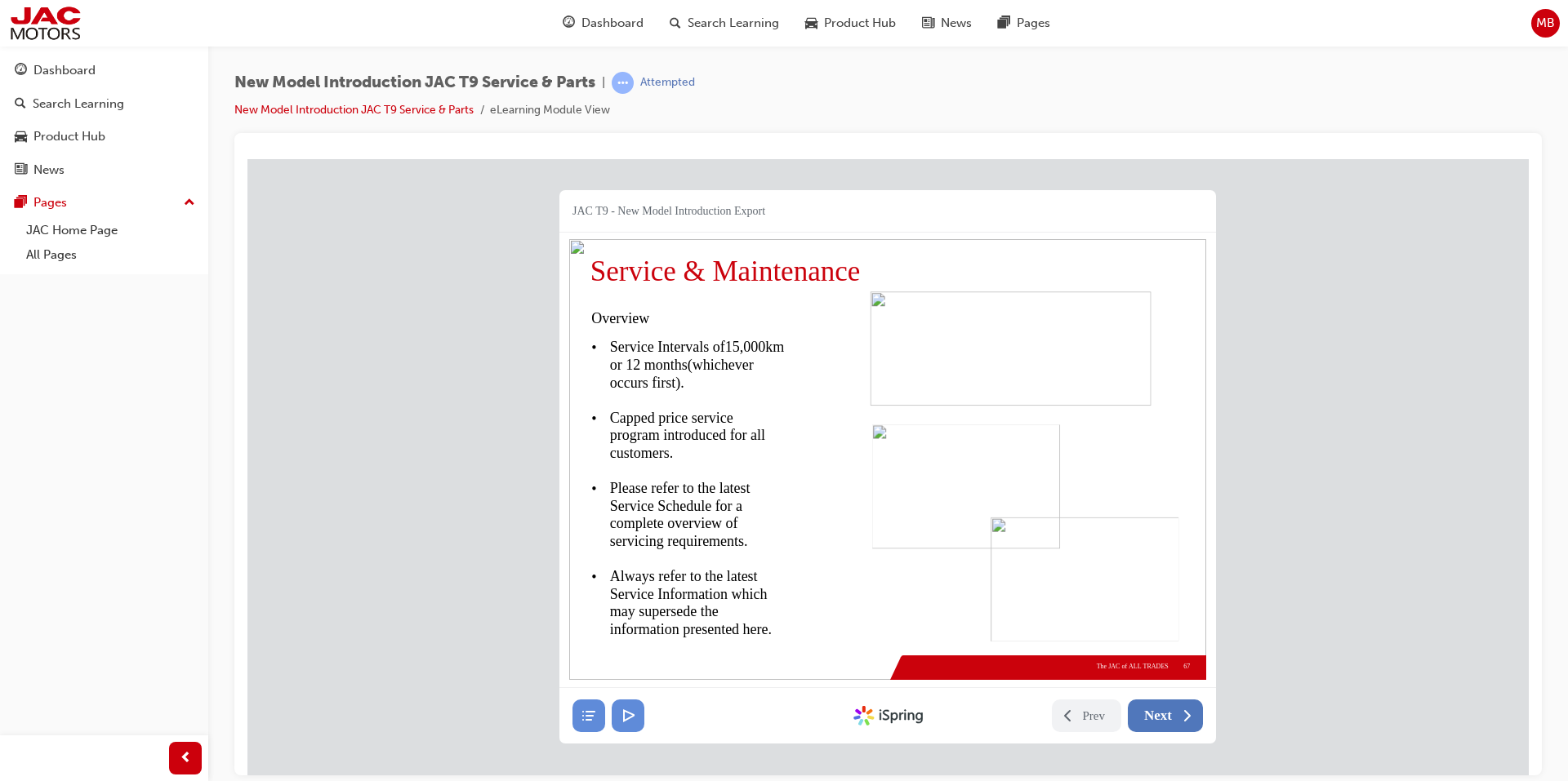
click at [1155, 708] on span "Next" at bounding box center [1157, 715] width 27 height 16
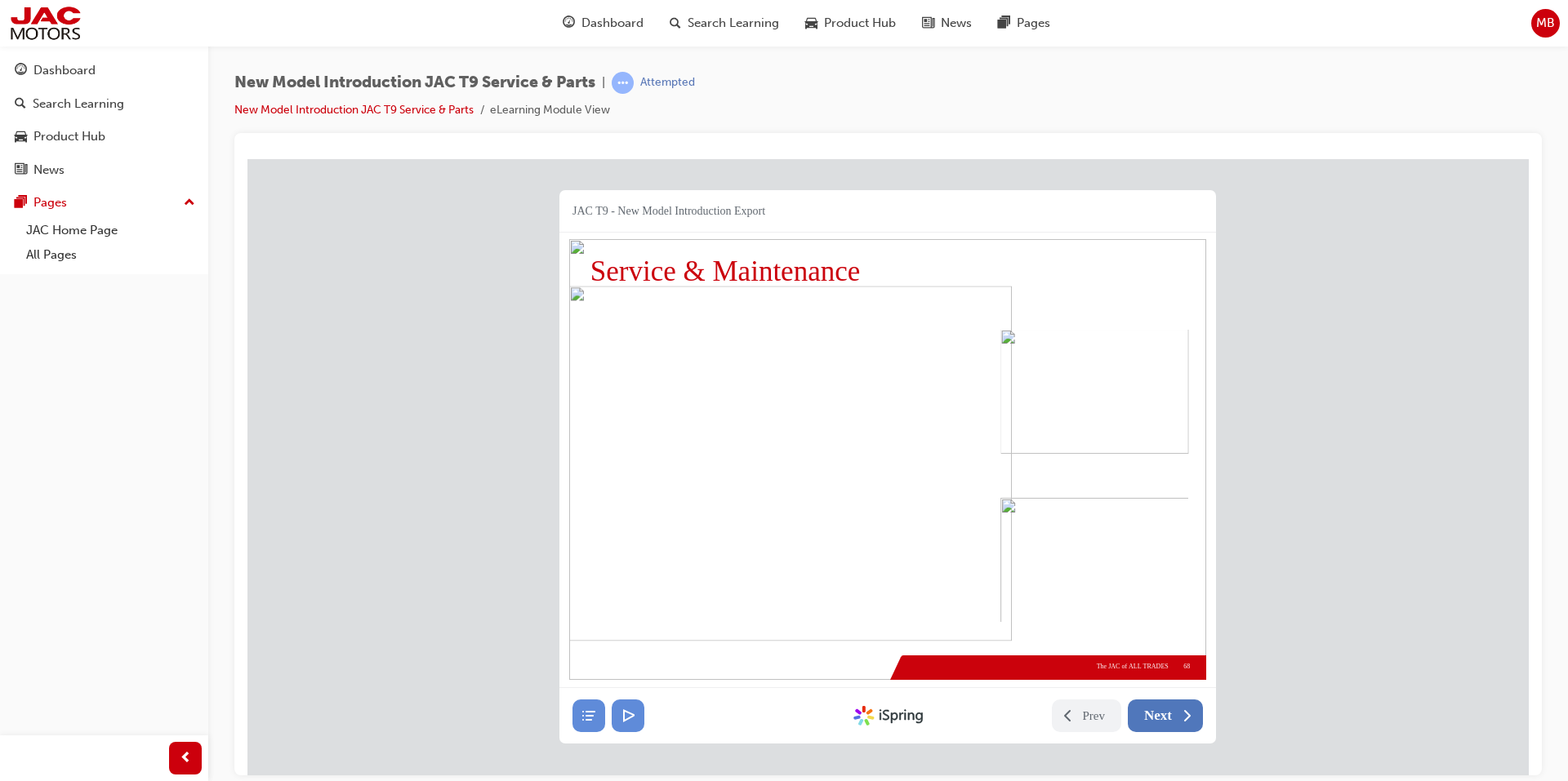
click at [1155, 708] on span "Next" at bounding box center [1157, 715] width 27 height 16
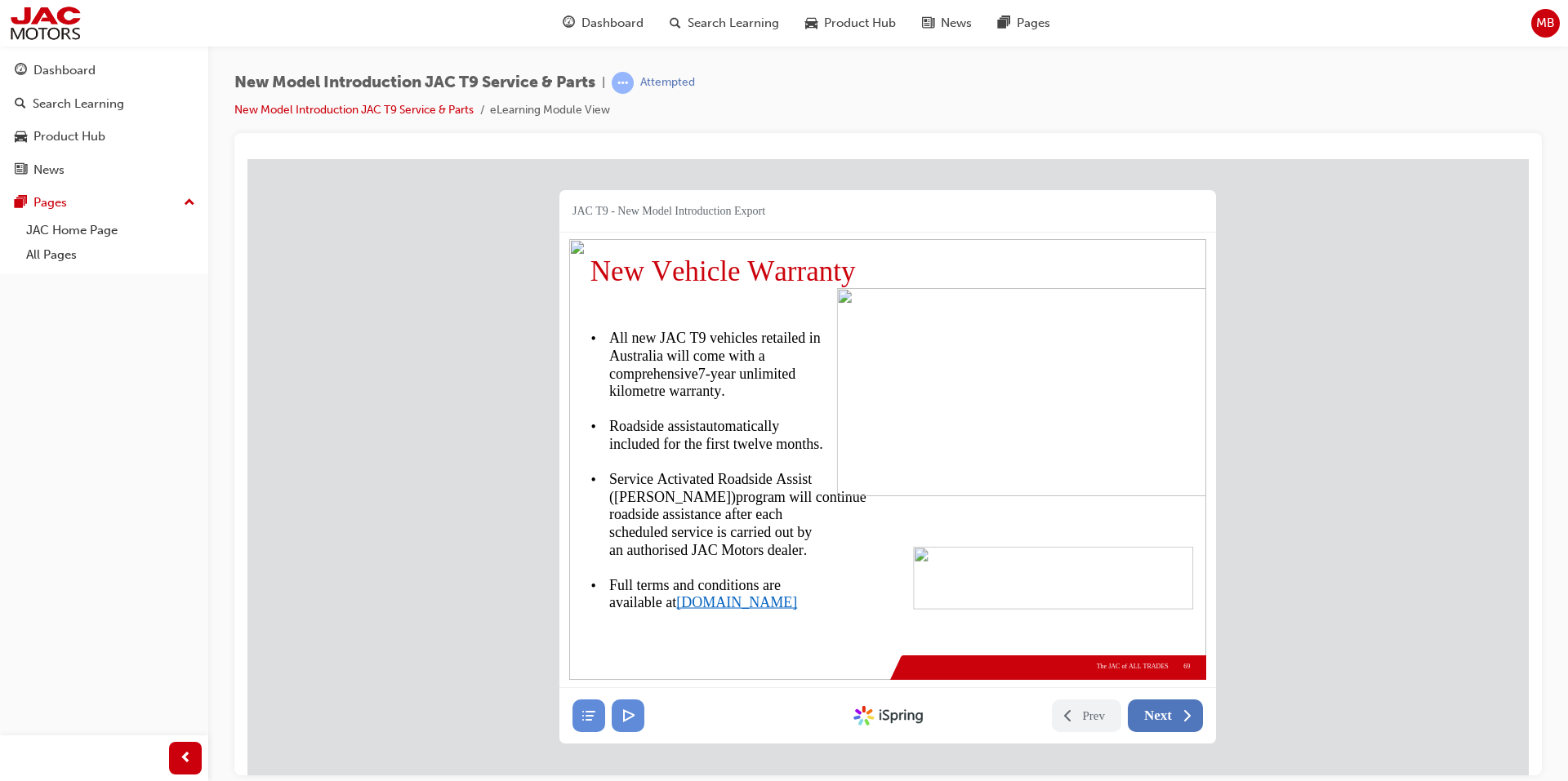
click at [1155, 708] on span "Next" at bounding box center [1157, 715] width 27 height 16
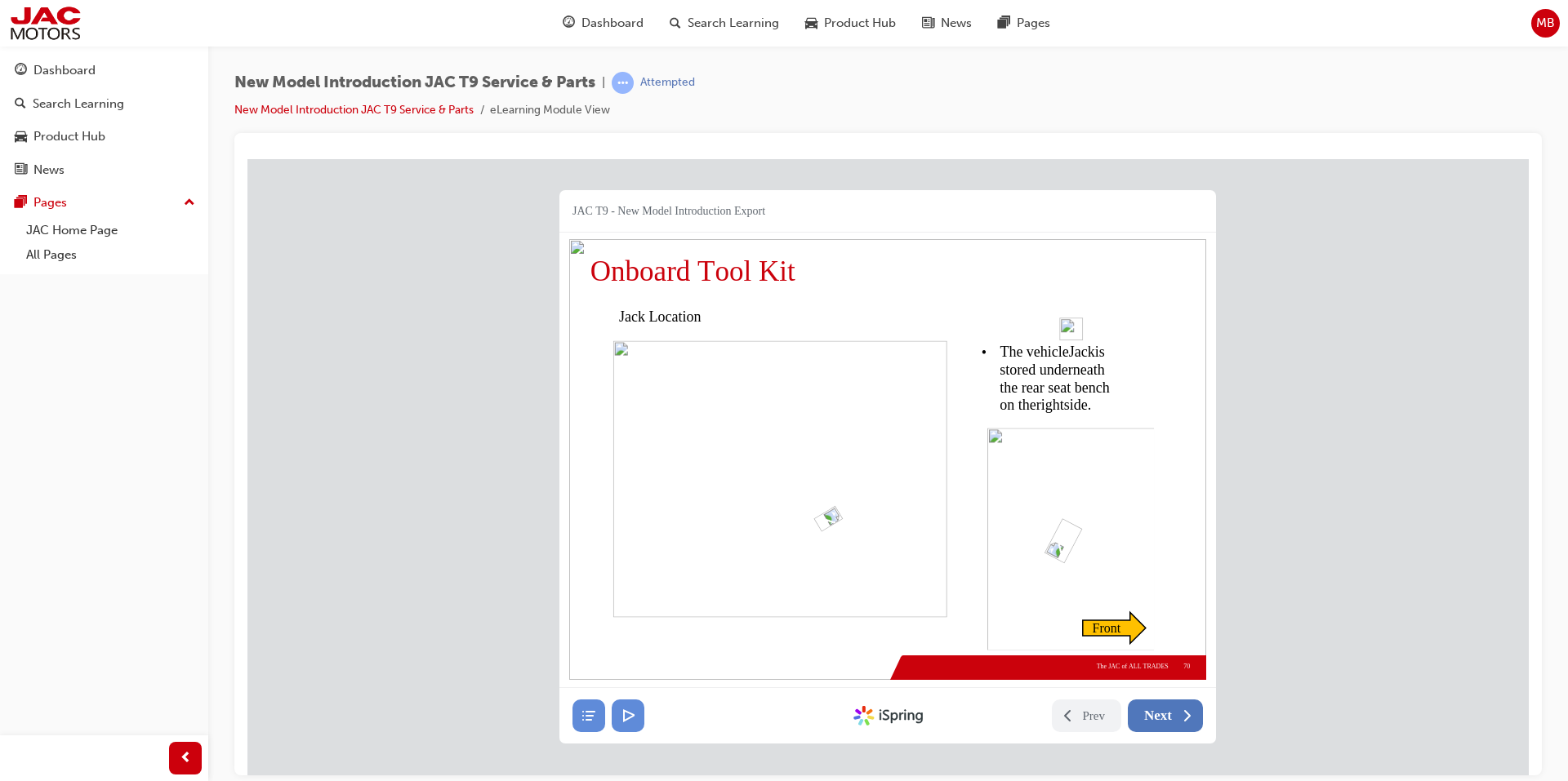
click at [1155, 708] on span "Next" at bounding box center [1157, 715] width 27 height 16
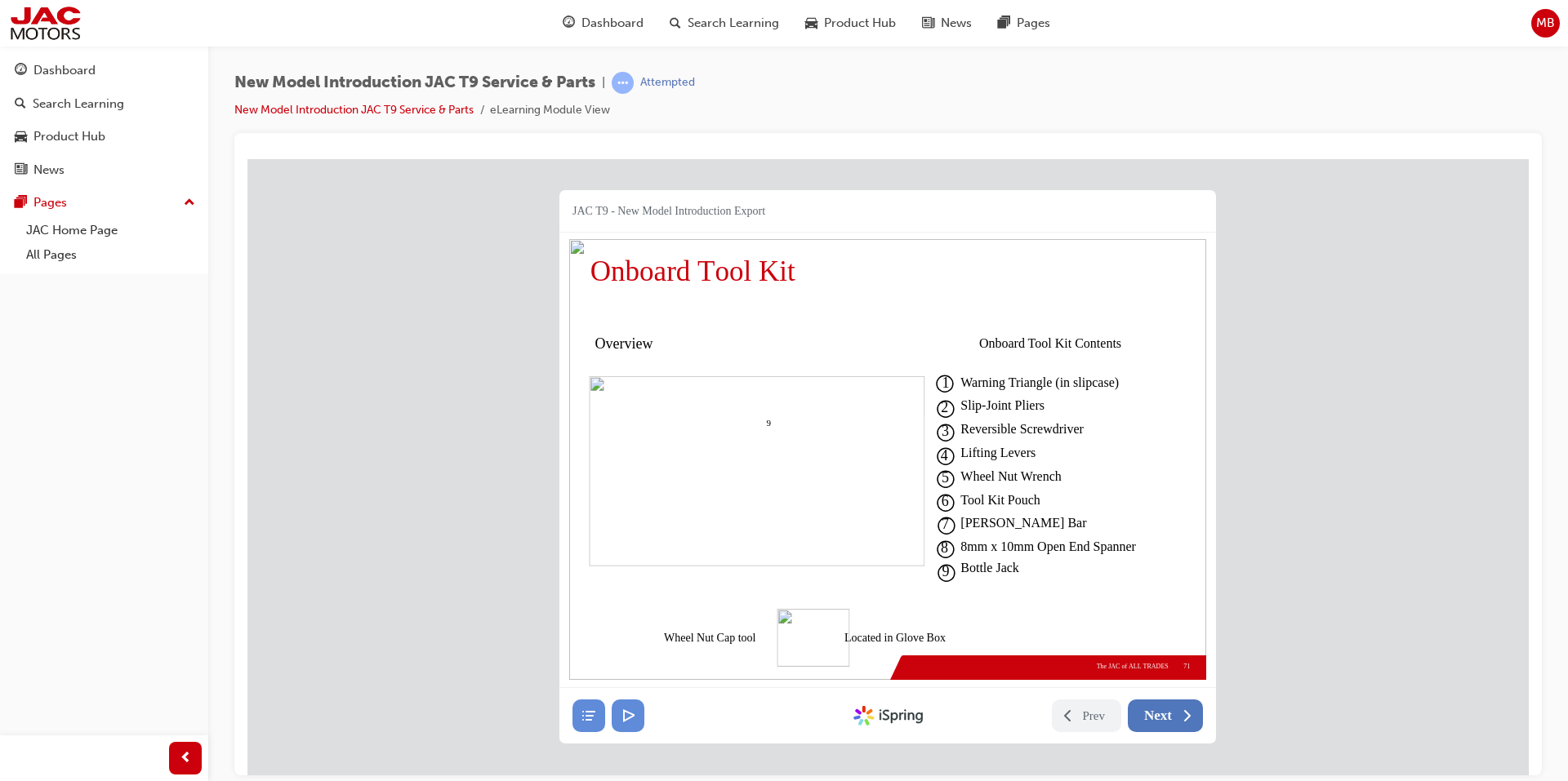
click at [1155, 708] on span "Next" at bounding box center [1157, 715] width 27 height 16
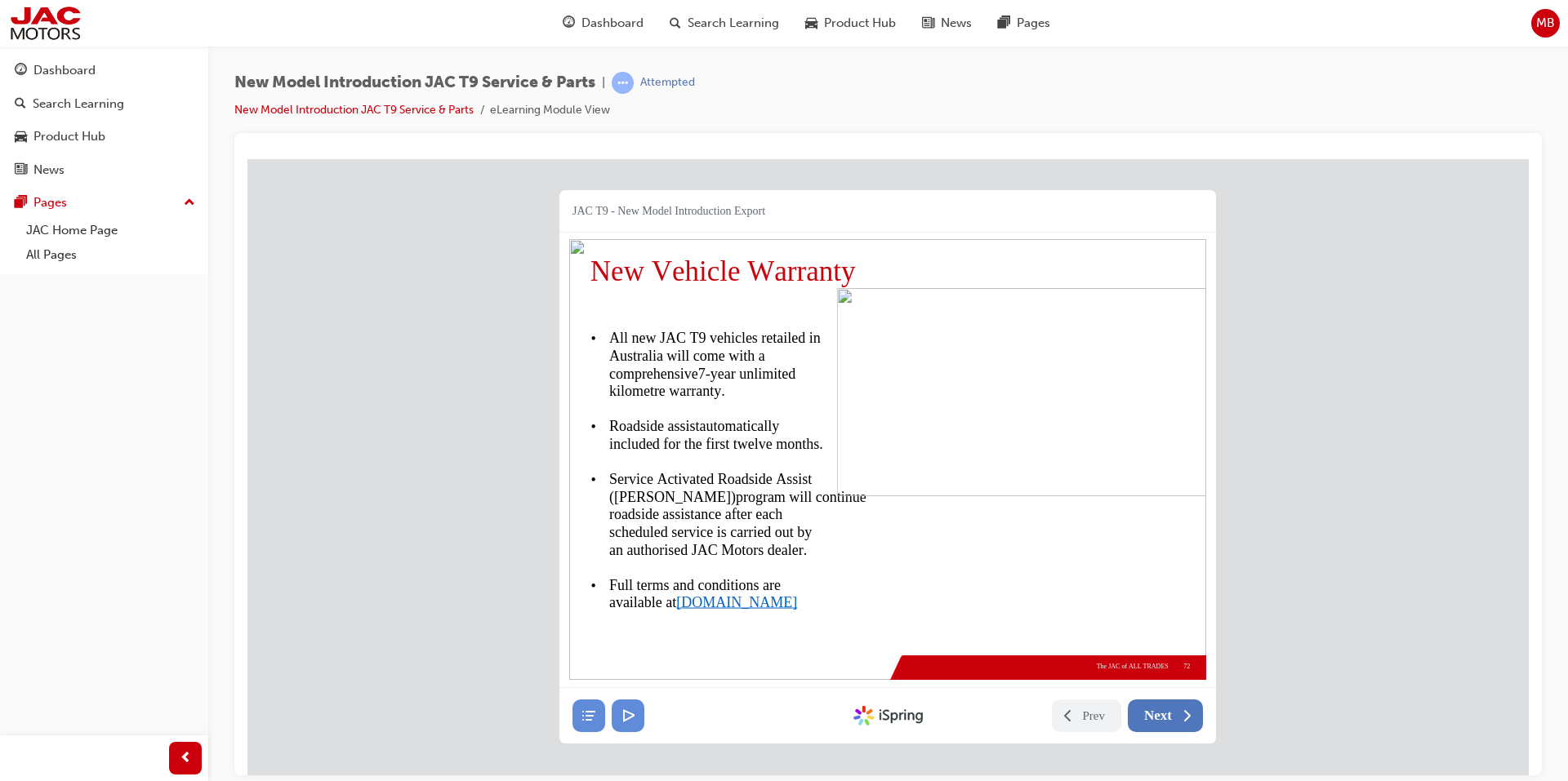
click at [1155, 708] on span "Next" at bounding box center [1157, 715] width 27 height 16
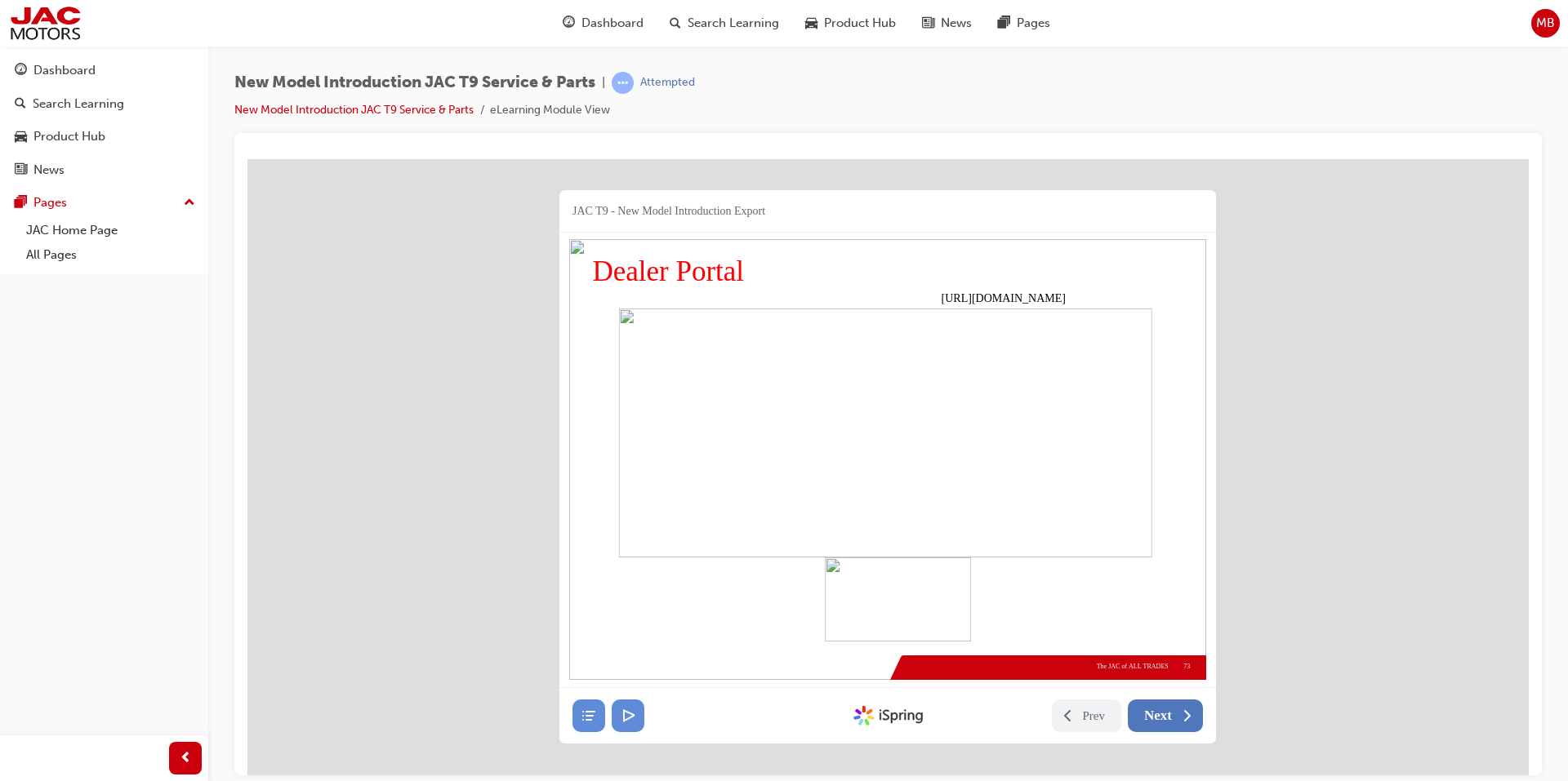
click at [1155, 708] on span "Next" at bounding box center [1157, 715] width 27 height 16
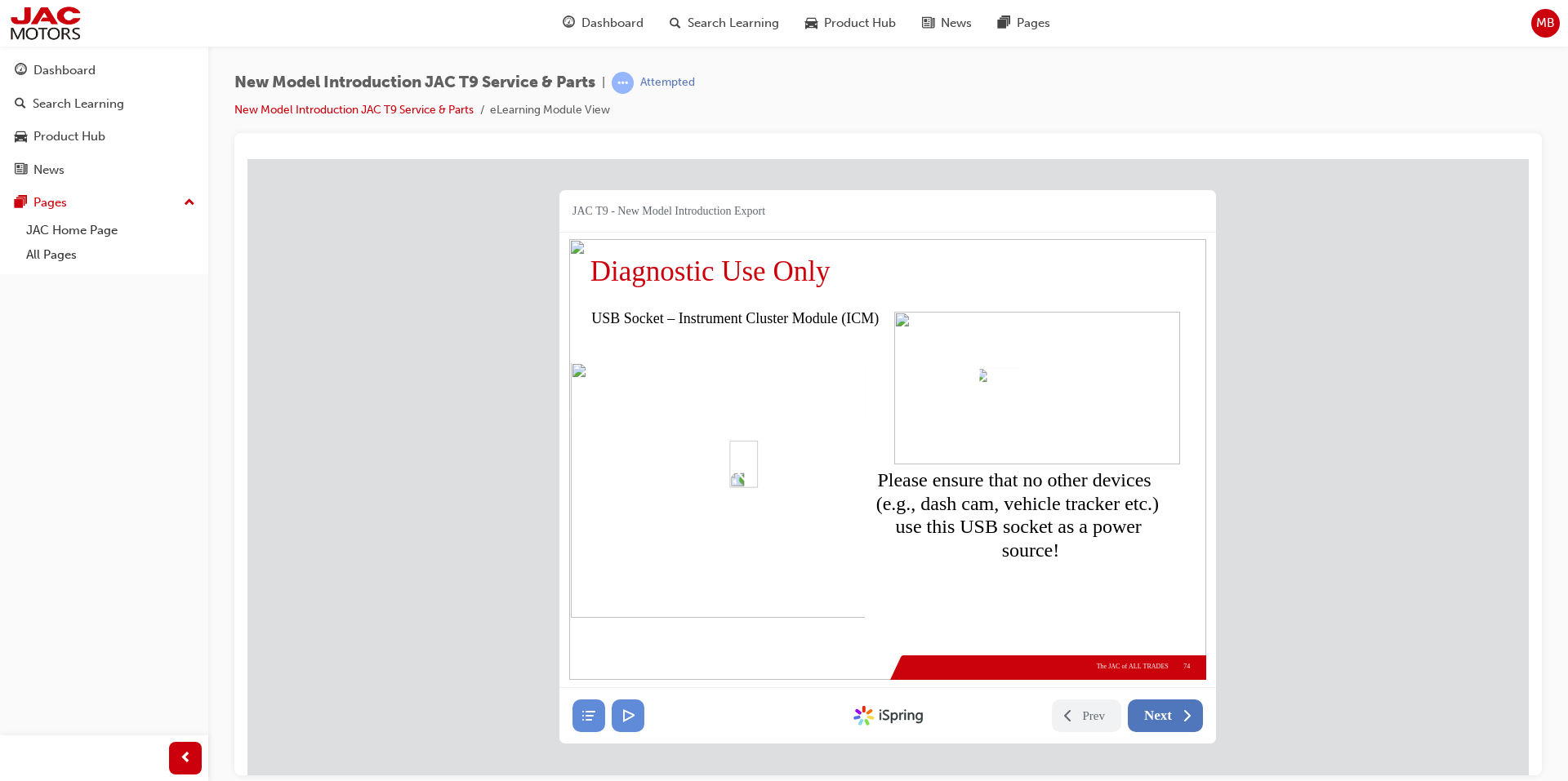
click at [1155, 708] on span "Next" at bounding box center [1157, 715] width 27 height 16
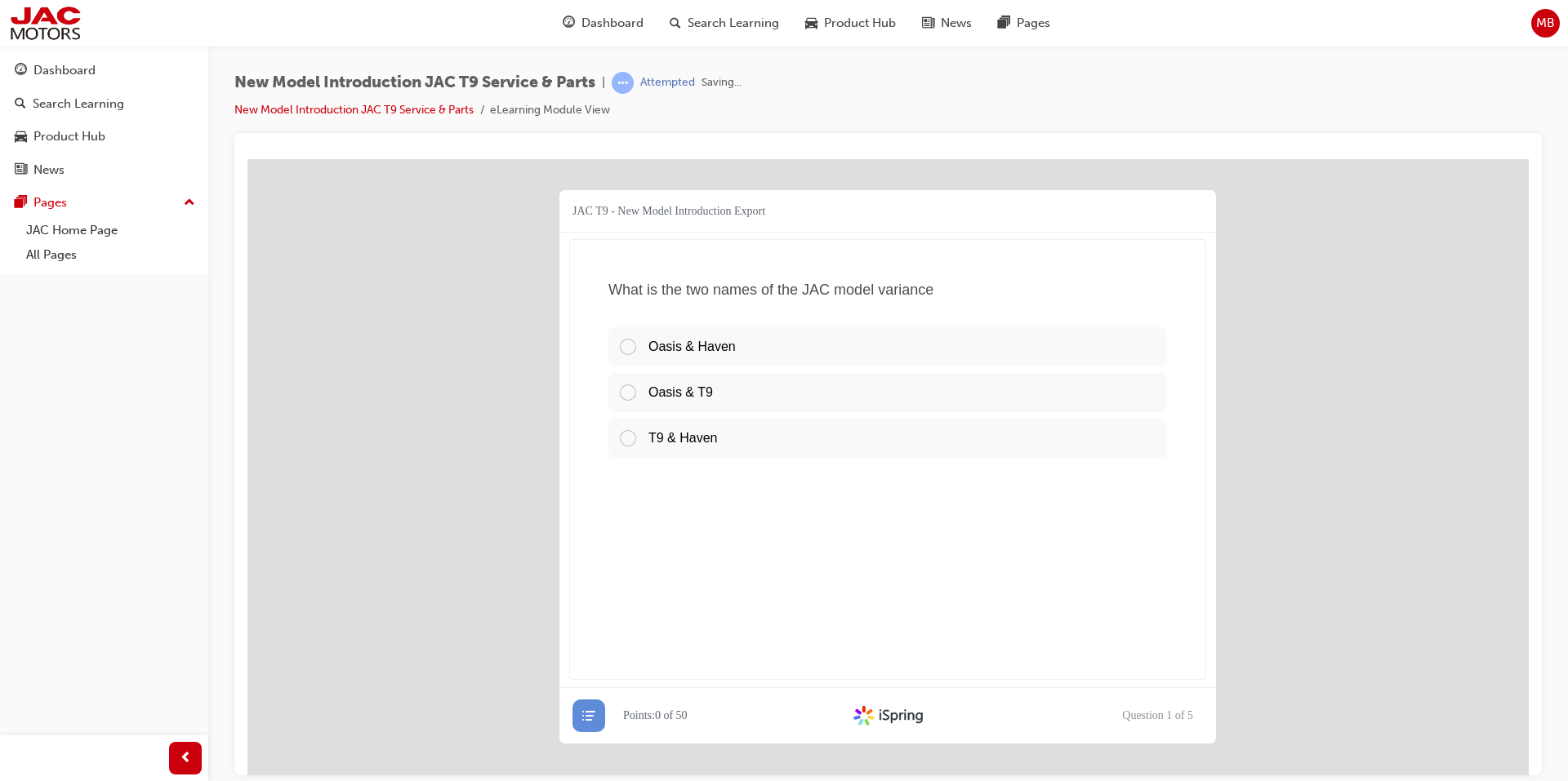
click at [1155, 708] on div "Question 1 of 5 Submit Continue Try Again Prev Next Start Quiz View Results Pri…" at bounding box center [1158, 715] width 89 height 13
click at [248, 158] on span "Submit" at bounding box center [248, 158] width 0 height 0
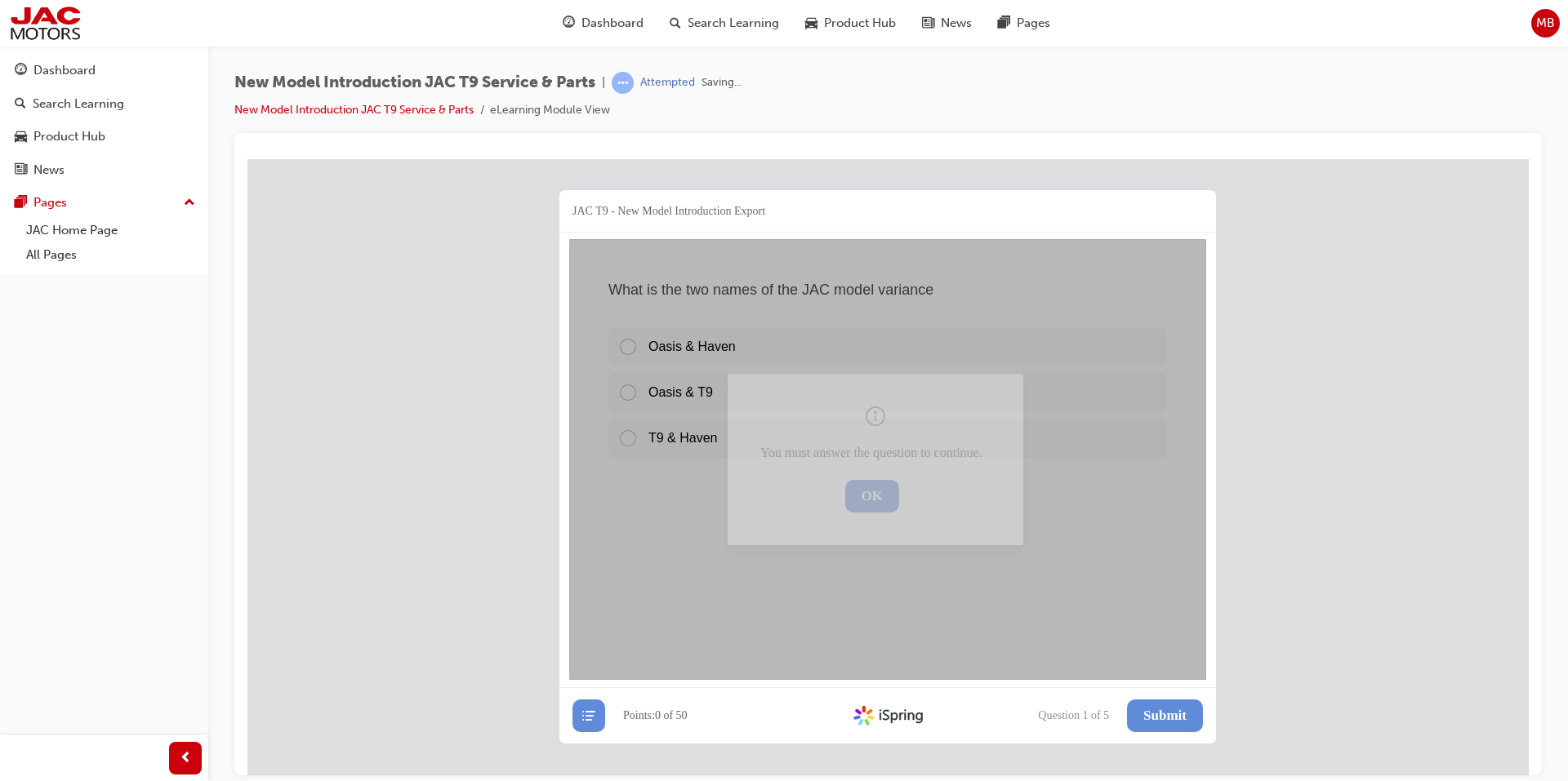
click at [1155, 708] on div "Question List JAC T9 - New Model Introduction Export What is the two names of t…" at bounding box center [887, 466] width 657 height 553
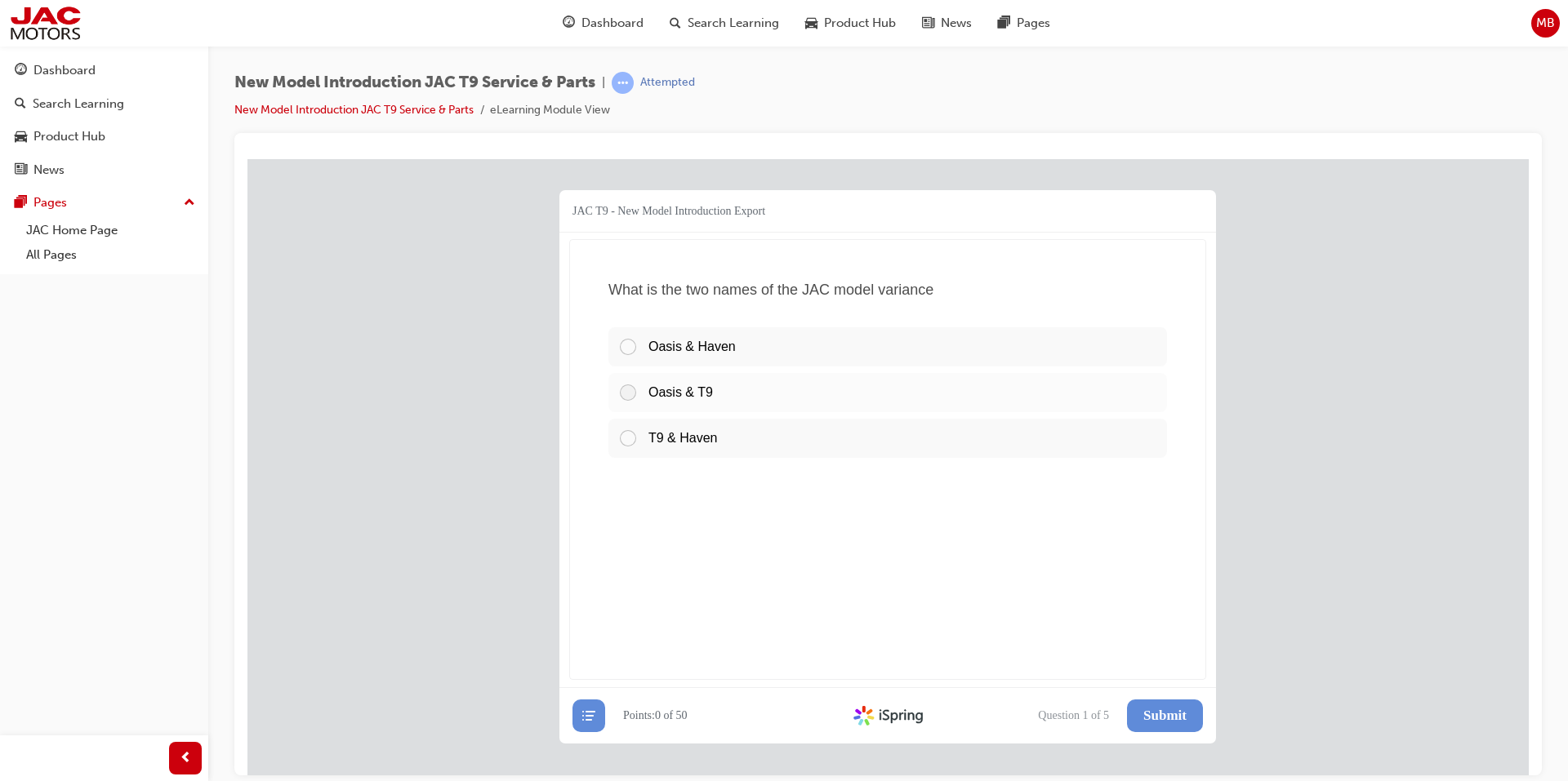
click at [729, 395] on div "Oasis & T9" at bounding box center [887, 391] width 558 height 39
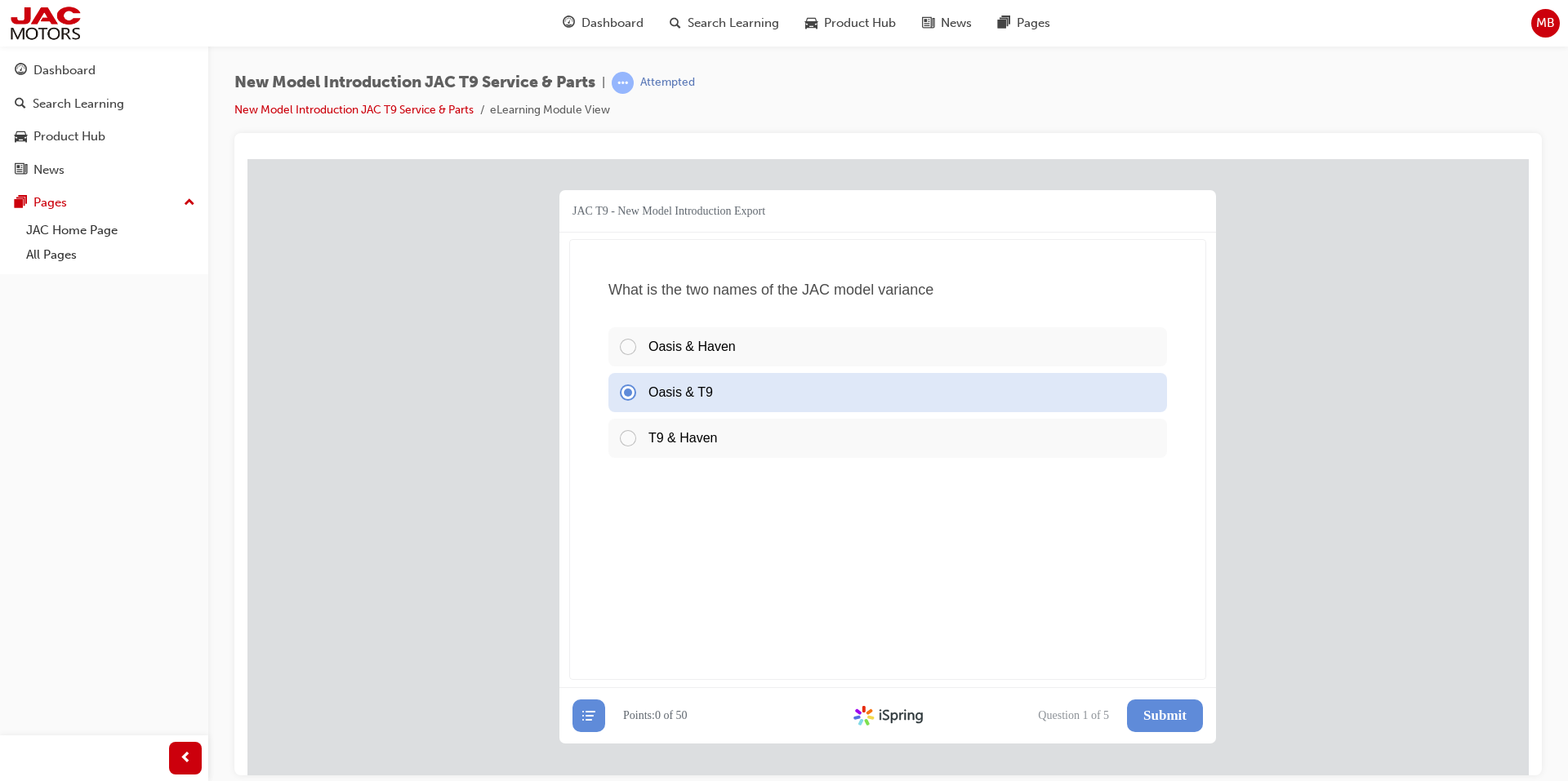
click at [1183, 716] on button "Submit" at bounding box center [1165, 715] width 76 height 33
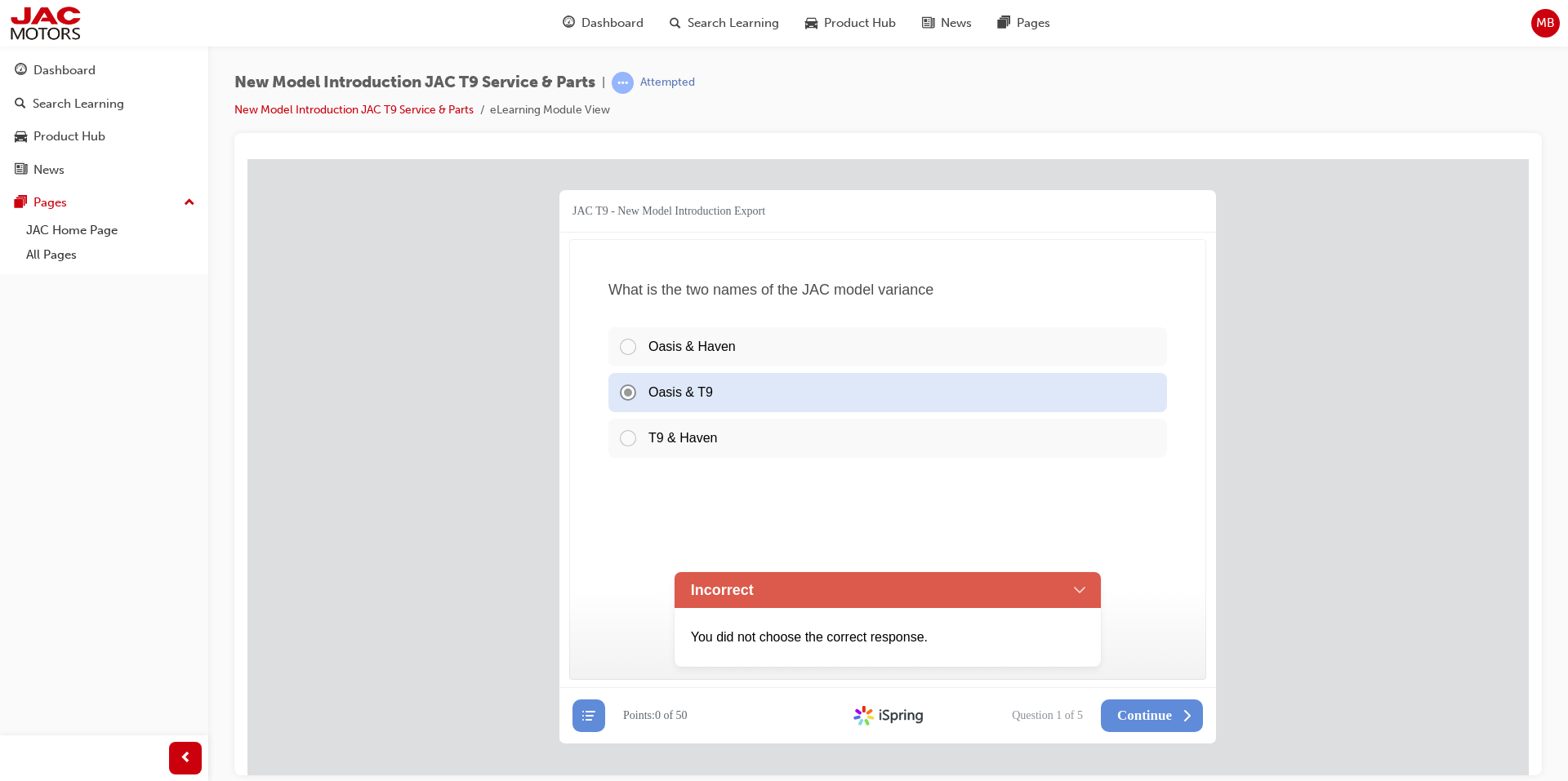
click at [668, 441] on div "T9 & Haven" at bounding box center [887, 437] width 558 height 39
click at [669, 439] on div "T9 & Haven" at bounding box center [887, 437] width 558 height 39
click at [626, 439] on div "T9 & Haven" at bounding box center [887, 437] width 558 height 39
click at [626, 360] on div "Oasis & Haven" at bounding box center [887, 346] width 558 height 39
click at [1160, 705] on button "Continue" at bounding box center [1152, 715] width 102 height 33
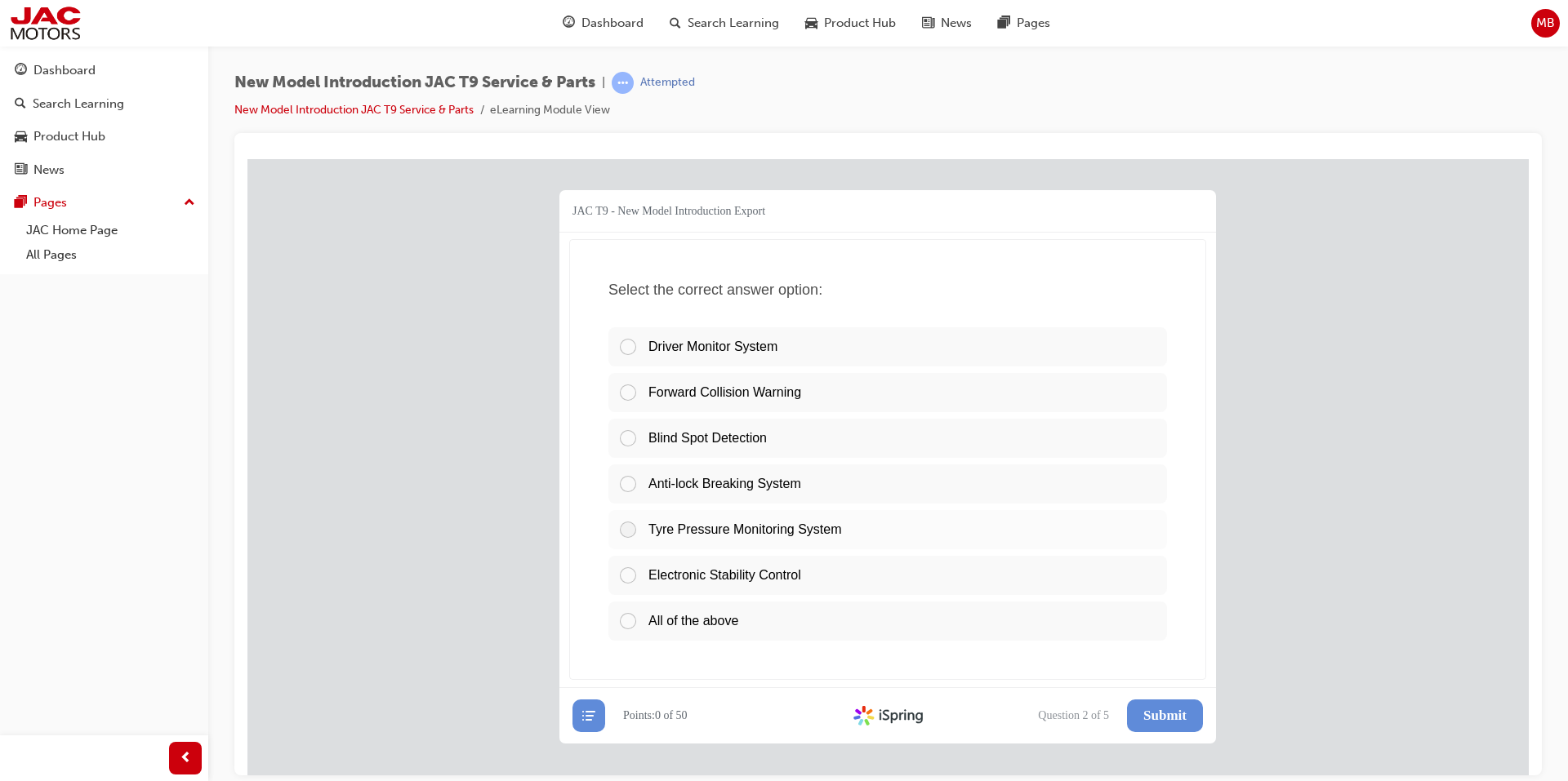
click at [714, 515] on div "Tyre Pressure Monitoring System" at bounding box center [887, 529] width 558 height 39
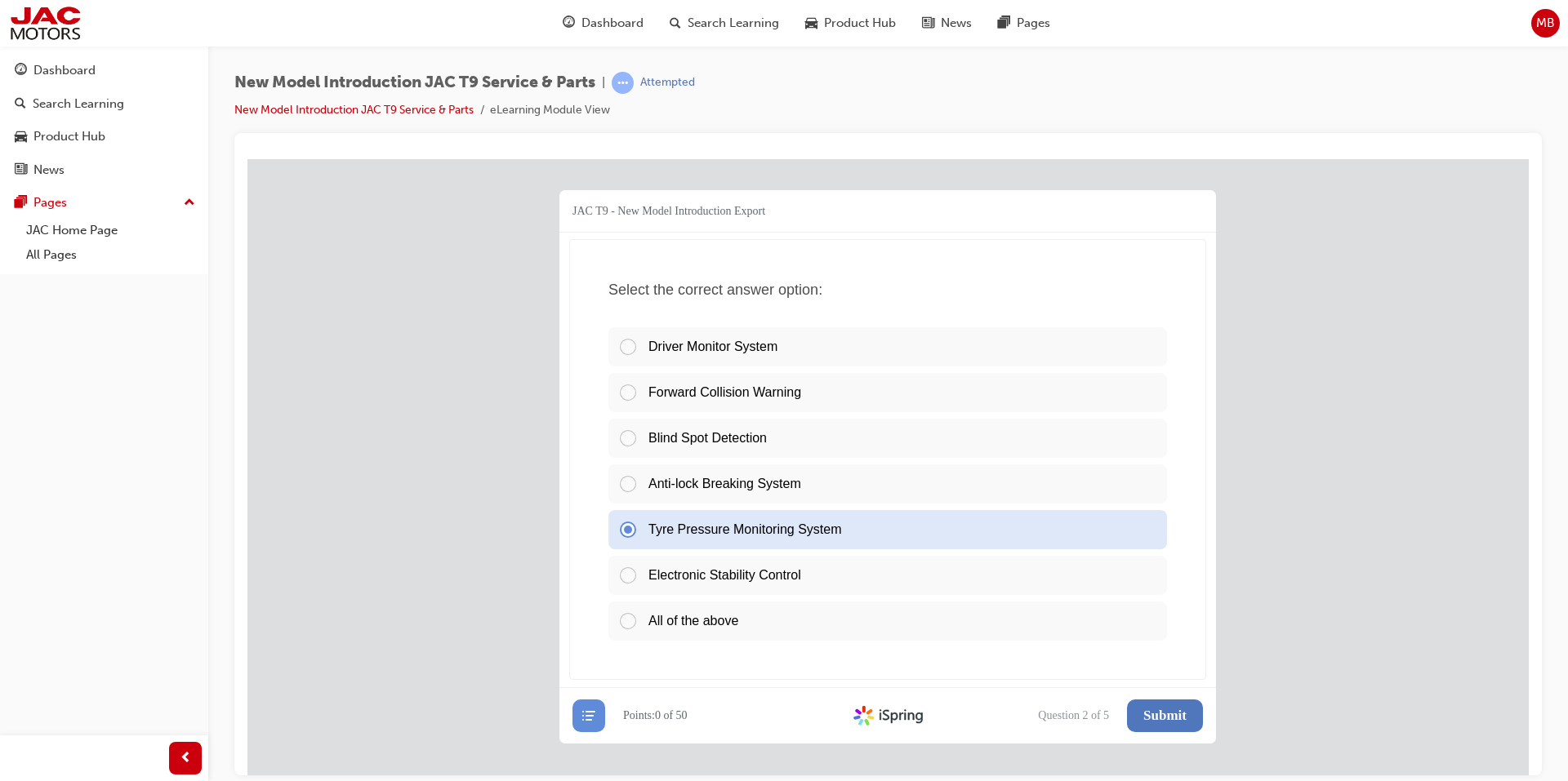
click at [1149, 720] on span "Submit" at bounding box center [1166, 715] width 44 height 16
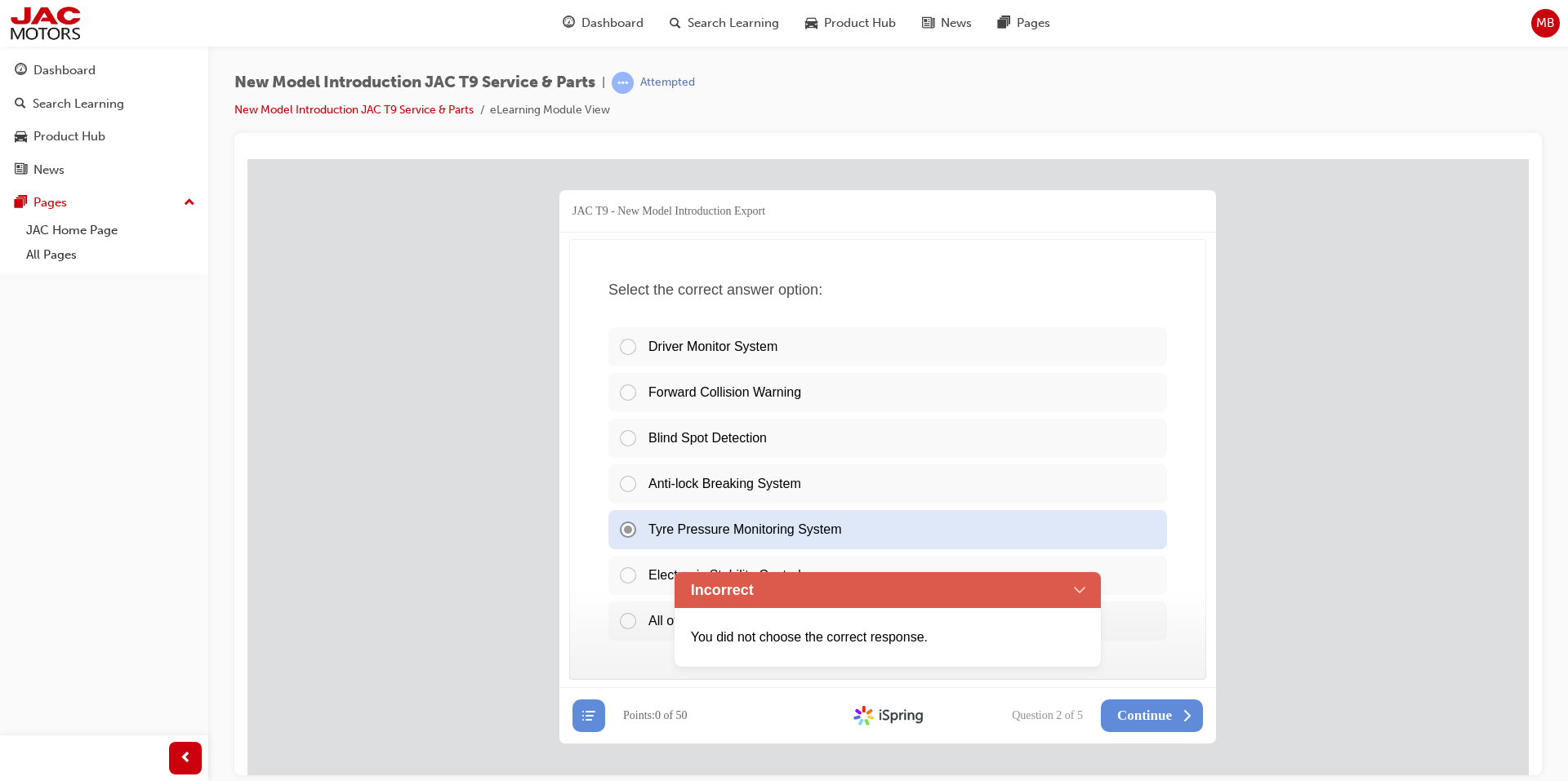
click at [904, 573] on div "Incorrect" at bounding box center [888, 589] width 427 height 36
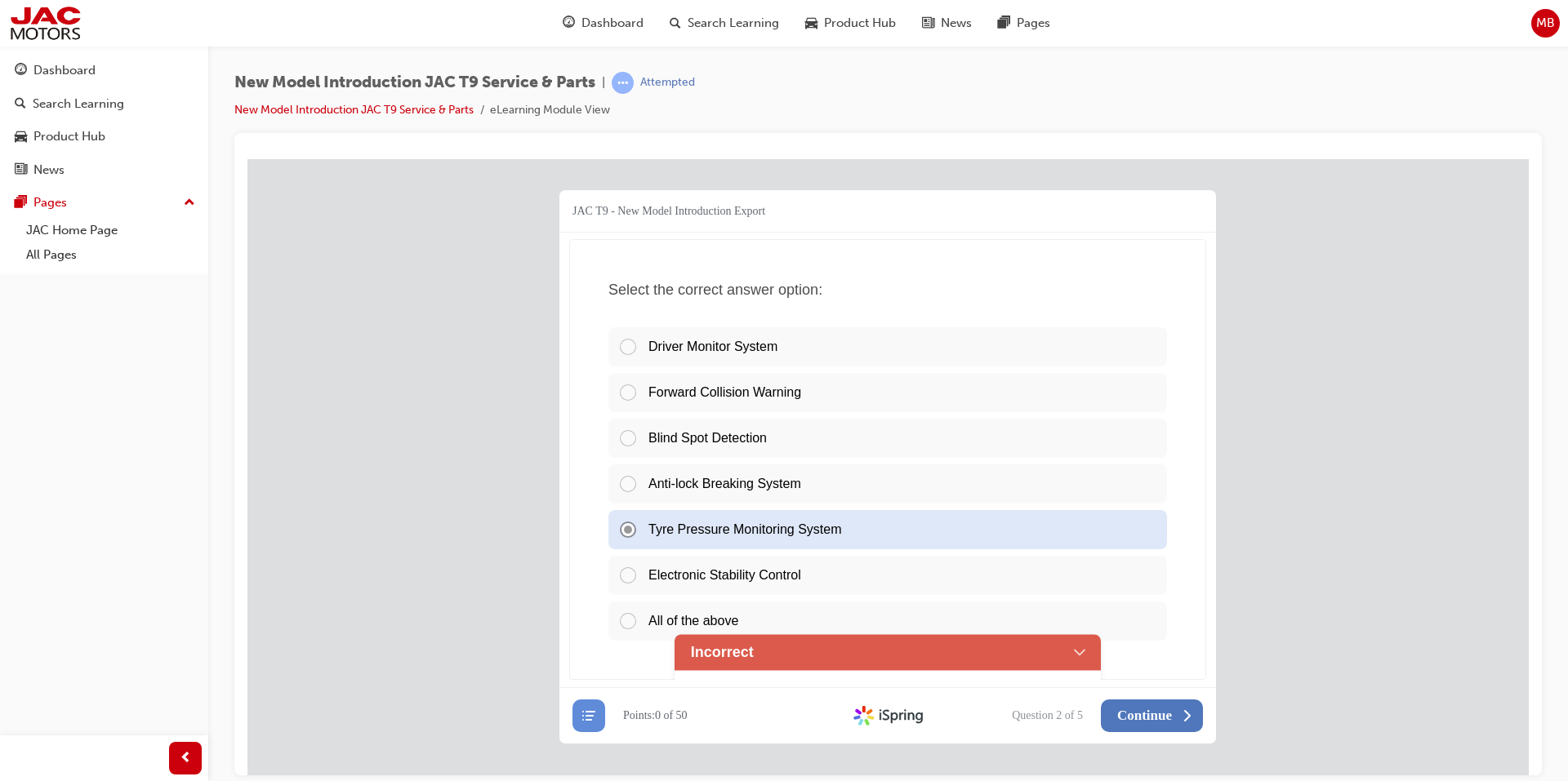
click at [1158, 710] on span "Continue" at bounding box center [1145, 715] width 55 height 16
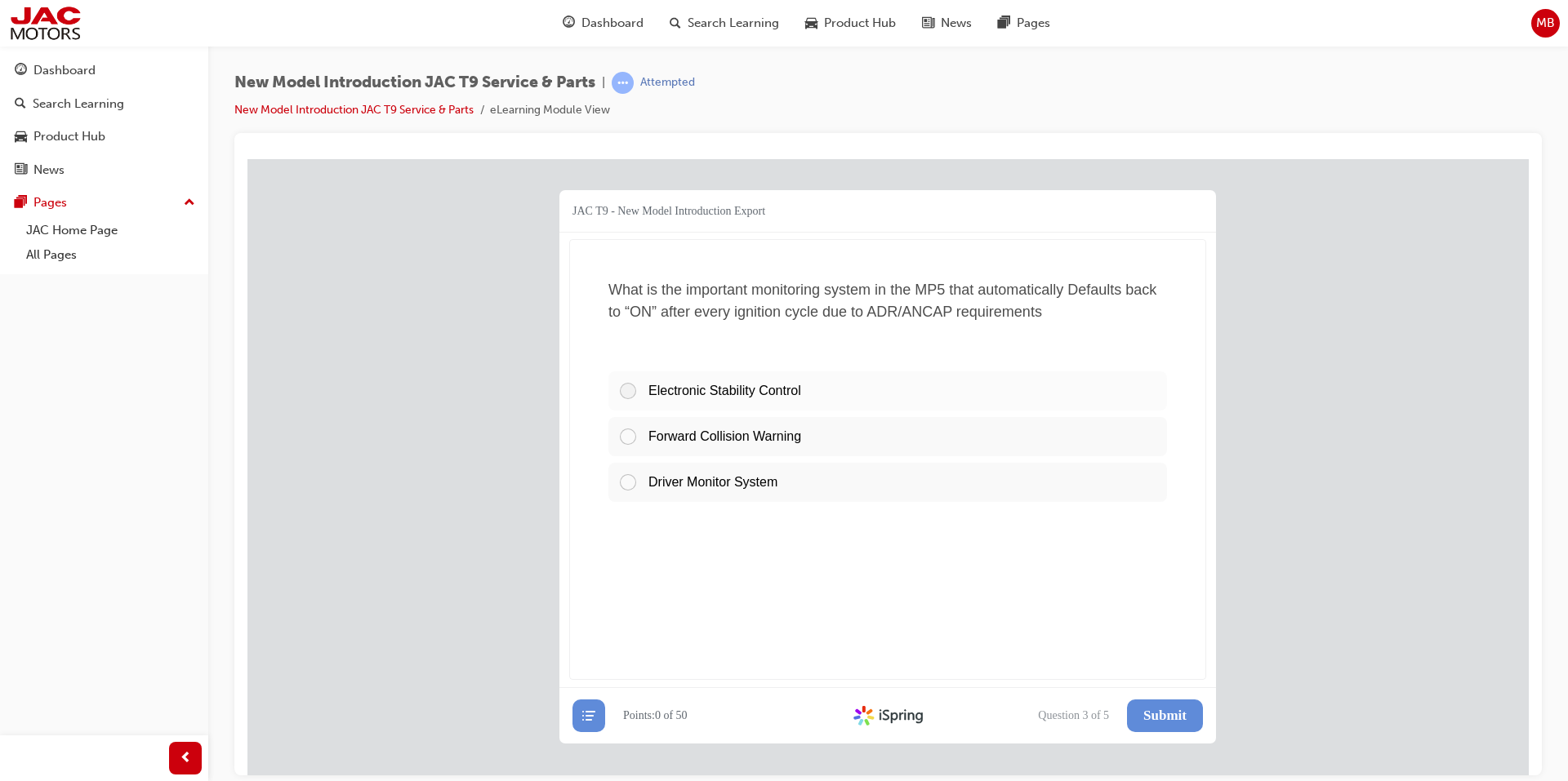
click at [676, 442] on div "Forward Collision Warning" at bounding box center [887, 435] width 558 height 39
click at [676, 432] on span "Forward Collision Warning" at bounding box center [725, 435] width 153 height 14
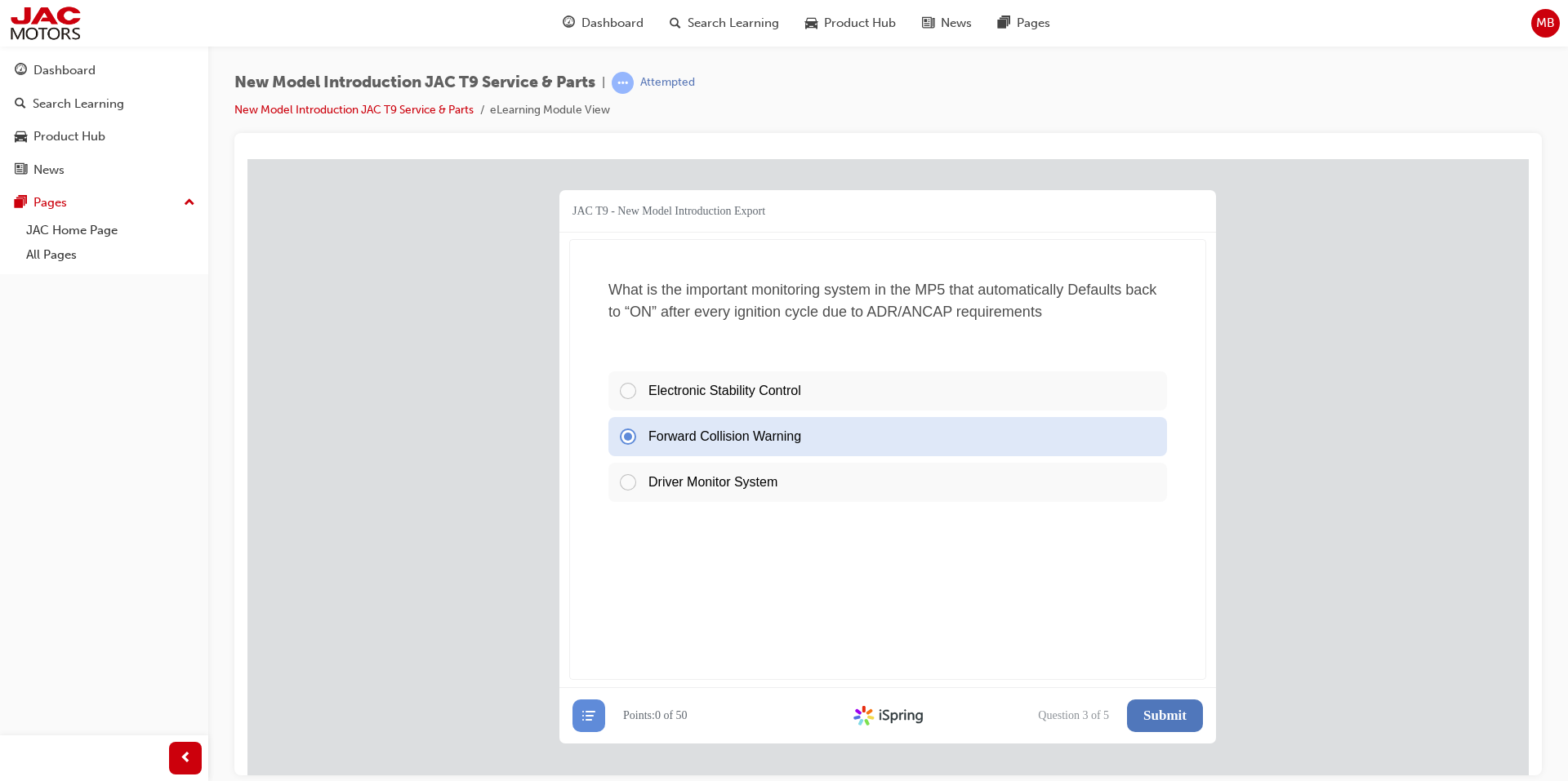
drag, startPoint x: 1197, startPoint y: 730, endPoint x: 1189, endPoint y: 726, distance: 8.9
click at [1191, 727] on button "Submit" at bounding box center [1165, 715] width 76 height 33
click at [1178, 714] on span "Submit" at bounding box center [1166, 715] width 44 height 16
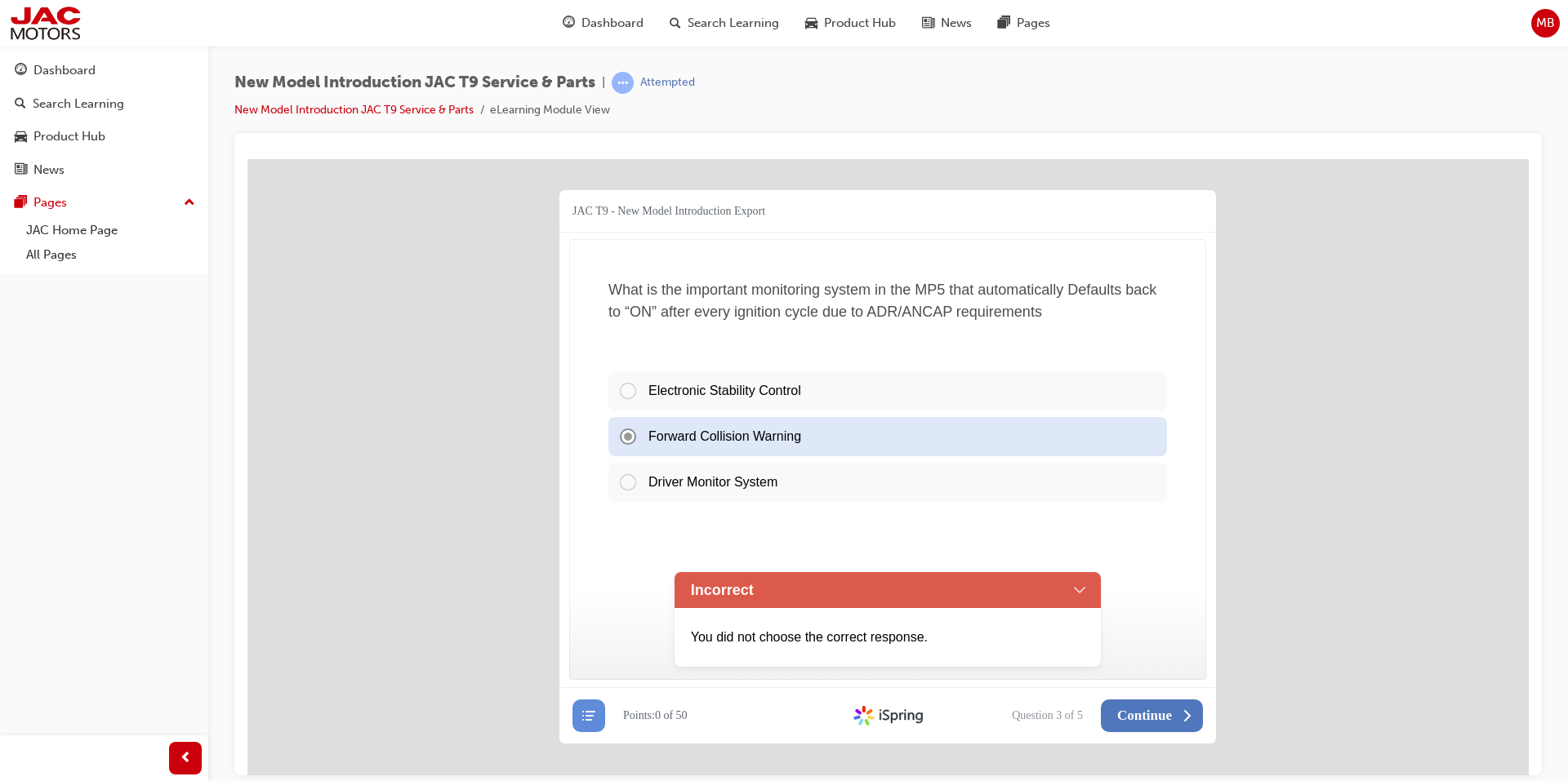
click at [1168, 720] on span "Continue" at bounding box center [1145, 715] width 55 height 16
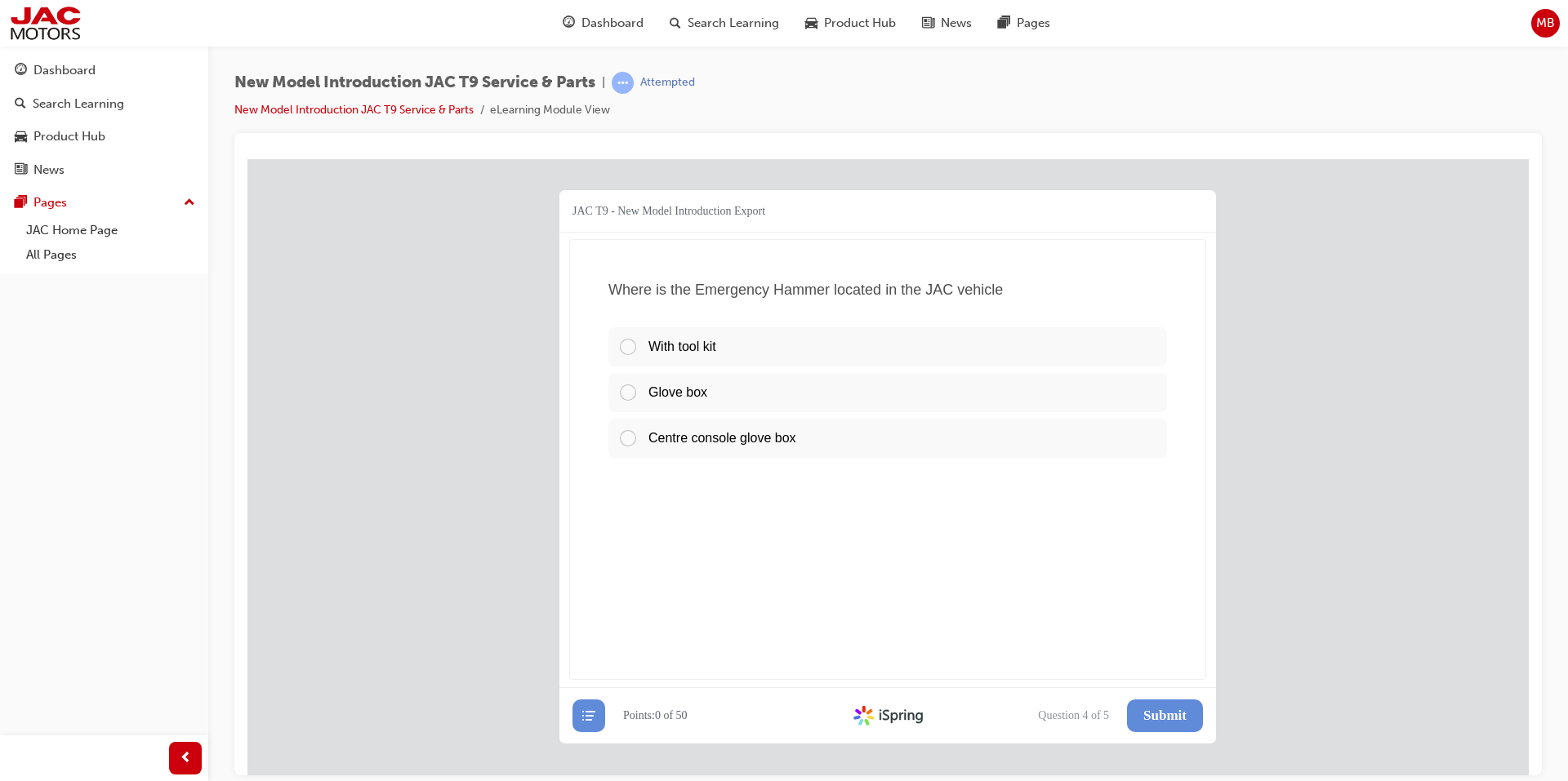
drag, startPoint x: 775, startPoint y: 439, endPoint x: 952, endPoint y: 501, distance: 187.5
click at [778, 439] on span "Centre console glove box" at bounding box center [722, 437] width 148 height 14
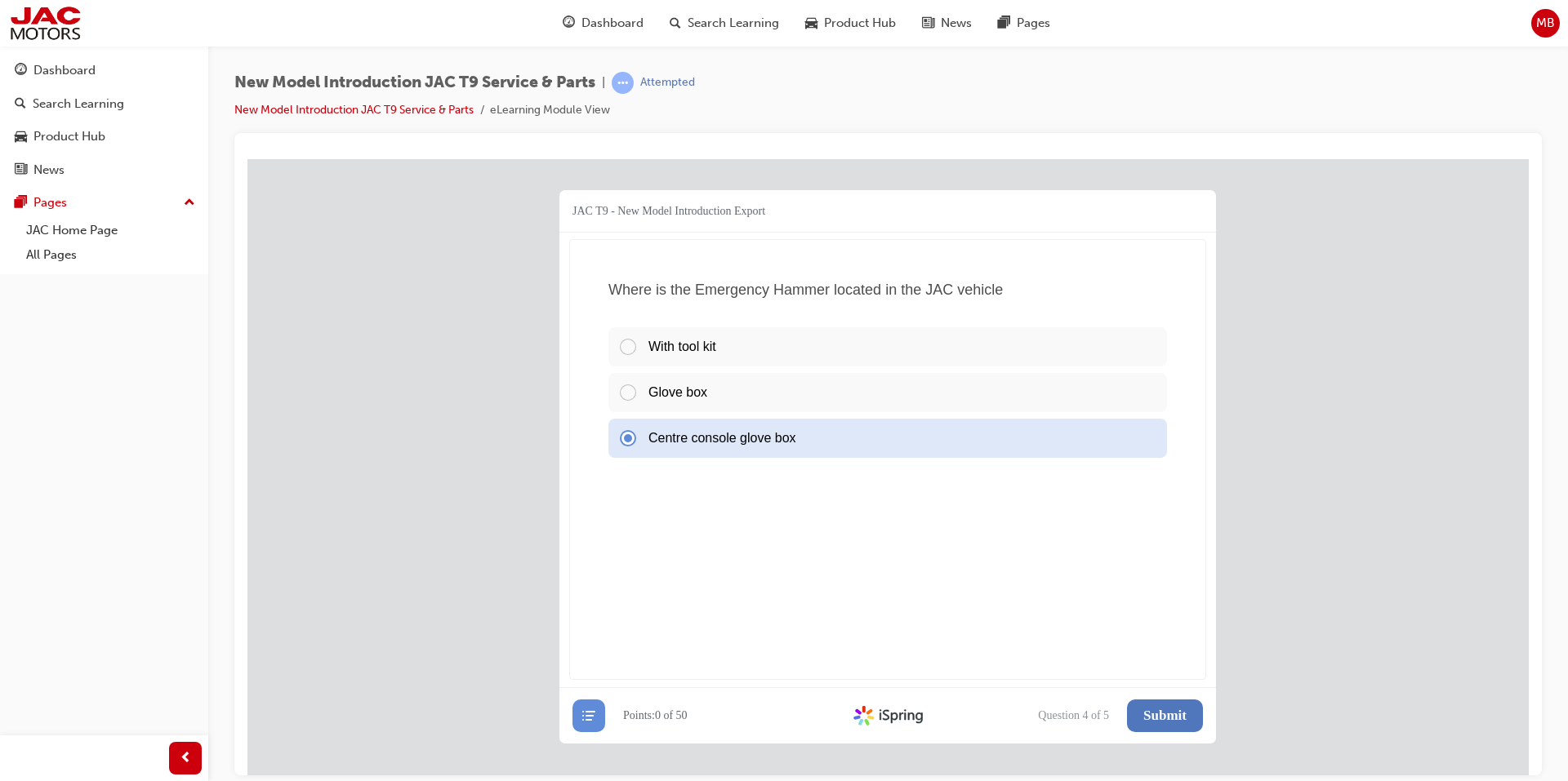
click at [1168, 713] on span "Submit" at bounding box center [1166, 715] width 44 height 16
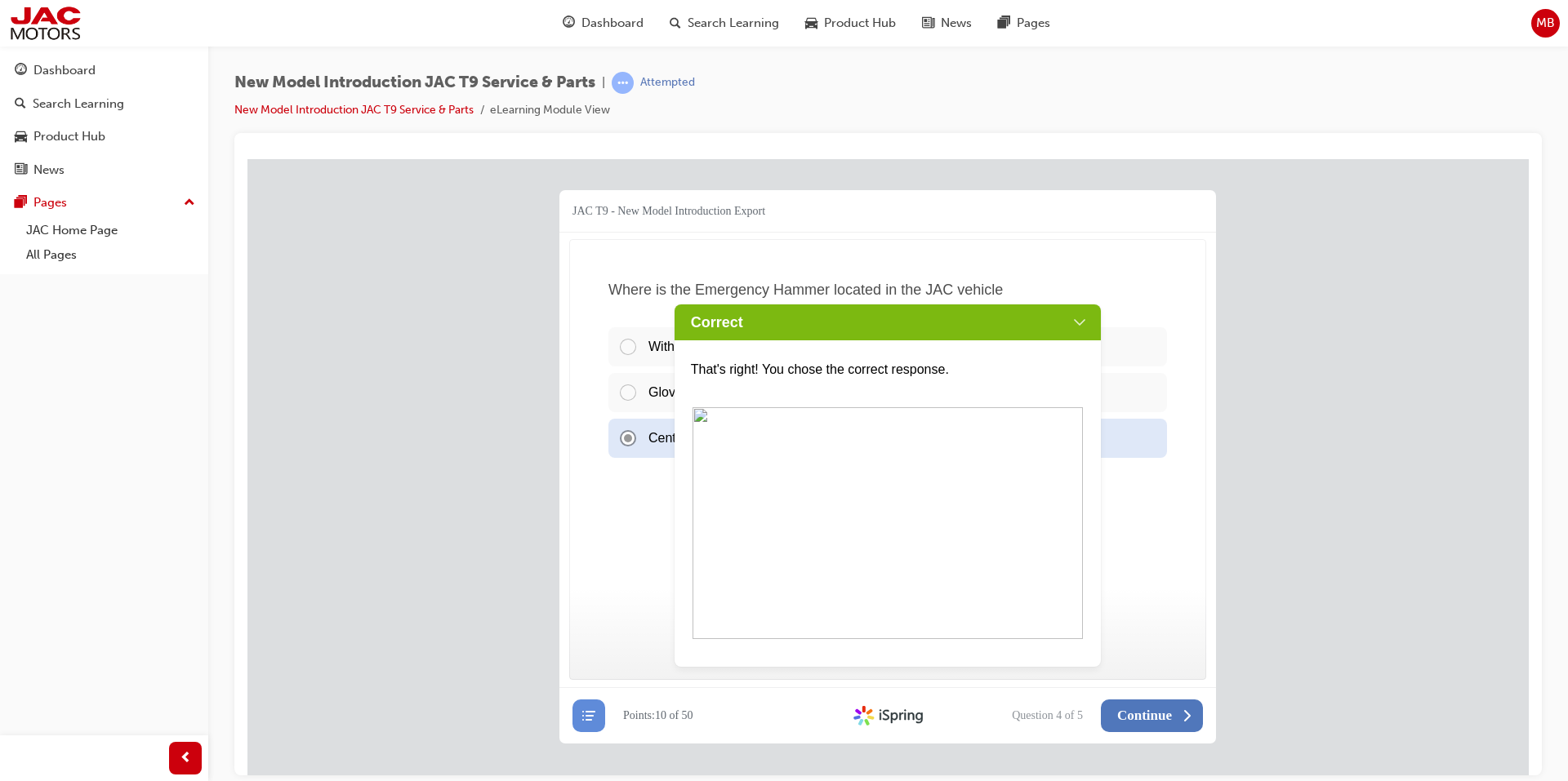
click at [1135, 710] on span "Continue" at bounding box center [1145, 715] width 55 height 16
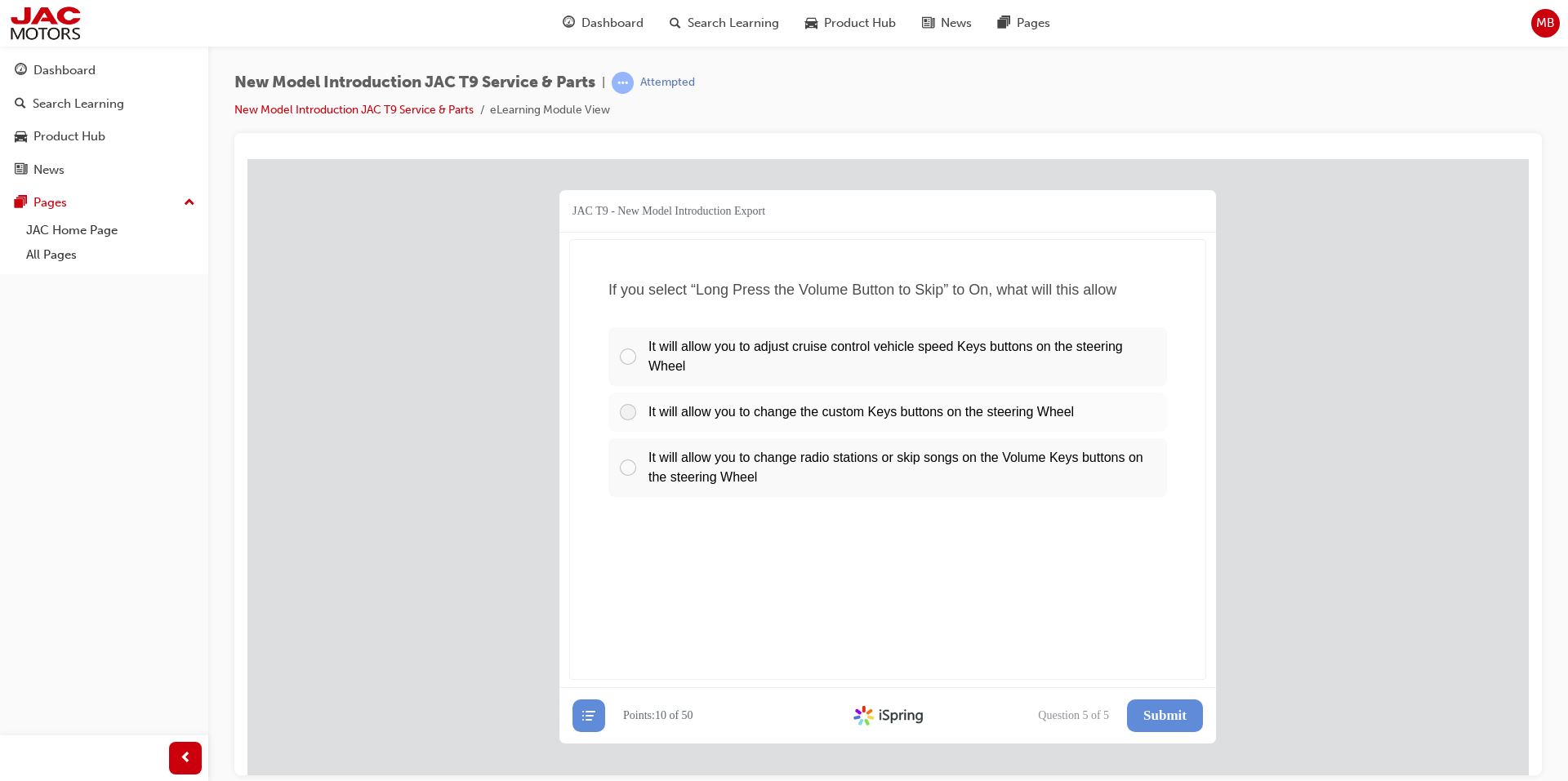
click at [728, 418] on span "It will allow you to change the custom Keys buttons on the steering Wheel" at bounding box center [860, 411] width 425 height 14
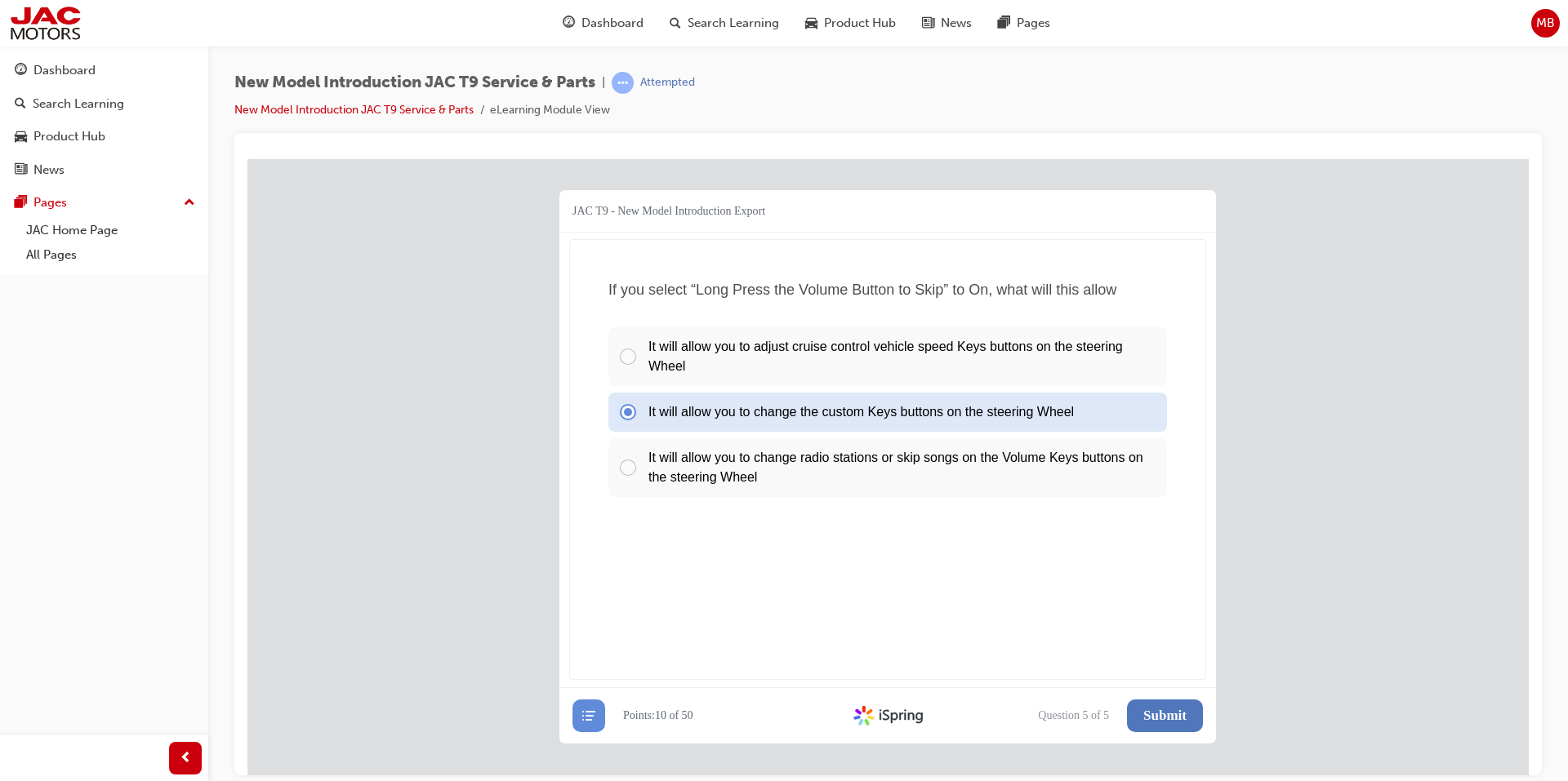
click at [1135, 702] on button "Submit" at bounding box center [1165, 715] width 76 height 33
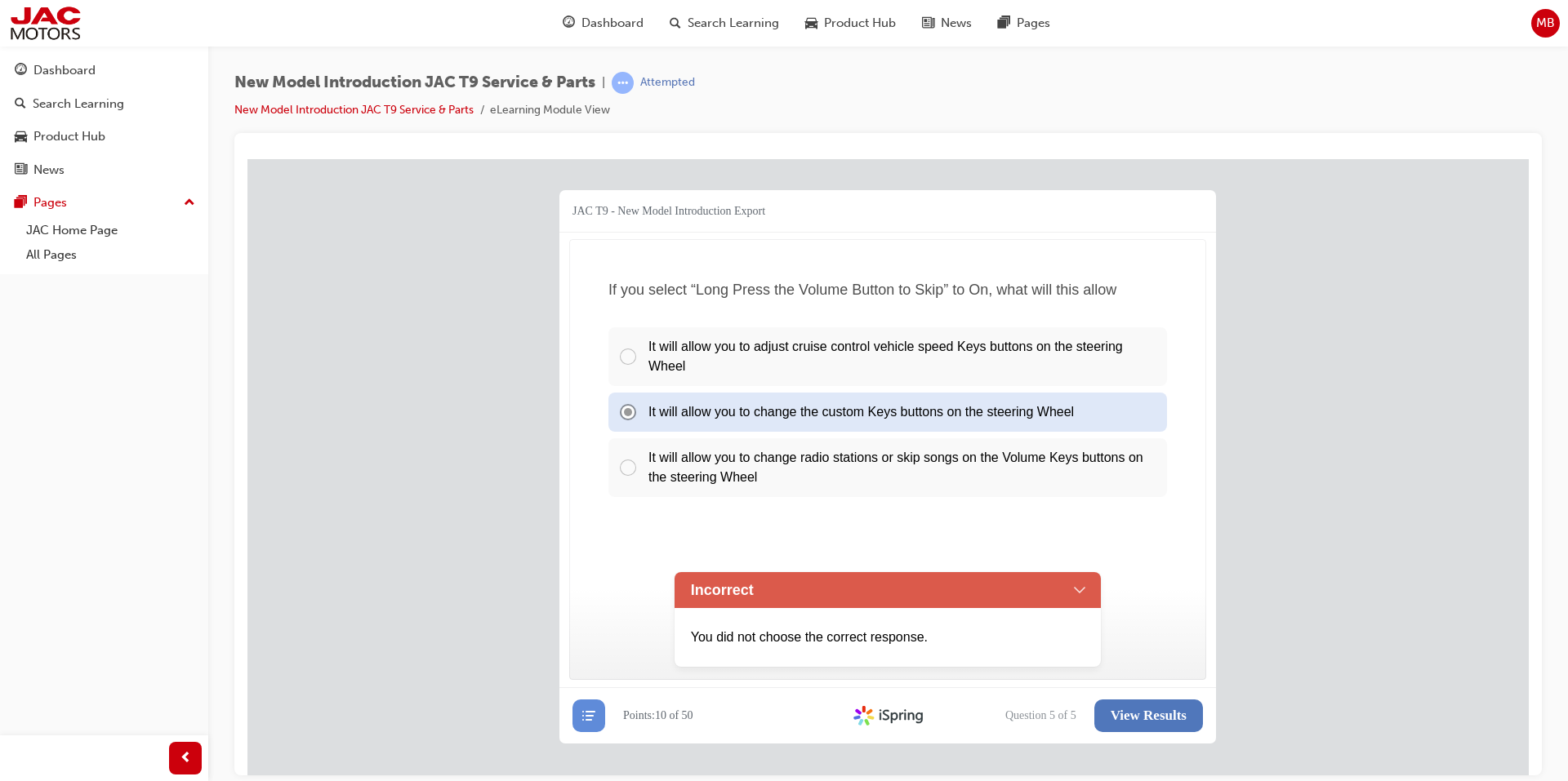
click at [1158, 721] on span "View Results" at bounding box center [1148, 715] width 76 height 16
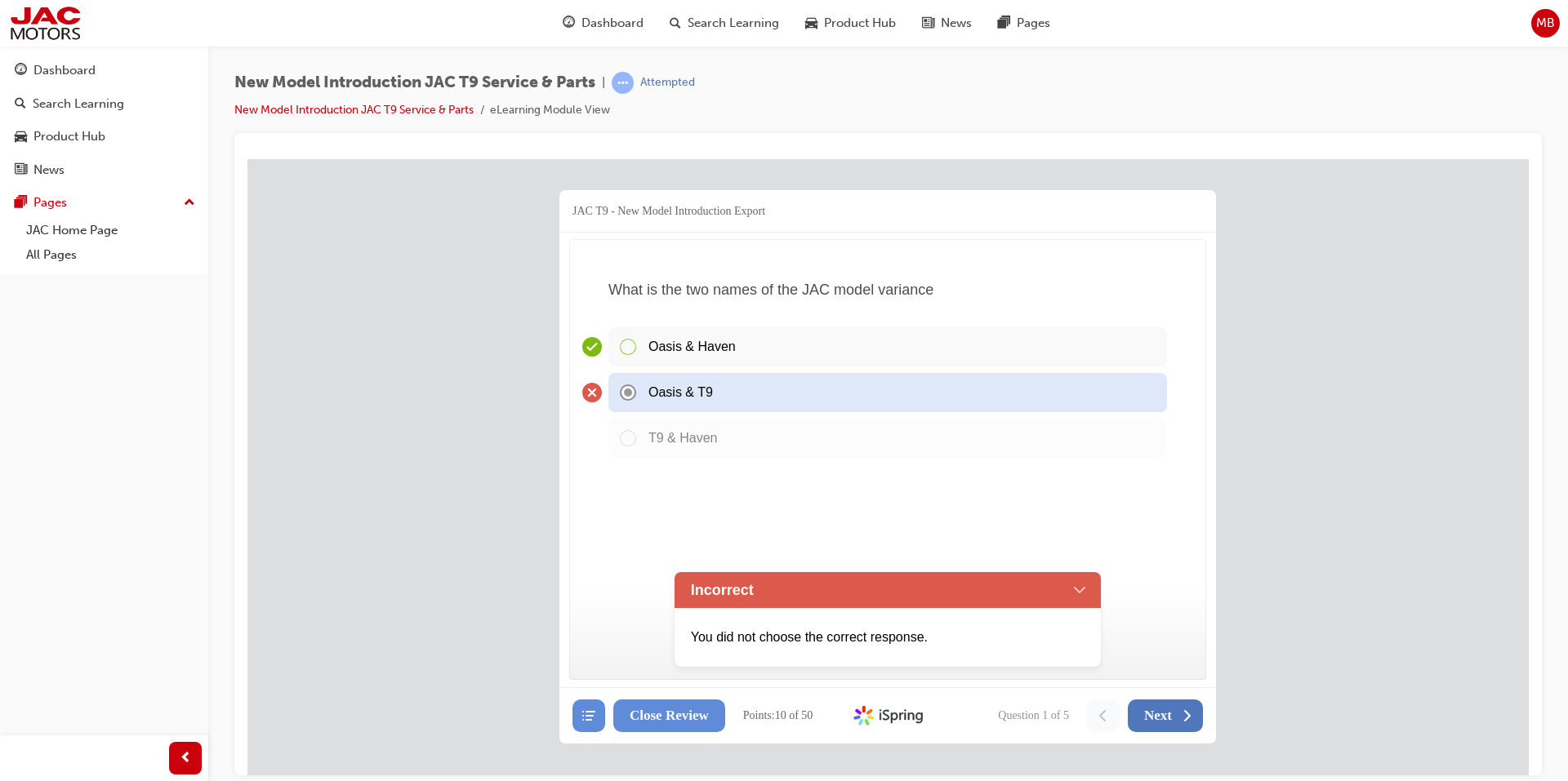
click at [1155, 716] on span "Next" at bounding box center [1157, 715] width 27 height 16
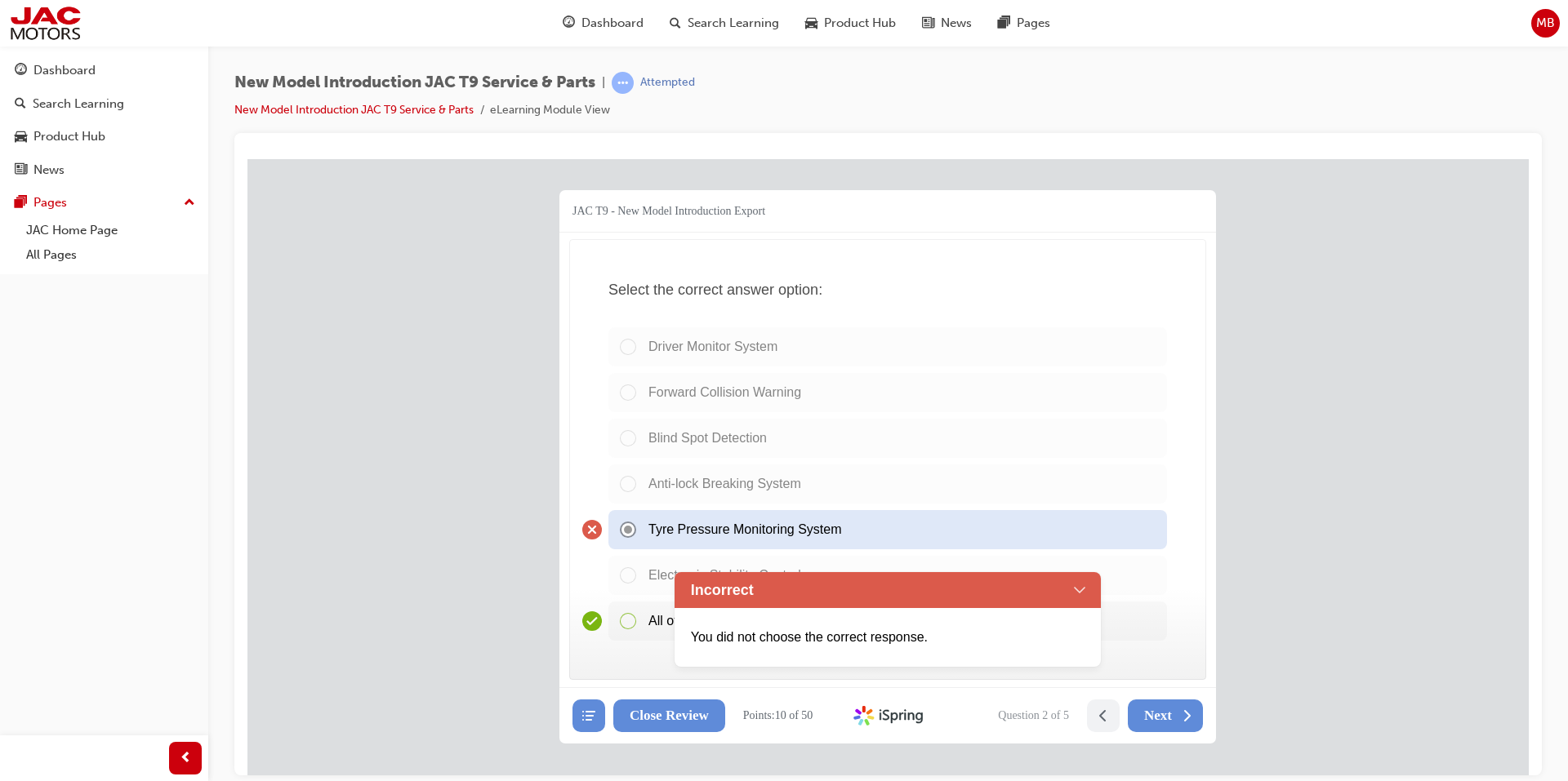
click at [1155, 716] on span "Next" at bounding box center [1157, 715] width 27 height 16
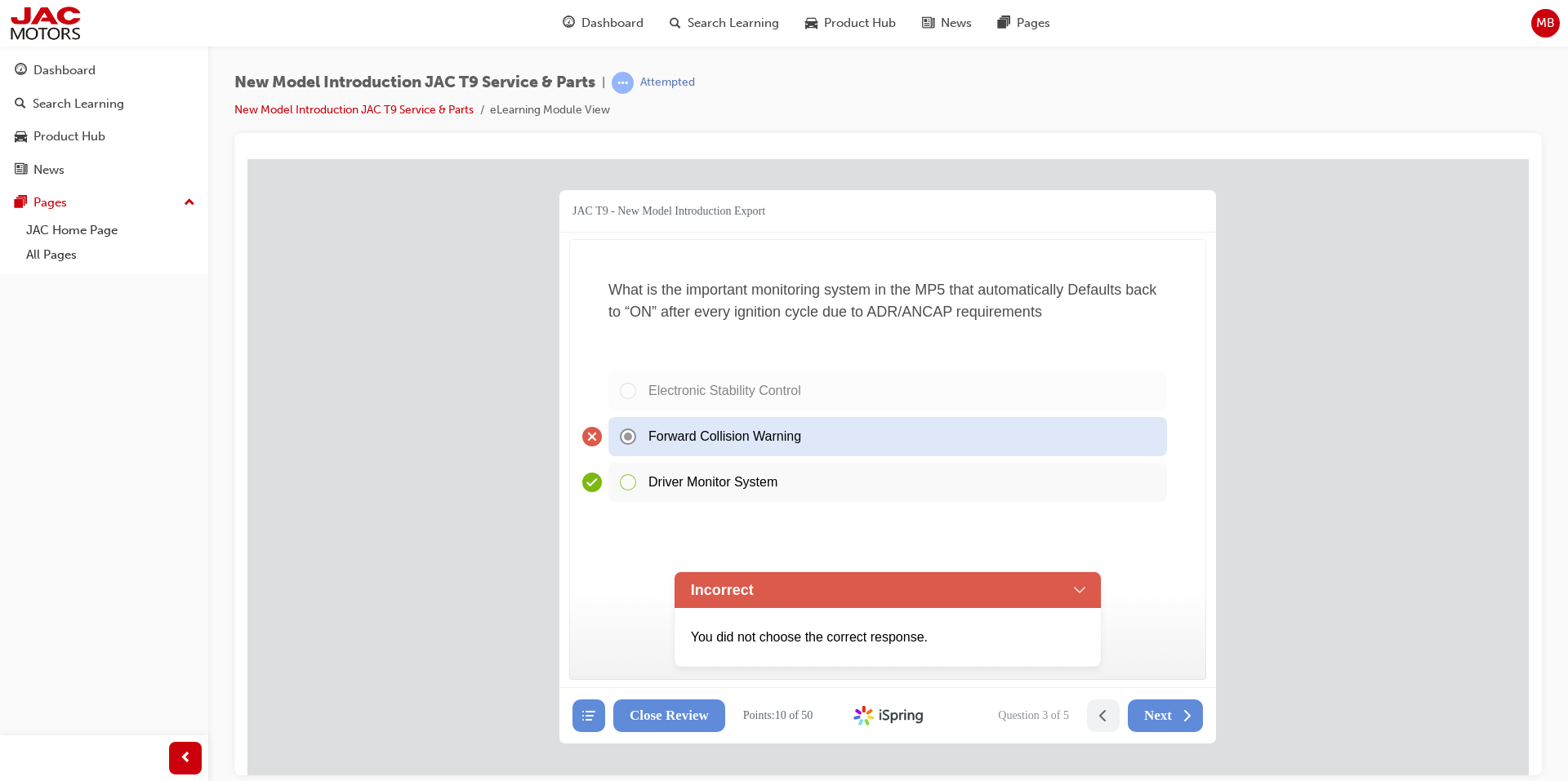
click at [1155, 716] on span "Next" at bounding box center [1157, 715] width 27 height 16
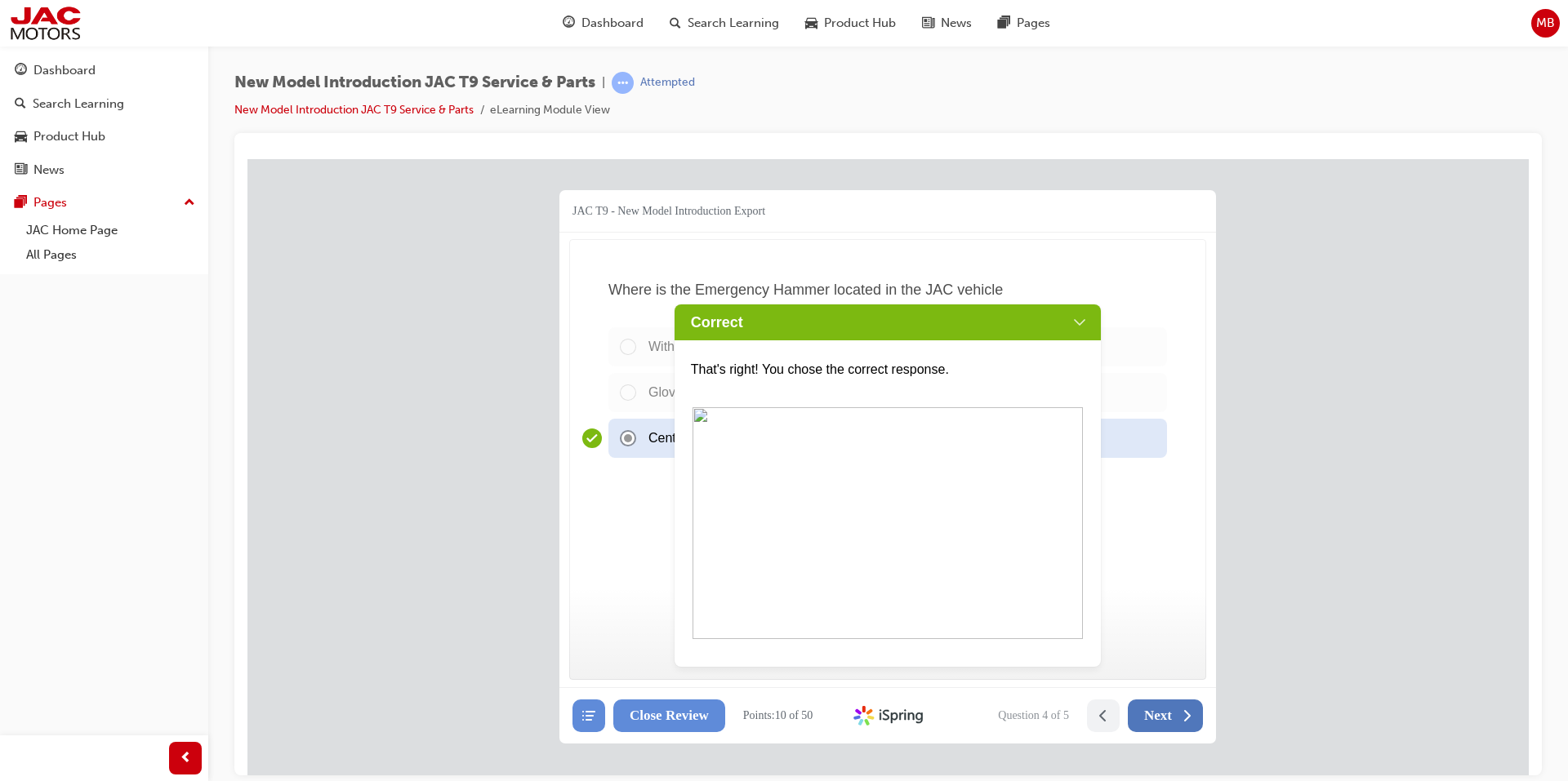
click at [1155, 716] on span "Next" at bounding box center [1157, 715] width 27 height 16
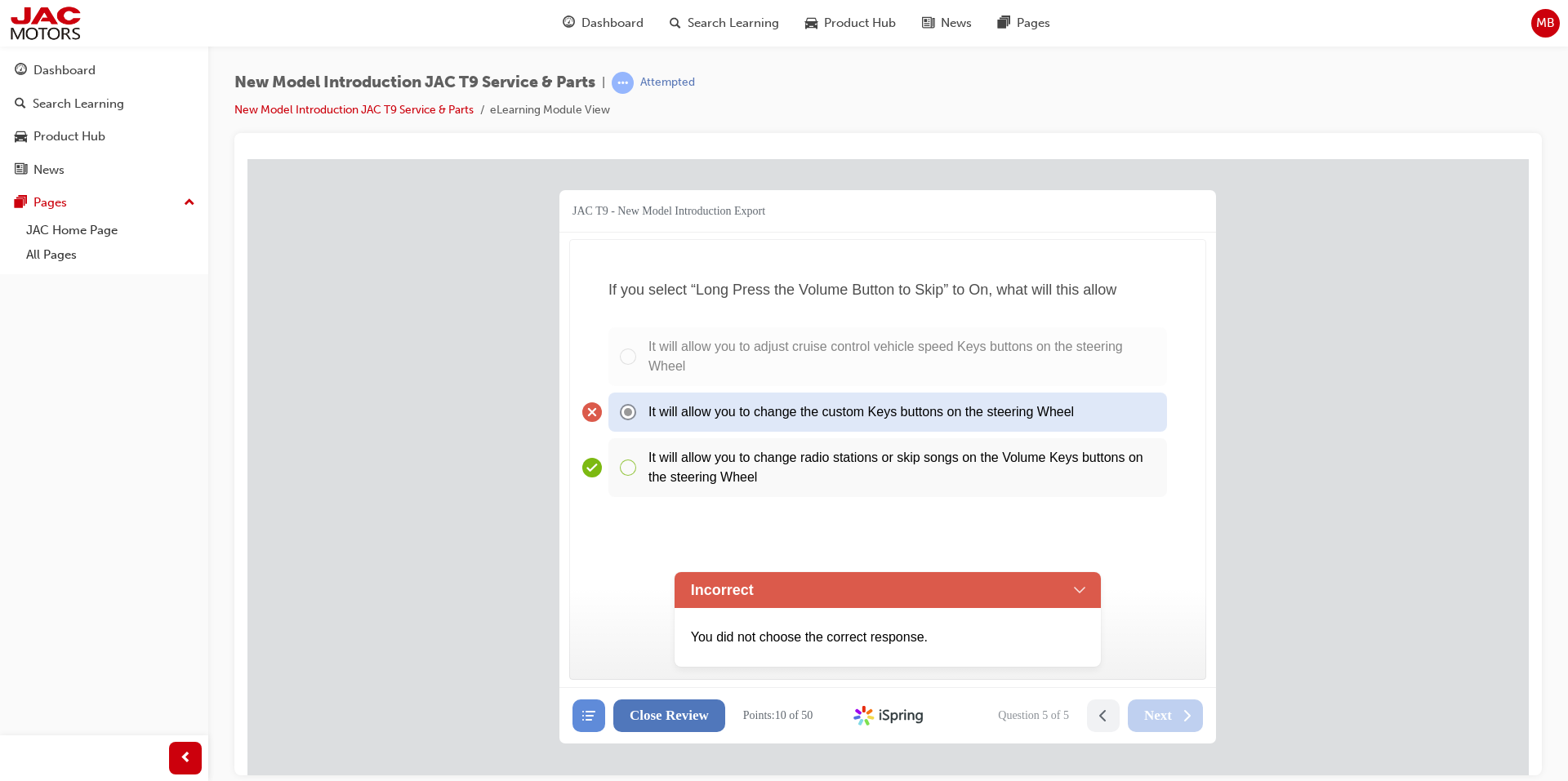
click at [694, 716] on span "Close Review" at bounding box center [668, 715] width 79 height 16
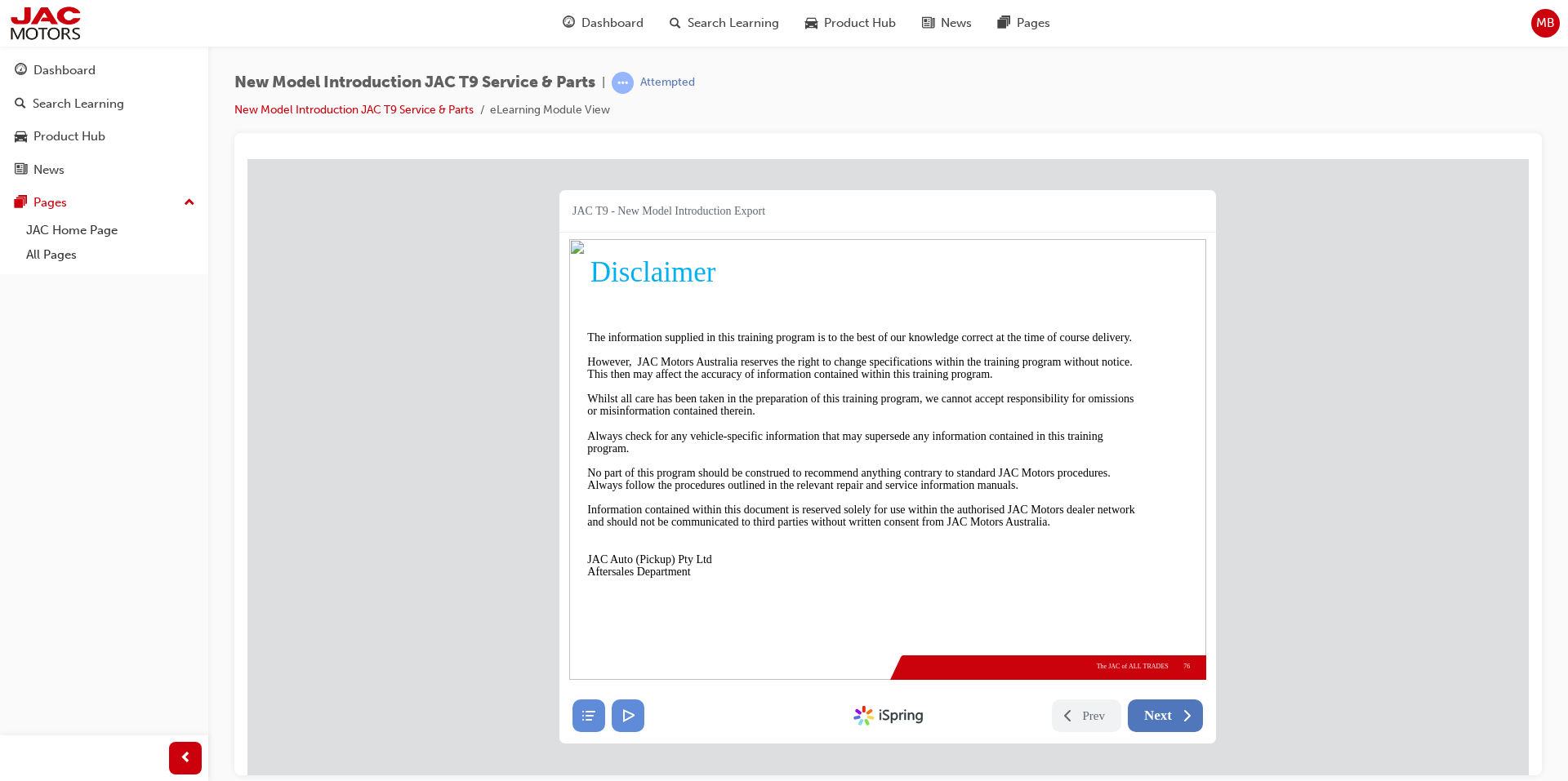
click at [1156, 714] on span "Next" at bounding box center [1157, 715] width 27 height 16
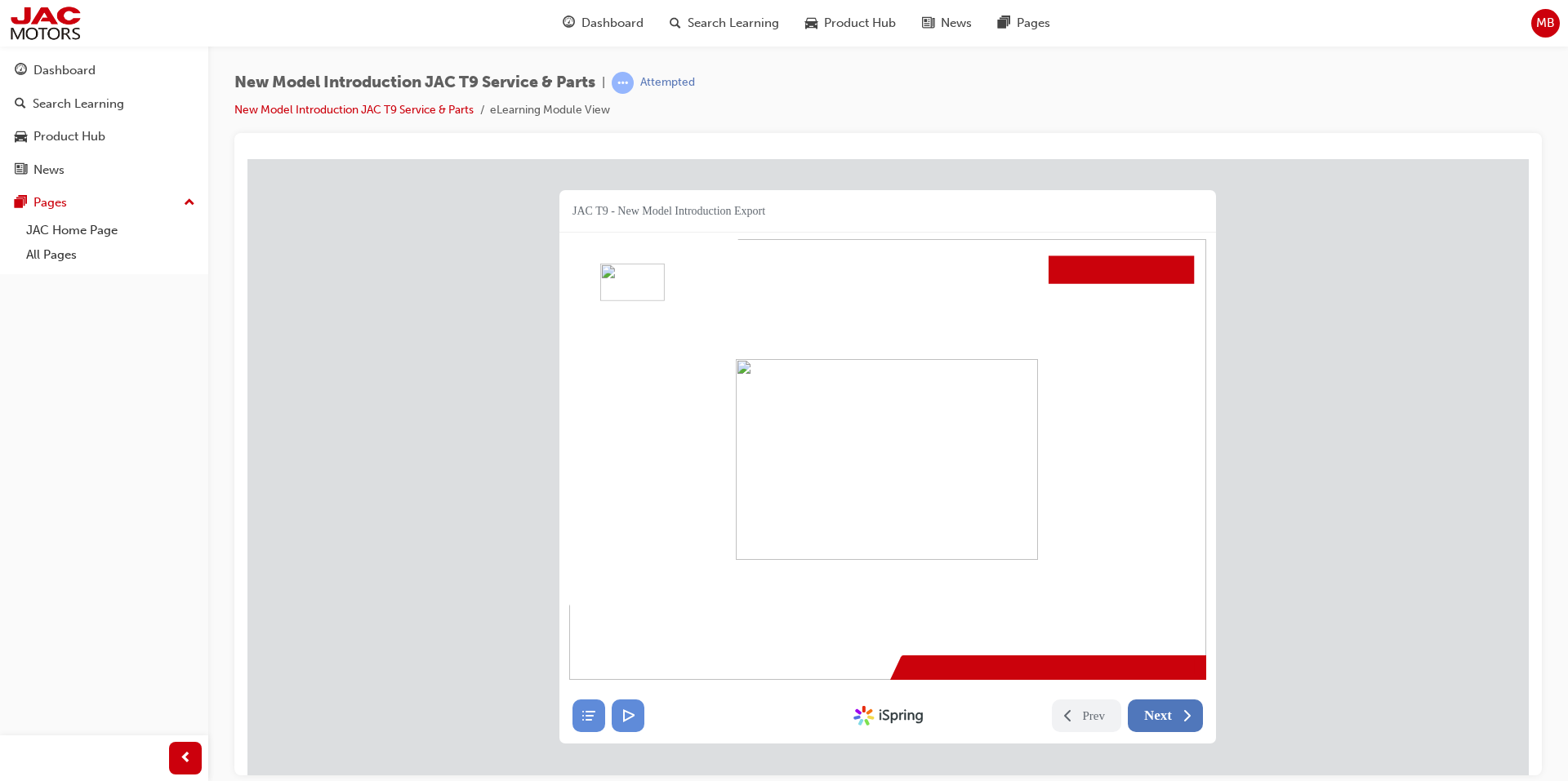
click at [1156, 715] on span "Next" at bounding box center [1157, 715] width 27 height 16
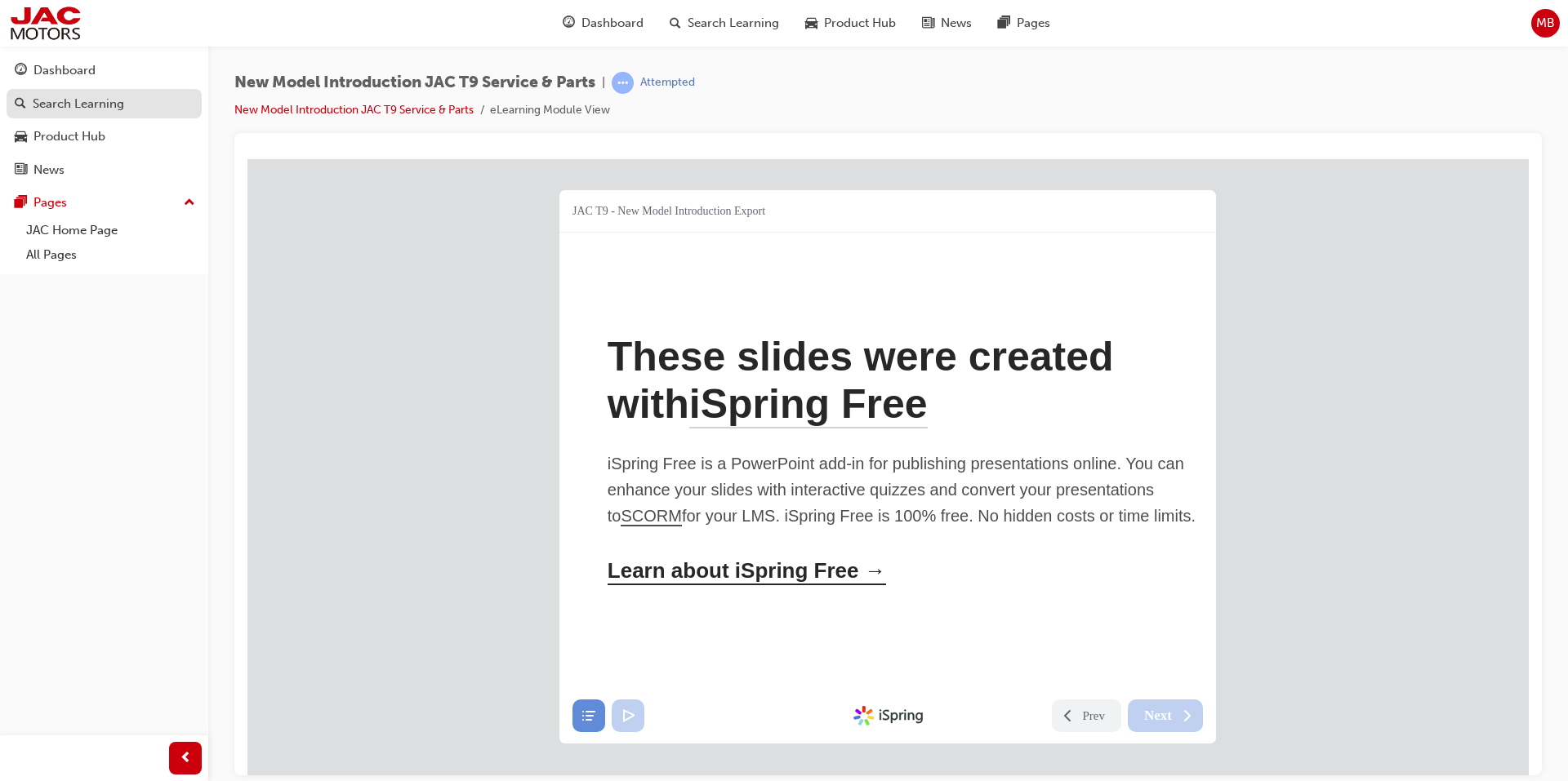
click at [58, 109] on div "Search Learning" at bounding box center [78, 104] width 91 height 19
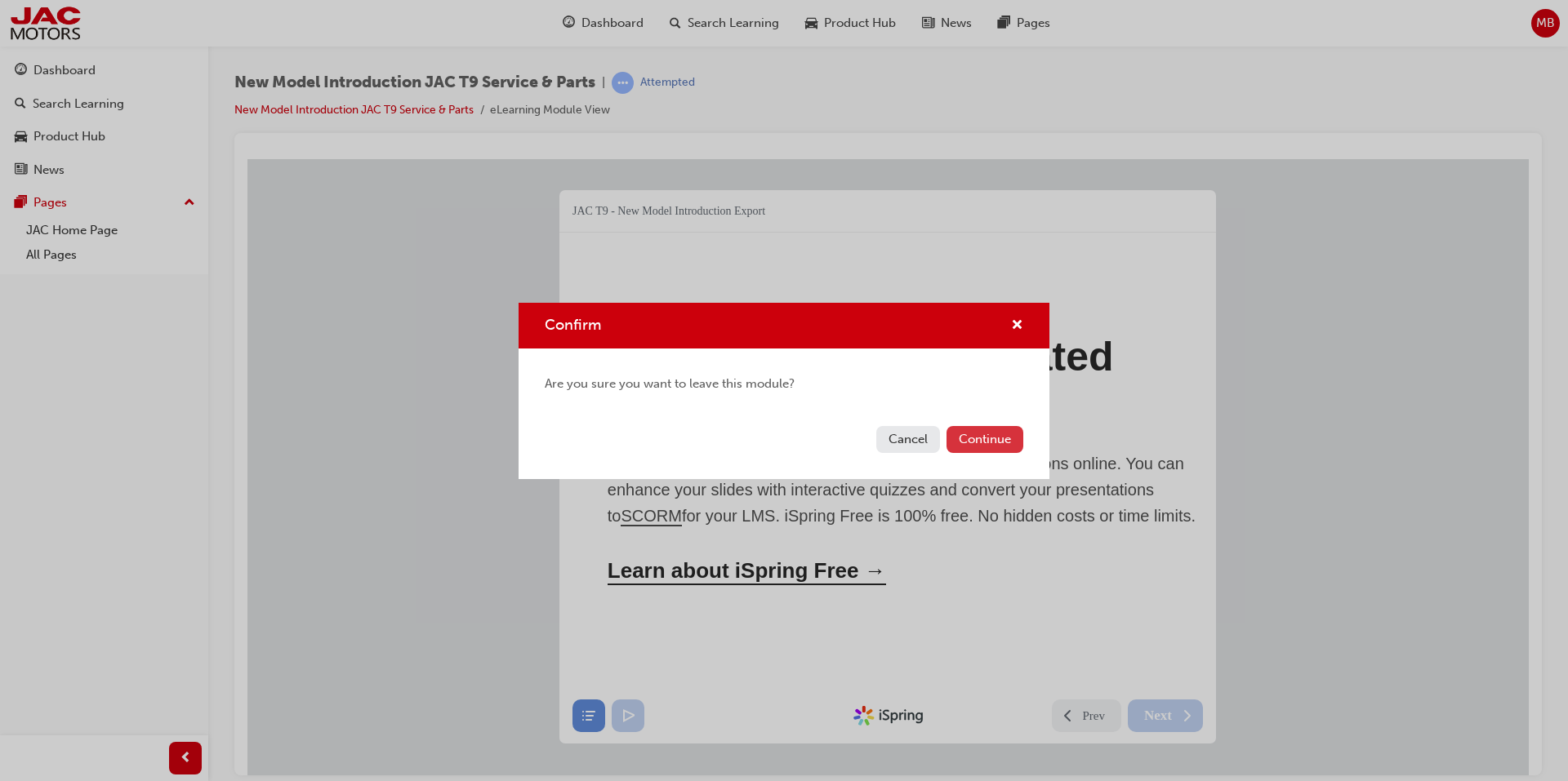
click at [981, 439] on button "Continue" at bounding box center [984, 440] width 76 height 27
